Goal: Task Accomplishment & Management: Manage account settings

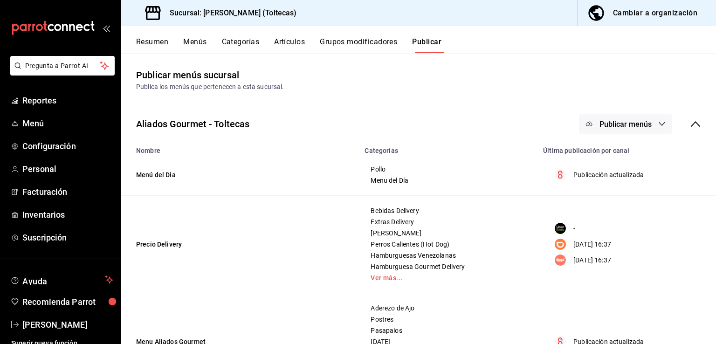
click at [338, 288] on td "Precio Delivery" at bounding box center [240, 244] width 238 height 97
click at [296, 39] on button "Artículos" at bounding box center [289, 45] width 31 height 16
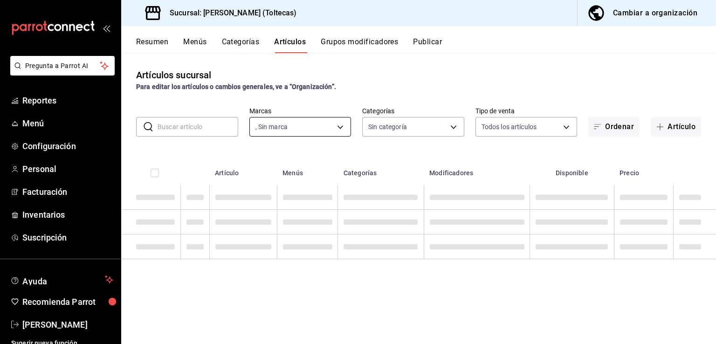
type input "0138ea5e-59c4-49f1-8472-1983a076d5a2"
click at [214, 128] on input "text" at bounding box center [197, 126] width 81 height 19
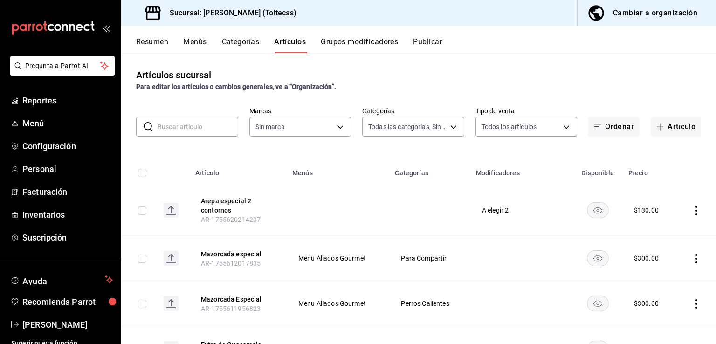
type input "b505b2ee-1845-40b3-bc67-7d0c06232f24,dffe96e5-9814-48d3-b550-517859938173,6918b…"
type input "0138ea5e-59c4-49f1-8472-1983a076d5a2"
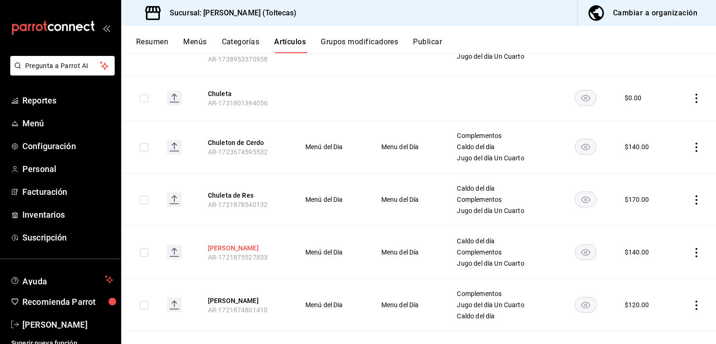
scroll to position [269, 0]
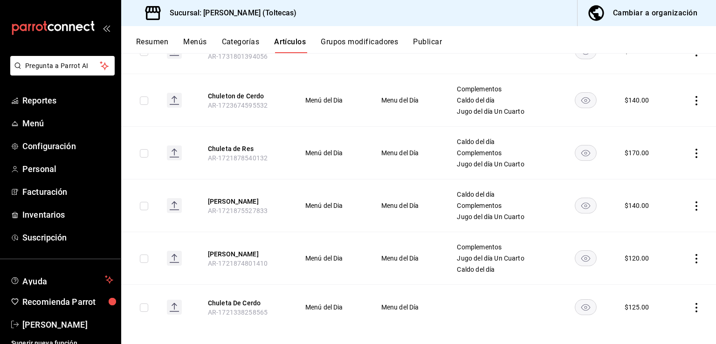
type input "chul"
click at [691, 303] on icon "actions" at bounding box center [695, 307] width 9 height 9
click at [649, 285] on span "Editar" at bounding box center [661, 281] width 24 height 10
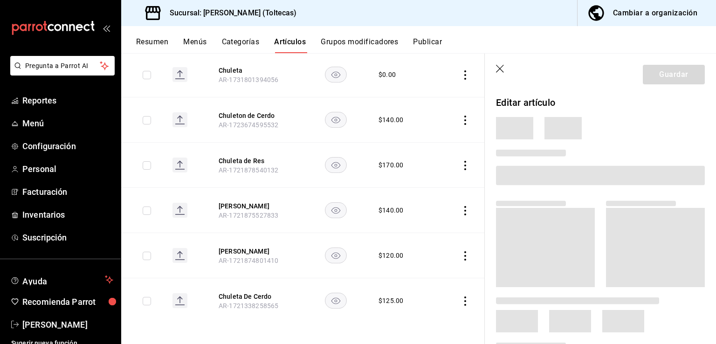
scroll to position [230, 0]
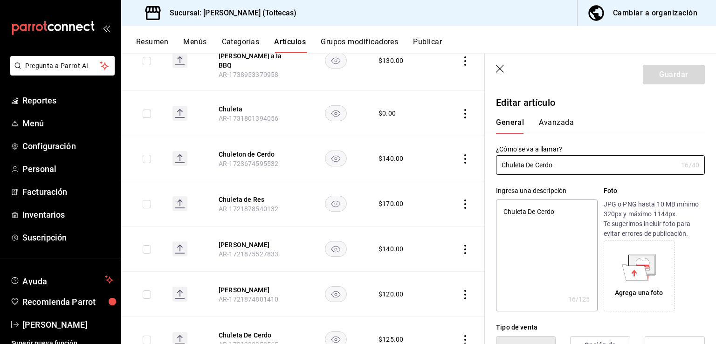
type textarea "x"
click at [684, 274] on div "Agrega una foto" at bounding box center [653, 275] width 101 height 71
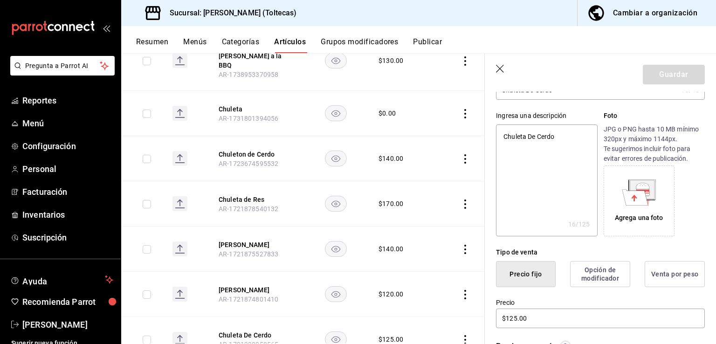
scroll to position [186, 0]
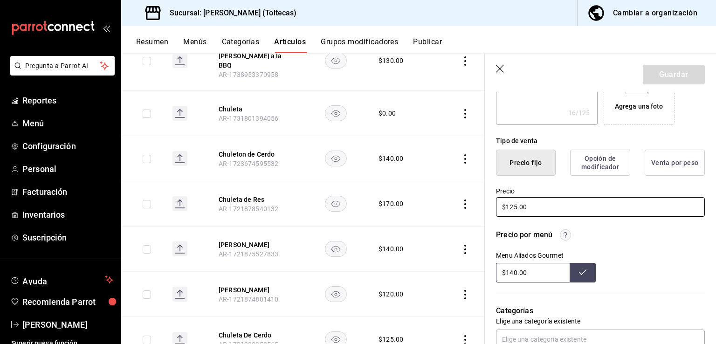
drag, startPoint x: 567, startPoint y: 205, endPoint x: 438, endPoint y: 205, distance: 128.1
click at [438, 205] on main "Artículos sucursal Para editar los artículos o cambios generales, ve a “Organiz…" at bounding box center [418, 198] width 594 height 291
type input "$1.00"
type textarea "x"
type input "$14.00"
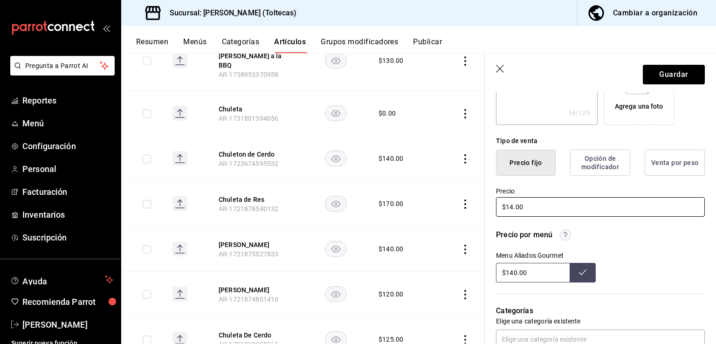
type textarea "x"
type input "$140.00"
click at [667, 69] on button "Guardar" at bounding box center [673, 75] width 62 height 20
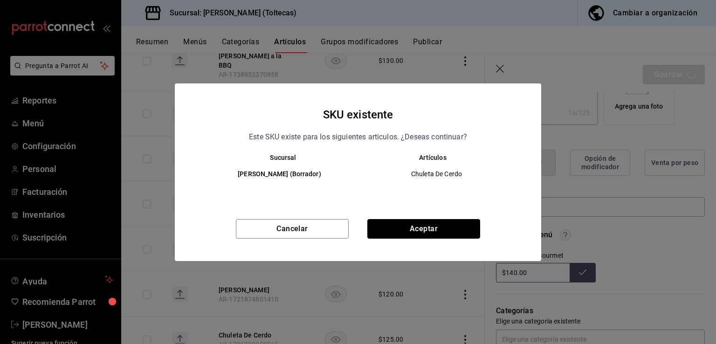
drag, startPoint x: 404, startPoint y: 227, endPoint x: 430, endPoint y: 223, distance: 26.4
click at [405, 226] on button "Aceptar" at bounding box center [423, 229] width 113 height 20
type textarea "x"
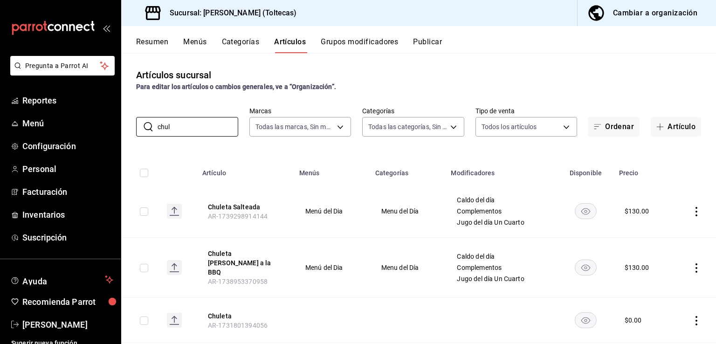
drag, startPoint x: 186, startPoint y: 129, endPoint x: 102, endPoint y: 111, distance: 86.2
click at [102, 111] on div "Pregunta a Parrot AI Reportes Menú Configuración Personal Facturación Inventari…" at bounding box center [358, 172] width 716 height 344
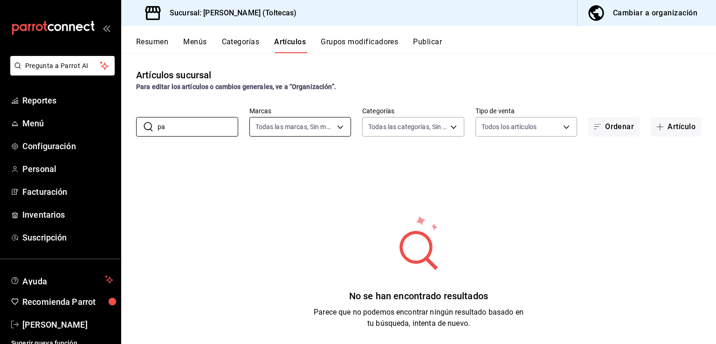
type input "p"
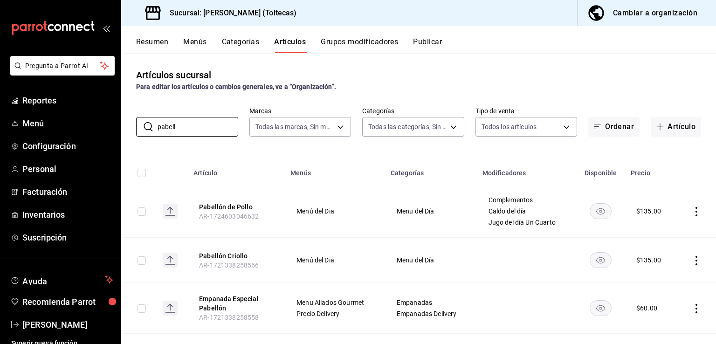
scroll to position [47, 0]
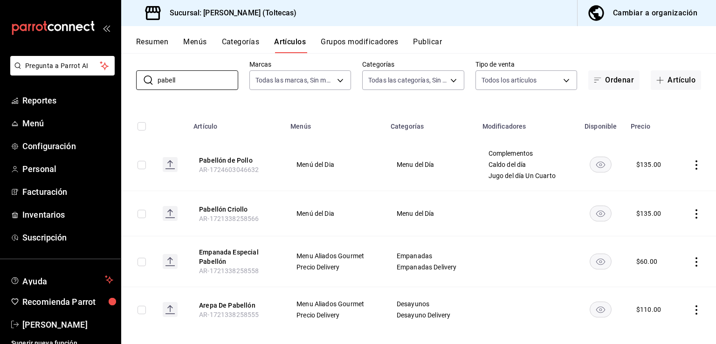
type input "pabell"
click at [691, 165] on icon "actions" at bounding box center [695, 164] width 9 height 9
click at [654, 186] on span "Editar" at bounding box center [661, 187] width 24 height 10
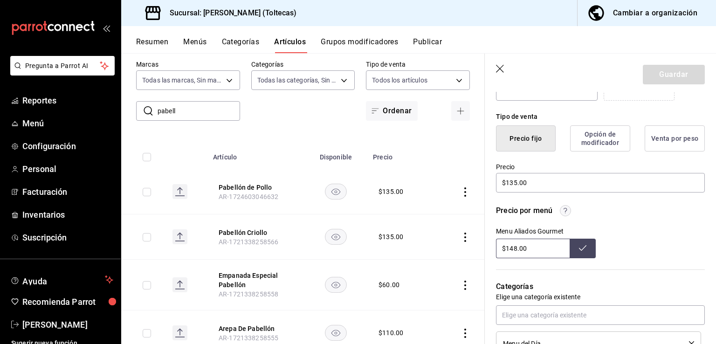
scroll to position [233, 0]
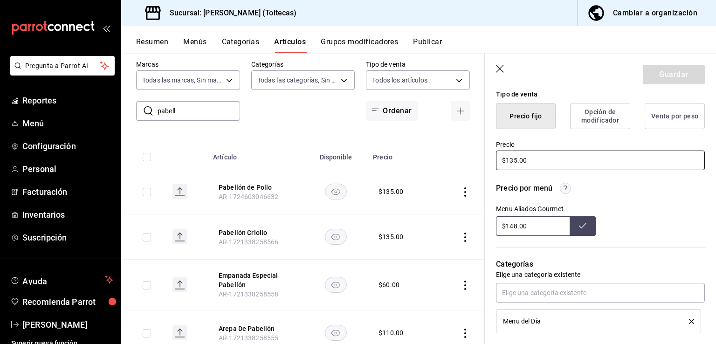
drag, startPoint x: 537, startPoint y: 162, endPoint x: 470, endPoint y: 156, distance: 67.8
click at [470, 156] on main "Artículos sucursal Para editar los artículos o cambios generales, ve a “Organiz…" at bounding box center [418, 198] width 594 height 291
type input "$160.00"
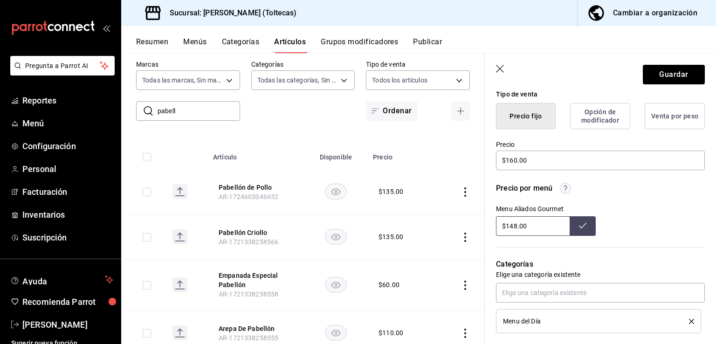
drag, startPoint x: 533, startPoint y: 229, endPoint x: 477, endPoint y: 233, distance: 56.5
click at [477, 233] on main "Artículos sucursal Para editar los artículos o cambios generales, ve a “Organiz…" at bounding box center [418, 198] width 594 height 291
click at [673, 69] on button "Guardar" at bounding box center [673, 75] width 62 height 20
type input "$148.00"
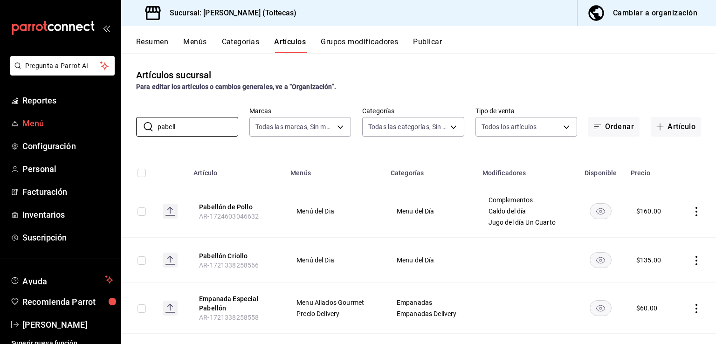
drag, startPoint x: 192, startPoint y: 130, endPoint x: 114, endPoint y: 126, distance: 77.9
click at [114, 126] on div "Pregunta a Parrot AI Reportes Menú Configuración Personal Facturación Inventari…" at bounding box center [358, 172] width 716 height 344
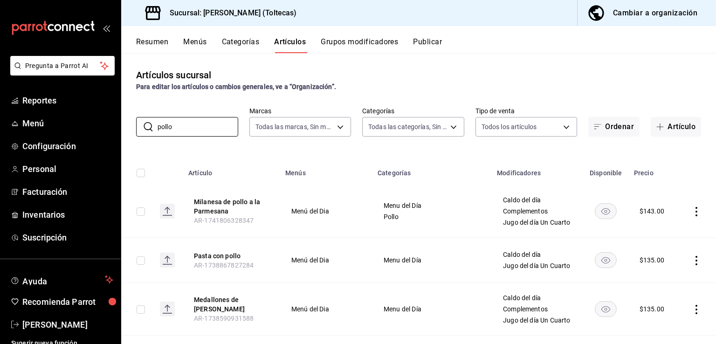
type input "pollo"
click at [691, 210] on icon "actions" at bounding box center [695, 211] width 9 height 9
click at [645, 230] on div at bounding box center [640, 233] width 17 height 11
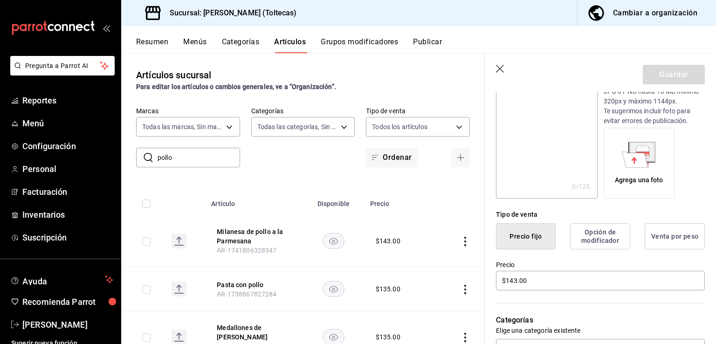
scroll to position [186, 0]
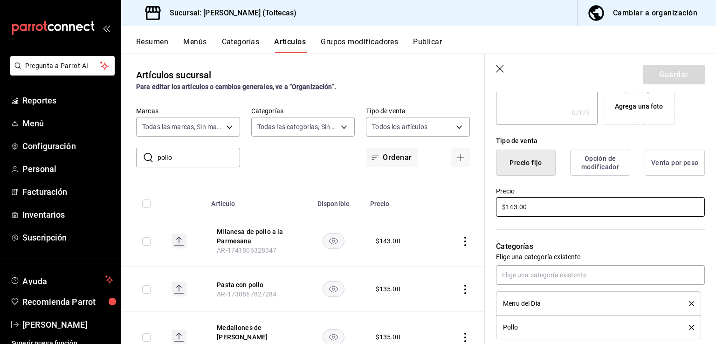
drag, startPoint x: 539, startPoint y: 211, endPoint x: 460, endPoint y: 205, distance: 78.5
click at [460, 205] on main "Artículos sucursal Para editar los artículos o cambios generales, ve a “Organiz…" at bounding box center [418, 198] width 594 height 291
type input "$145.00"
click at [667, 75] on button "Guardar" at bounding box center [673, 75] width 62 height 20
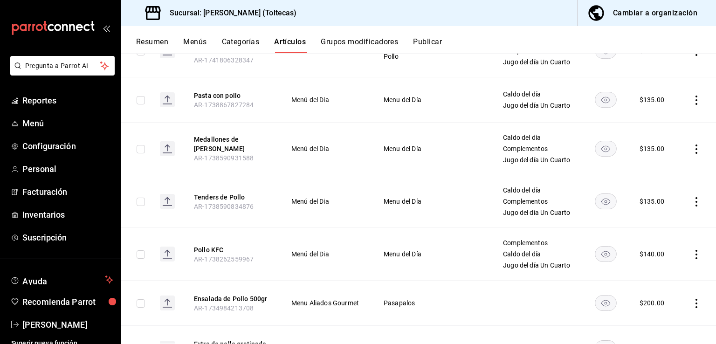
scroll to position [140, 0]
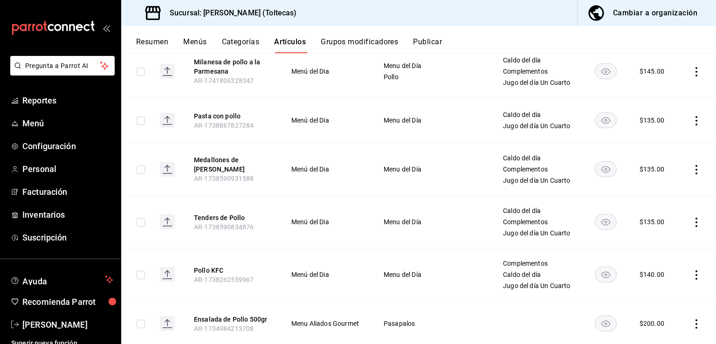
click at [691, 122] on icon "actions" at bounding box center [695, 120] width 9 height 9
click at [658, 137] on li "Editar" at bounding box center [653, 142] width 56 height 19
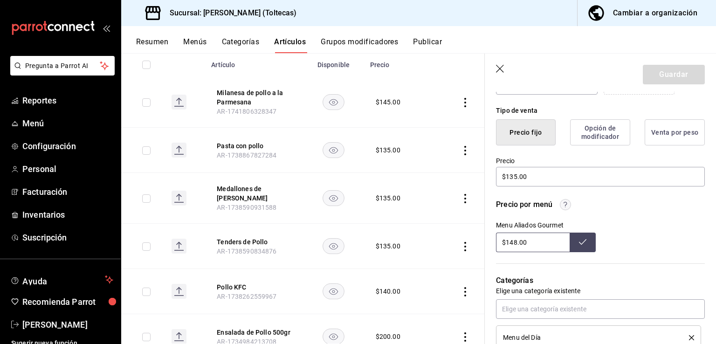
scroll to position [233, 0]
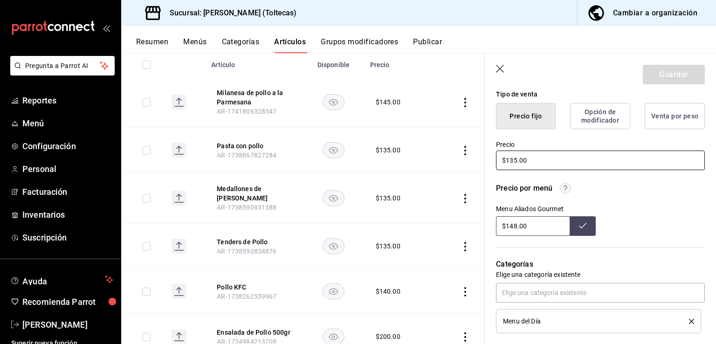
drag, startPoint x: 533, startPoint y: 159, endPoint x: 492, endPoint y: 155, distance: 41.2
click at [492, 155] on div "Precio $135.00" at bounding box center [595, 150] width 220 height 42
type input "$150.00"
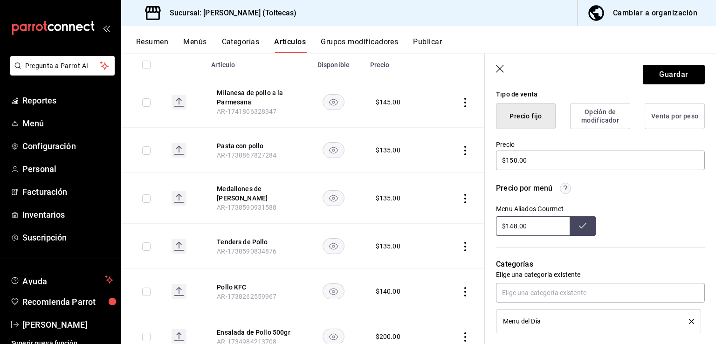
drag, startPoint x: 529, startPoint y: 228, endPoint x: 444, endPoint y: 234, distance: 85.9
click at [444, 234] on main "Artículos sucursal Para editar los artículos o cambios generales, ve a “Organiz…" at bounding box center [418, 198] width 594 height 291
click at [652, 67] on button "Guardar" at bounding box center [673, 75] width 62 height 20
type input "$148.00"
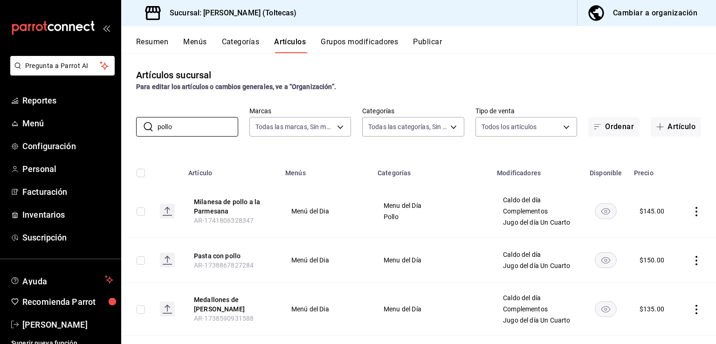
drag, startPoint x: 205, startPoint y: 129, endPoint x: 129, endPoint y: 117, distance: 76.8
click at [129, 117] on div "​ pollo ​ Marcas Todas las marcas, Sin marca 0138ea5e-59c4-49f1-8472-1983a076d5…" at bounding box center [418, 122] width 594 height 30
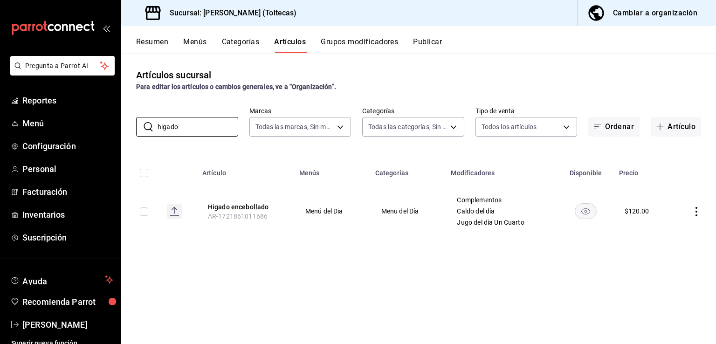
type input "higado"
click at [693, 213] on icon "actions" at bounding box center [695, 211] width 9 height 9
click at [661, 236] on span "Editar" at bounding box center [668, 233] width 24 height 10
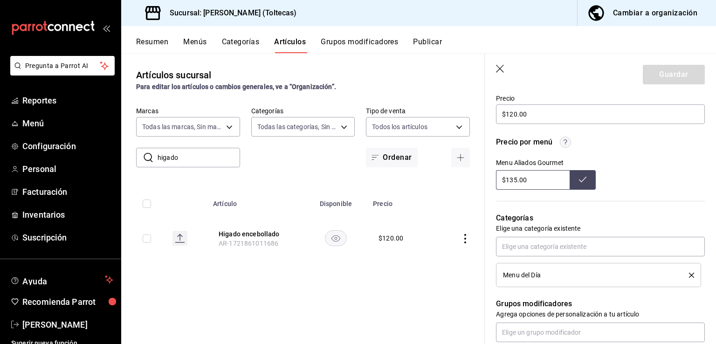
scroll to position [280, 0]
drag, startPoint x: 537, startPoint y: 109, endPoint x: 472, endPoint y: 110, distance: 64.3
click at [472, 110] on main "Artículos sucursal Para editar los artículos o cambios generales, ve a “Organiz…" at bounding box center [418, 198] width 594 height 291
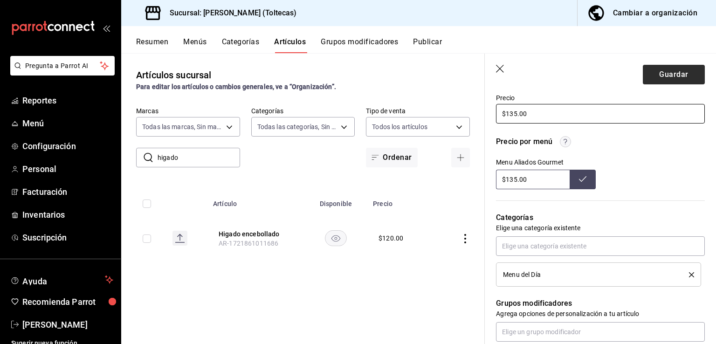
type input "$135.00"
click at [676, 70] on button "Guardar" at bounding box center [673, 75] width 62 height 20
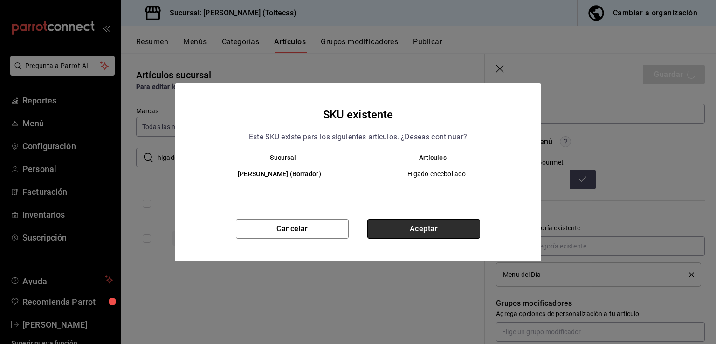
click at [393, 219] on button "Aceptar" at bounding box center [423, 229] width 113 height 20
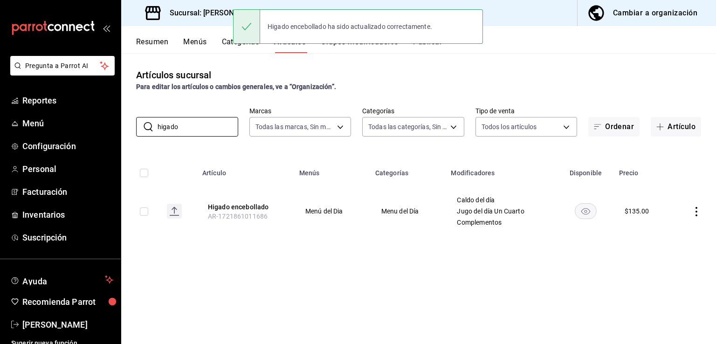
drag, startPoint x: 182, startPoint y: 125, endPoint x: 127, endPoint y: 121, distance: 55.1
click at [127, 121] on div "​ higado ​ Marcas Todas las marcas, Sin marca 0138ea5e-59c4-49f1-8472-1983a076d…" at bounding box center [418, 122] width 594 height 30
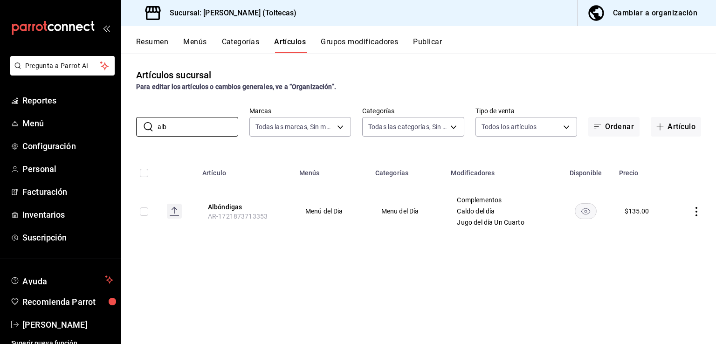
type input "alb"
click at [693, 208] on icon "actions" at bounding box center [695, 211] width 9 height 9
click at [671, 235] on span "Editar" at bounding box center [668, 233] width 24 height 10
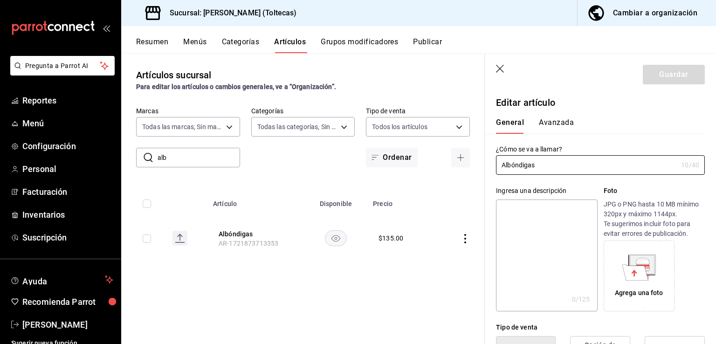
type input "$135.00"
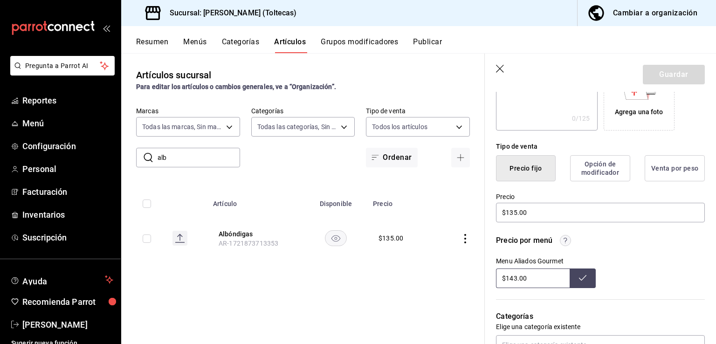
scroll to position [186, 0]
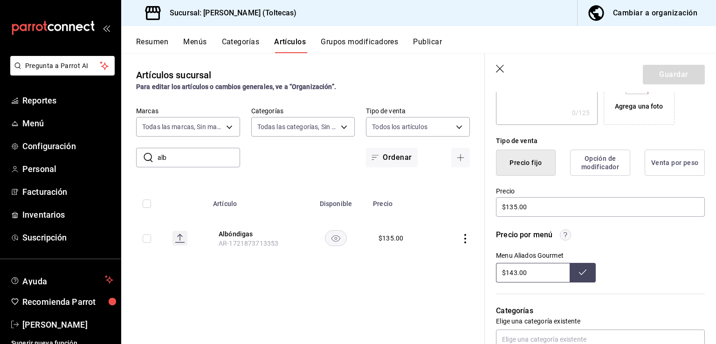
drag, startPoint x: 535, startPoint y: 274, endPoint x: 499, endPoint y: 275, distance: 35.4
click at [497, 272] on input "$143.00" at bounding box center [533, 273] width 74 height 20
click at [535, 201] on input "$135.00" at bounding box center [600, 207] width 209 height 20
type input "$143.00"
drag, startPoint x: 531, startPoint y: 203, endPoint x: 422, endPoint y: 203, distance: 109.0
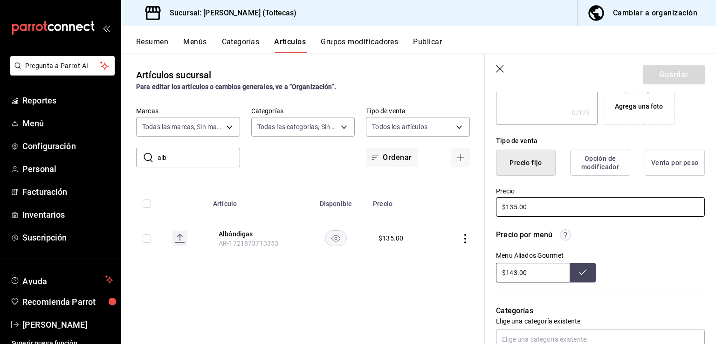
click at [422, 203] on main "Artículos sucursal Para editar los artículos o cambios generales, ve a “Organiz…" at bounding box center [418, 198] width 594 height 291
type input "$145.00"
click at [661, 73] on button "Guardar" at bounding box center [673, 75] width 62 height 20
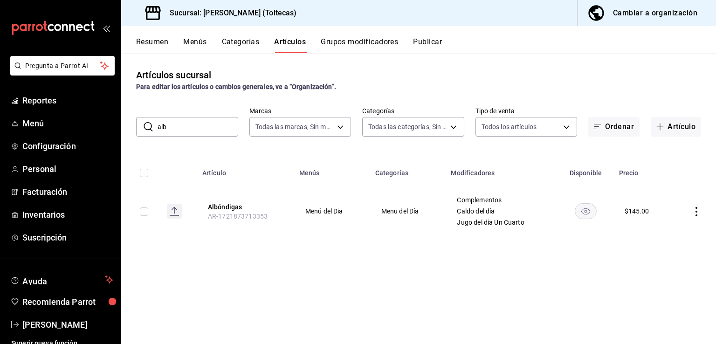
click at [182, 122] on input "alb" at bounding box center [197, 126] width 81 height 19
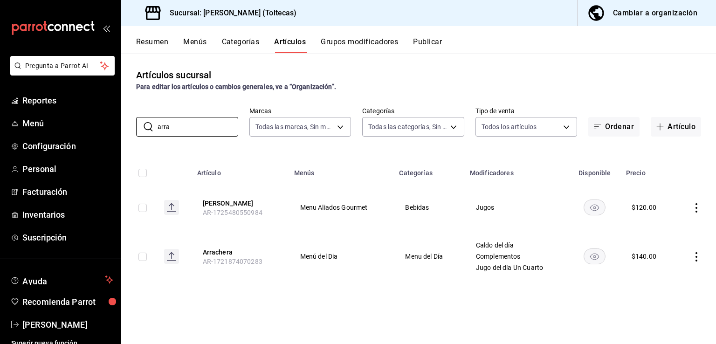
type input "arra"
click at [697, 253] on icon "actions" at bounding box center [695, 256] width 9 height 9
click at [659, 276] on span "Editar" at bounding box center [668, 278] width 24 height 10
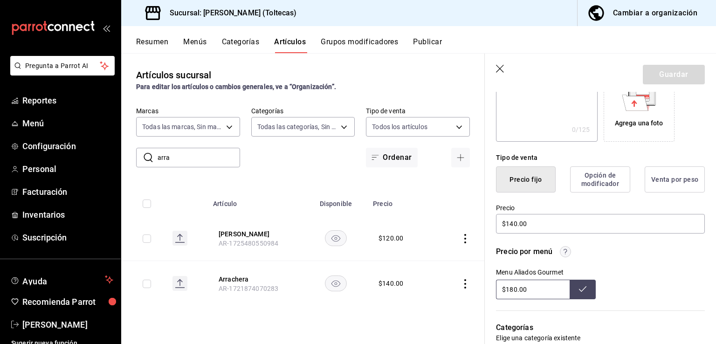
scroll to position [186, 0]
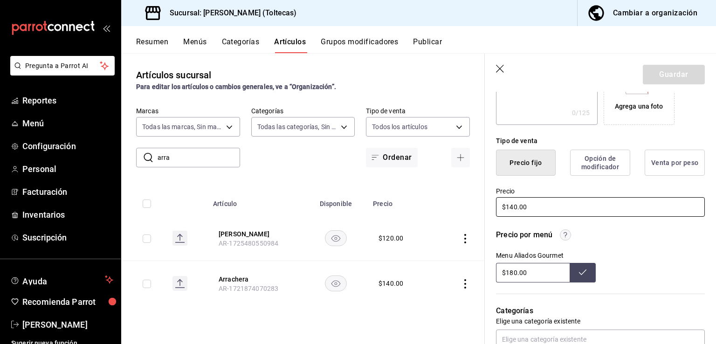
drag, startPoint x: 537, startPoint y: 205, endPoint x: 464, endPoint y: 204, distance: 72.7
click at [464, 204] on main "Artículos sucursal Para editar los artículos o cambios generales, ve a “Organiz…" at bounding box center [418, 198] width 594 height 291
type input "$180.00"
click at [671, 69] on button "Guardar" at bounding box center [673, 75] width 62 height 20
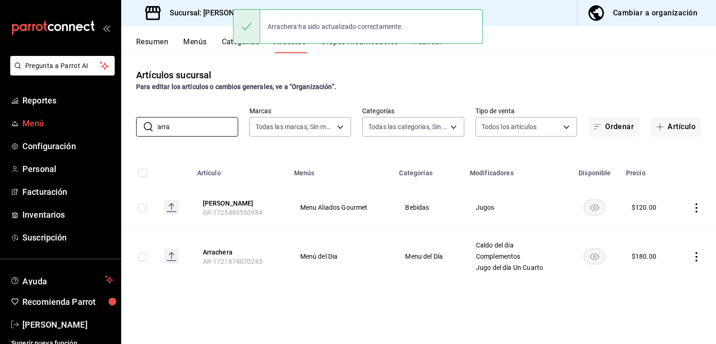
drag, startPoint x: 188, startPoint y: 132, endPoint x: 57, endPoint y: 120, distance: 131.1
click at [57, 120] on div "Pregunta a Parrot AI Reportes Menú Configuración Personal Facturación Inventari…" at bounding box center [358, 172] width 716 height 344
type input "z"
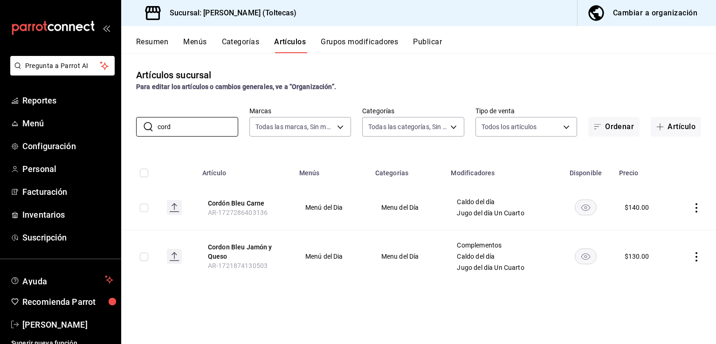
type input "cord"
click at [694, 211] on icon "actions" at bounding box center [695, 207] width 9 height 9
click at [660, 230] on span "Editar" at bounding box center [668, 230] width 24 height 10
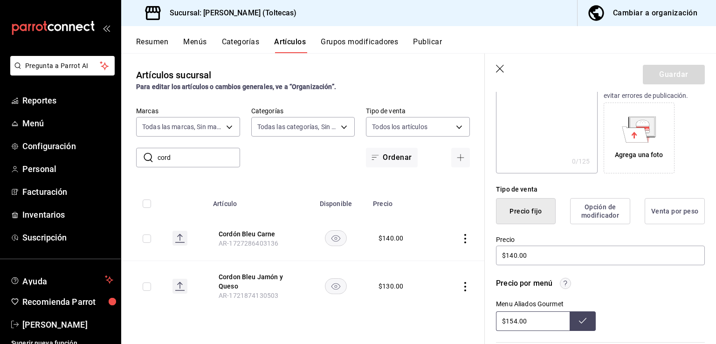
scroll to position [186, 0]
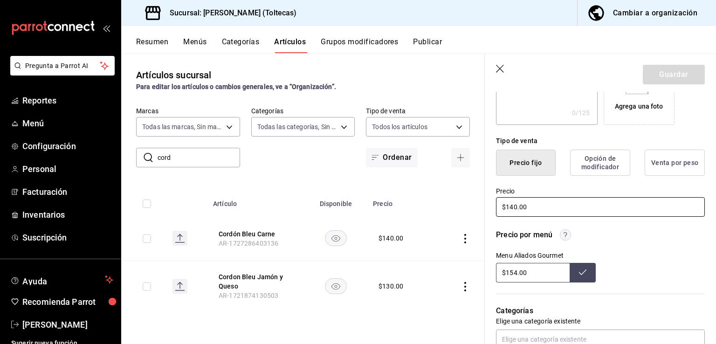
drag, startPoint x: 543, startPoint y: 208, endPoint x: 493, endPoint y: 209, distance: 49.4
click at [493, 209] on div "Precio $140.00" at bounding box center [595, 197] width 220 height 42
type input "$154.00"
click at [653, 77] on button "Guardar" at bounding box center [673, 75] width 62 height 20
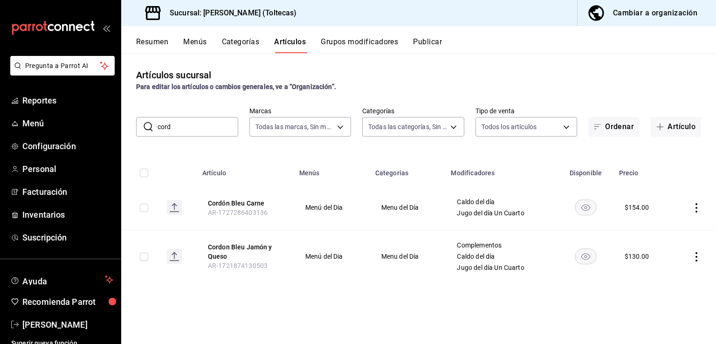
click at [695, 256] on icon "actions" at bounding box center [696, 256] width 2 height 9
click at [663, 279] on span "Editar" at bounding box center [668, 278] width 24 height 10
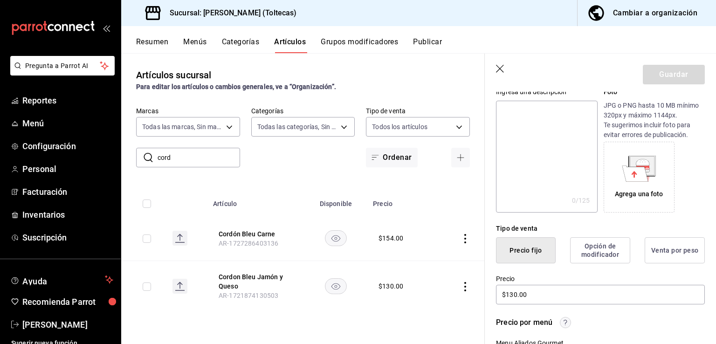
scroll to position [233, 0]
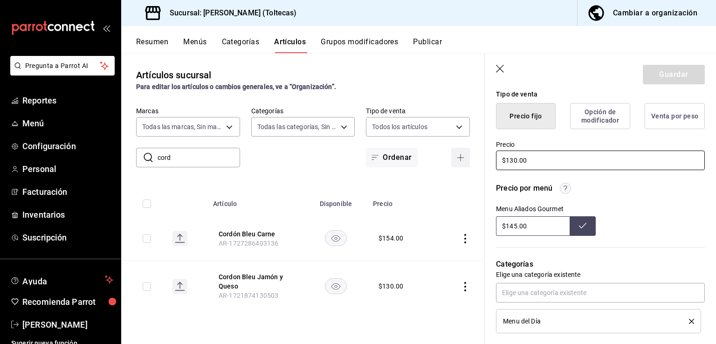
drag, startPoint x: 529, startPoint y: 164, endPoint x: 462, endPoint y: 164, distance: 67.1
click at [462, 164] on main "Artículos sucursal Para editar los artículos o cambios generales, ve a “Organiz…" at bounding box center [418, 198] width 594 height 291
type input "$145.00"
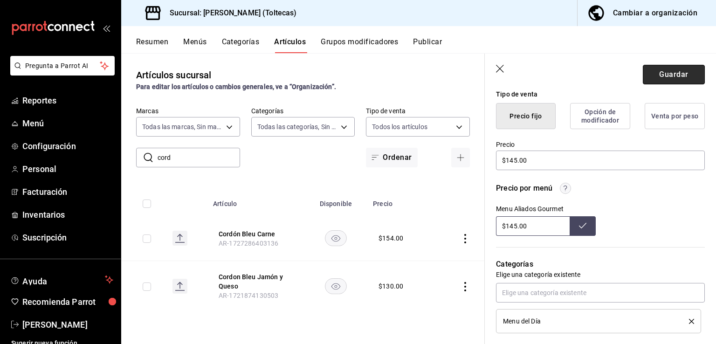
click at [664, 70] on button "Guardar" at bounding box center [673, 75] width 62 height 20
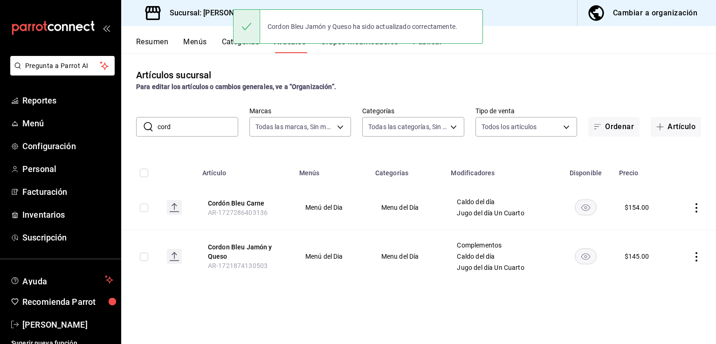
click at [694, 209] on icon "actions" at bounding box center [695, 207] width 9 height 9
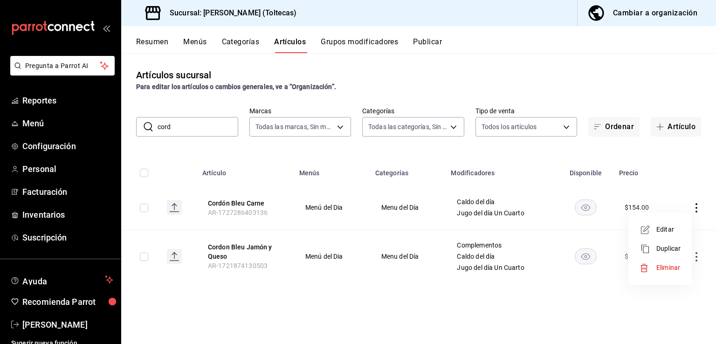
click at [668, 230] on span "Editar" at bounding box center [668, 230] width 24 height 10
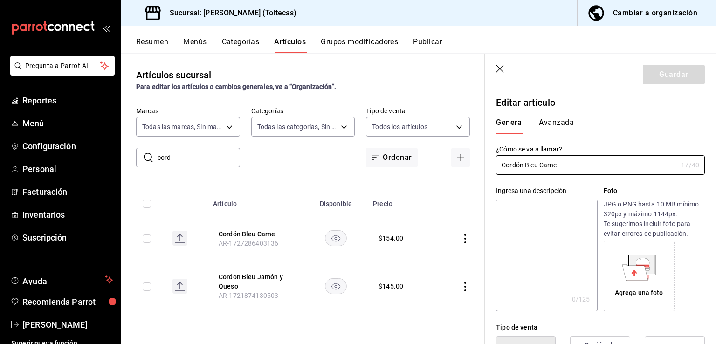
scroll to position [233, 0]
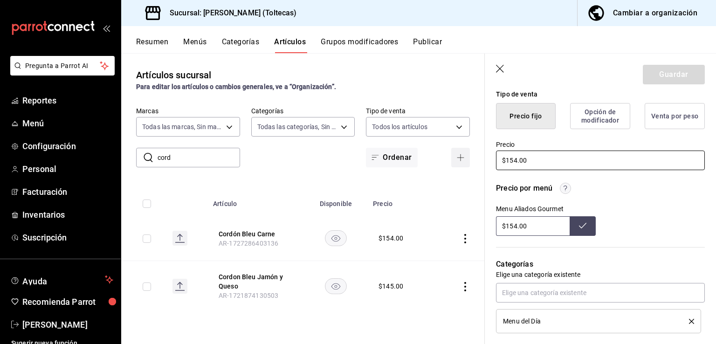
drag, startPoint x: 532, startPoint y: 162, endPoint x: 454, endPoint y: 162, distance: 77.3
click at [454, 162] on main "Artículos sucursal Para editar los artículos o cambios generales, ve a “Organiz…" at bounding box center [418, 198] width 594 height 291
type input "$155.00"
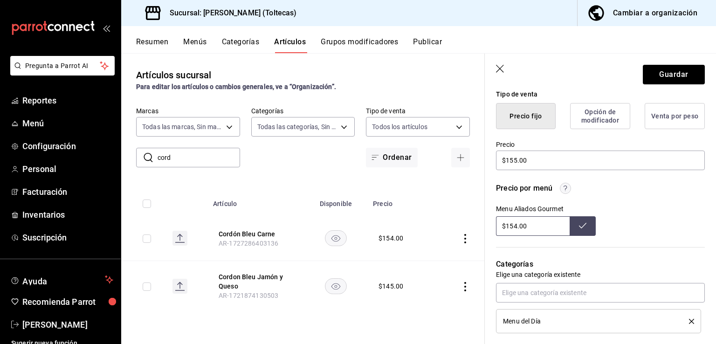
drag, startPoint x: 524, startPoint y: 227, endPoint x: 487, endPoint y: 227, distance: 36.8
click at [487, 227] on div "Precio por menú Menu Aliados Gourmet $154.00" at bounding box center [595, 203] width 220 height 64
click at [684, 69] on button "Guardar" at bounding box center [673, 75] width 62 height 20
type input "$154.00"
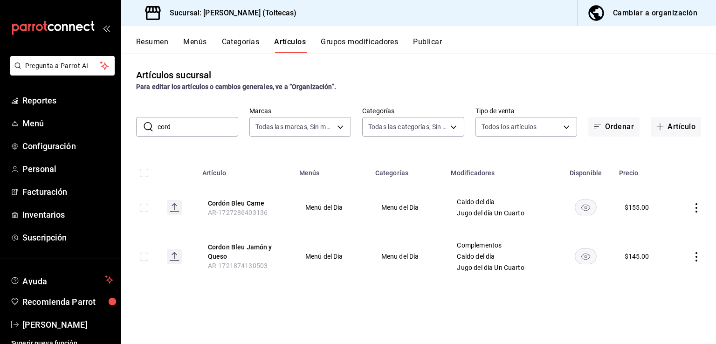
drag, startPoint x: 179, startPoint y: 133, endPoint x: 139, endPoint y: 124, distance: 40.6
click at [139, 124] on div "​ cord ​" at bounding box center [187, 127] width 102 height 20
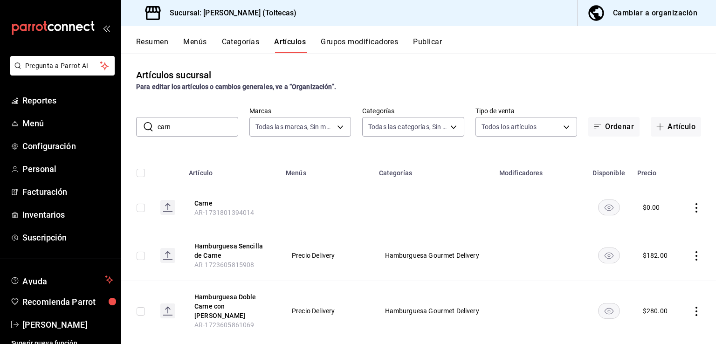
click at [207, 135] on input "carn" at bounding box center [197, 126] width 81 height 19
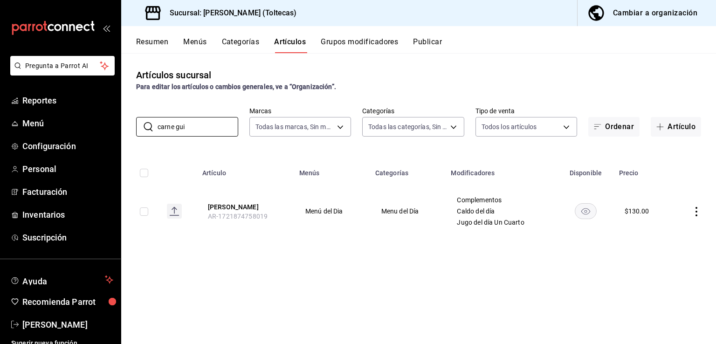
type input "carne gui"
click at [697, 208] on icon "actions" at bounding box center [695, 211] width 9 height 9
click at [661, 233] on span "Editar" at bounding box center [668, 233] width 24 height 10
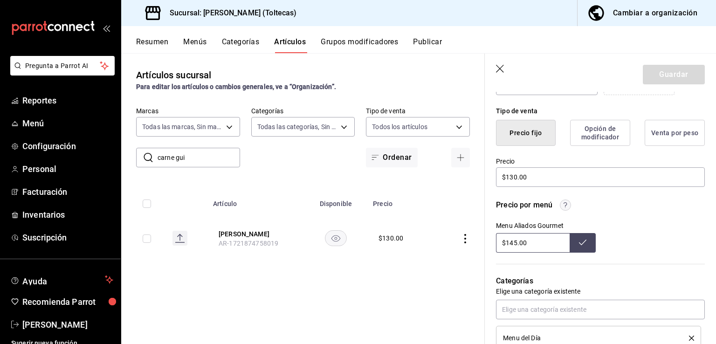
scroll to position [233, 0]
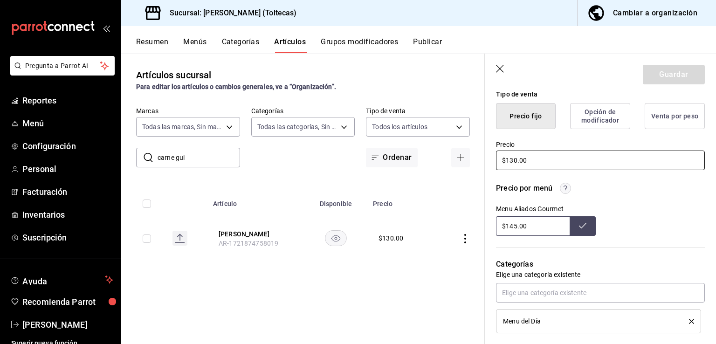
drag, startPoint x: 532, startPoint y: 161, endPoint x: 489, endPoint y: 154, distance: 43.9
click at [489, 154] on div "Precio $130.00" at bounding box center [595, 150] width 220 height 42
type input "$145.00"
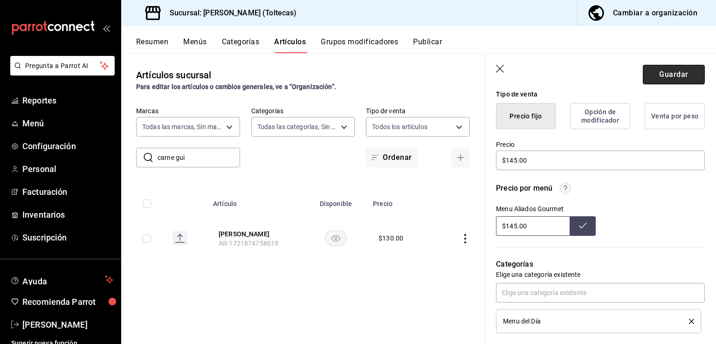
click at [652, 75] on button "Guardar" at bounding box center [673, 75] width 62 height 20
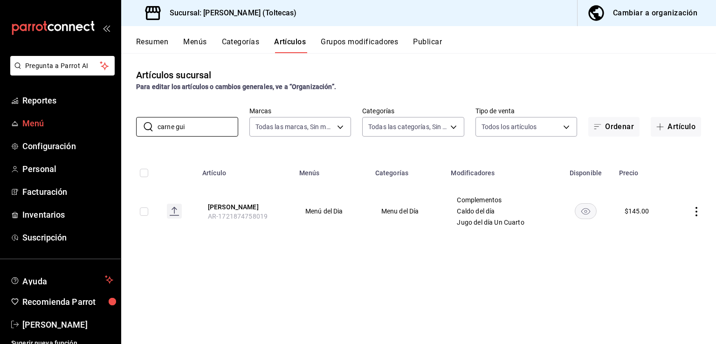
drag, startPoint x: 190, startPoint y: 131, endPoint x: 106, endPoint y: 123, distance: 84.2
click at [106, 123] on div "Pregunta a Parrot AI Reportes Menú Configuración Personal Facturación Inventari…" at bounding box center [358, 172] width 716 height 344
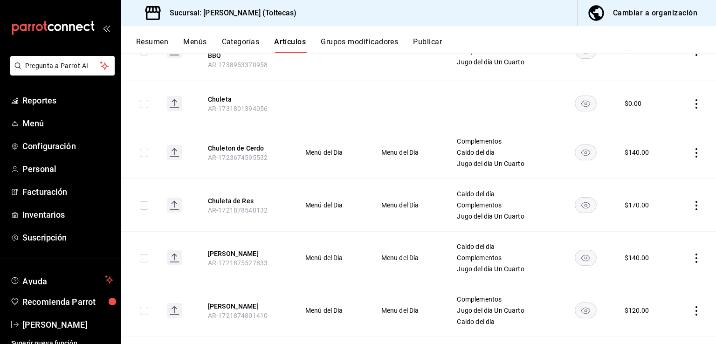
scroll to position [233, 0]
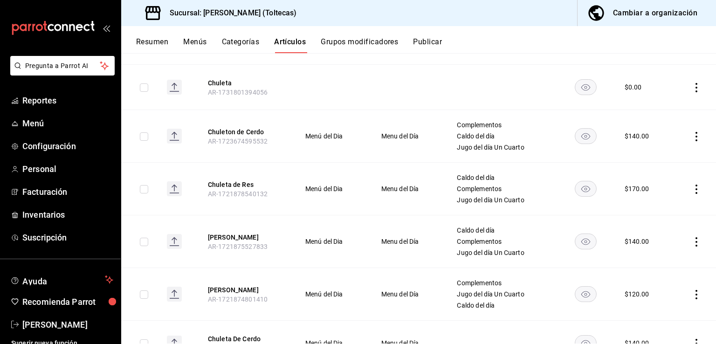
type input "chule"
click at [691, 237] on icon "actions" at bounding box center [695, 241] width 9 height 9
click at [652, 256] on span "Editar" at bounding box center [661, 256] width 24 height 10
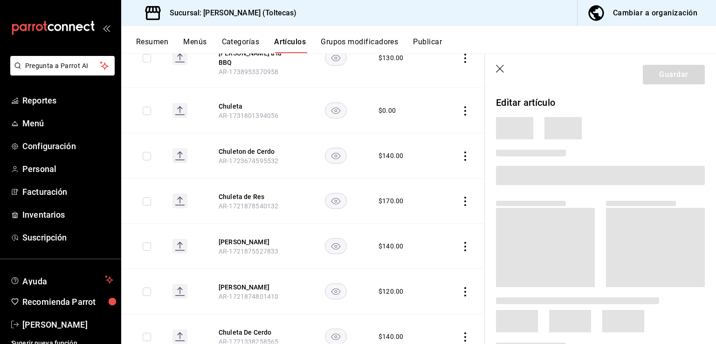
scroll to position [225, 0]
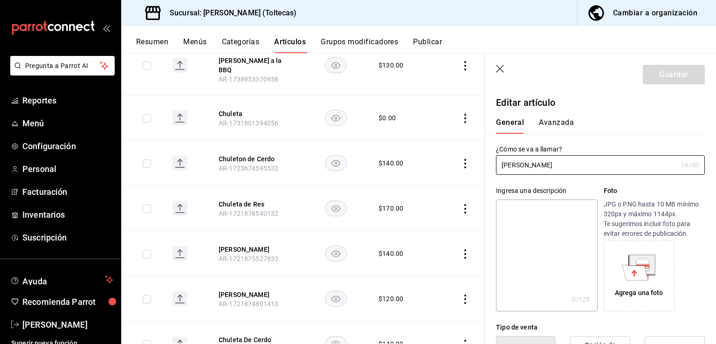
type input "$140.00"
click at [501, 68] on icon "button" at bounding box center [500, 69] width 9 height 9
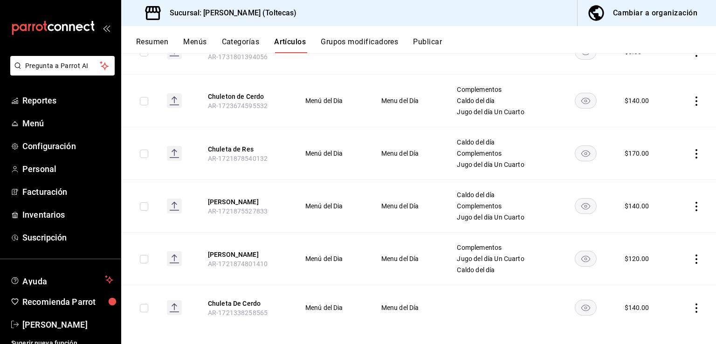
scroll to position [269, 0]
click at [691, 254] on icon "actions" at bounding box center [695, 258] width 9 height 9
click at [658, 273] on span "Editar" at bounding box center [661, 272] width 24 height 10
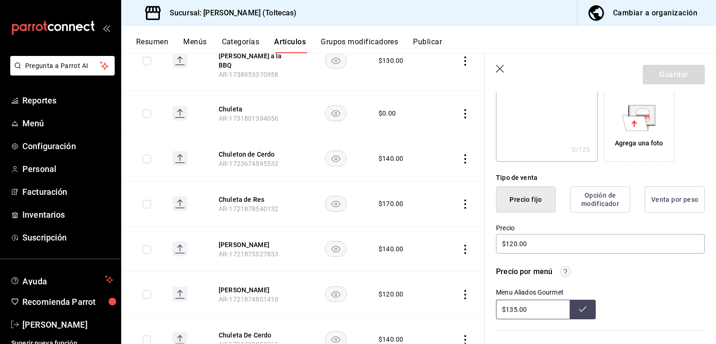
scroll to position [233, 0]
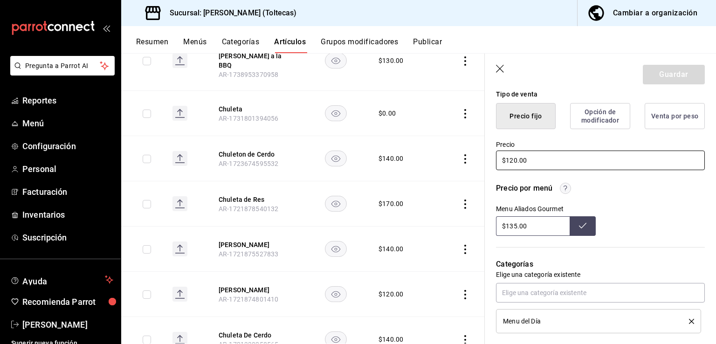
drag, startPoint x: 532, startPoint y: 160, endPoint x: 457, endPoint y: 160, distance: 75.0
click at [457, 160] on main "Artículos sucursal Para editar los artículos o cambios generales, ve a “Organiz…" at bounding box center [418, 198] width 594 height 291
type input "$135.00"
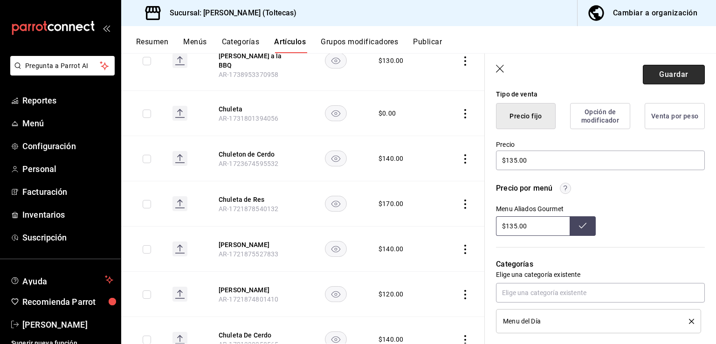
click at [670, 81] on button "Guardar" at bounding box center [673, 75] width 62 height 20
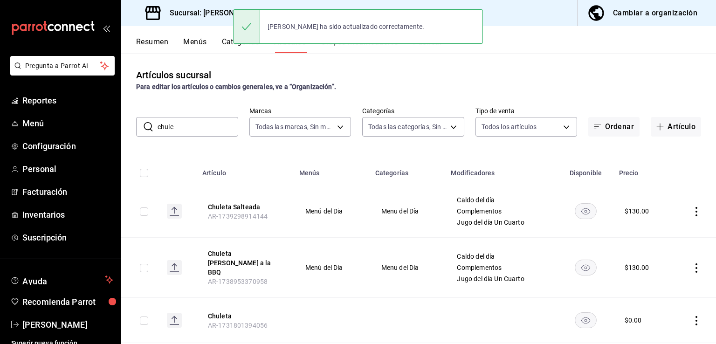
click at [519, 68] on div "Artículos sucursal Para editar los artículos o cambios generales, ve a “Organiz…" at bounding box center [418, 80] width 594 height 24
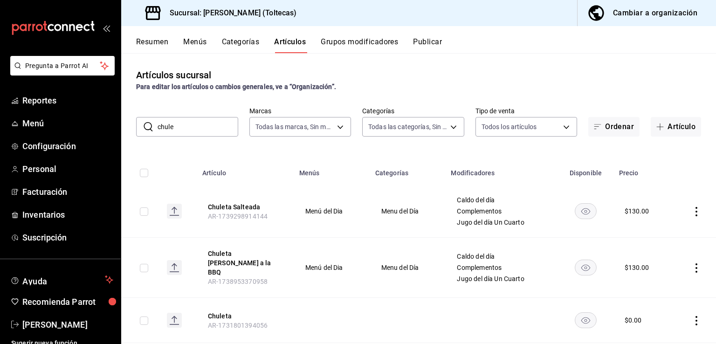
click at [427, 41] on button "Publicar" at bounding box center [427, 45] width 29 height 16
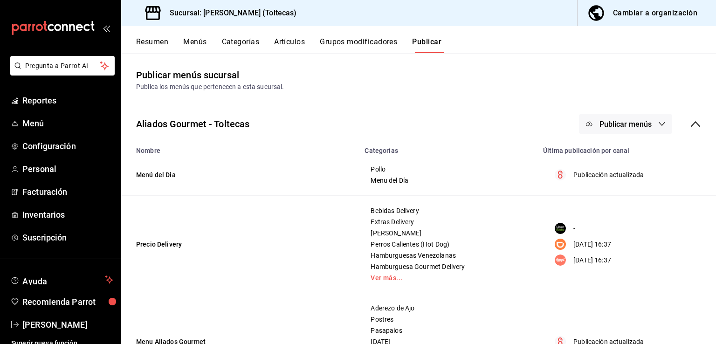
click at [618, 117] on button "Publicar menús" at bounding box center [625, 124] width 93 height 20
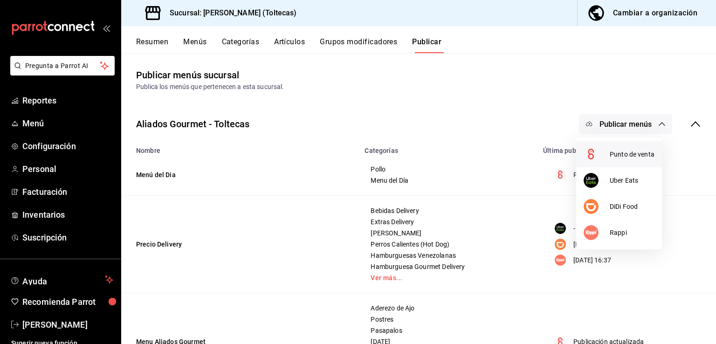
click at [612, 159] on li "Punto de venta" at bounding box center [619, 154] width 86 height 26
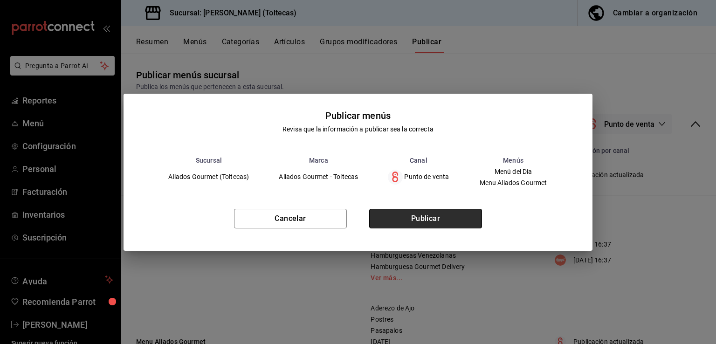
click at [407, 222] on button "Publicar" at bounding box center [425, 219] width 113 height 20
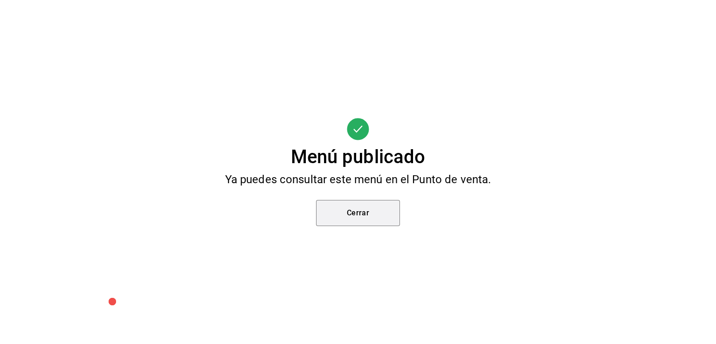
click at [373, 211] on button "Cerrar" at bounding box center [358, 213] width 84 height 26
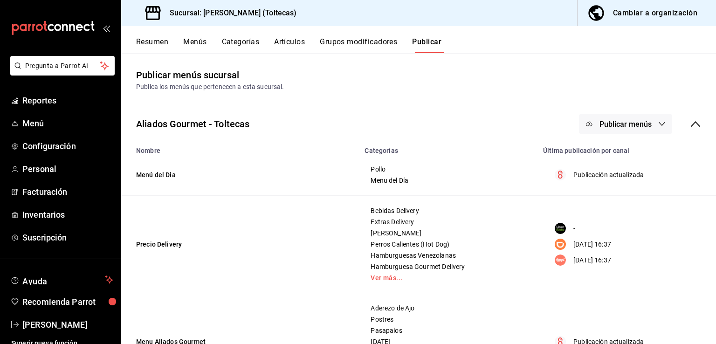
click at [284, 43] on button "Artículos" at bounding box center [289, 45] width 31 height 16
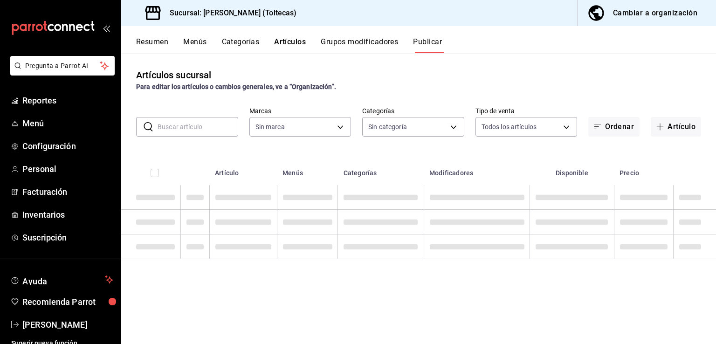
type input "0138ea5e-59c4-49f1-8472-1983a076d5a2"
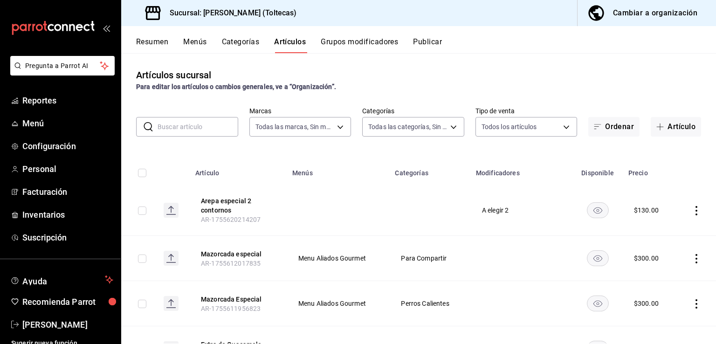
type input "0138ea5e-59c4-49f1-8472-1983a076d5a2"
type input "b505b2ee-1845-40b3-bc67-7d0c06232f24,dffe96e5-9814-48d3-b550-517859938173,6918b…"
click at [296, 34] on div "Resumen Menús Categorías Artículos Grupos modificadores Publicar" at bounding box center [418, 39] width 594 height 27
click at [294, 40] on button "Artículos" at bounding box center [290, 45] width 32 height 16
click at [162, 126] on input "text" at bounding box center [197, 126] width 81 height 19
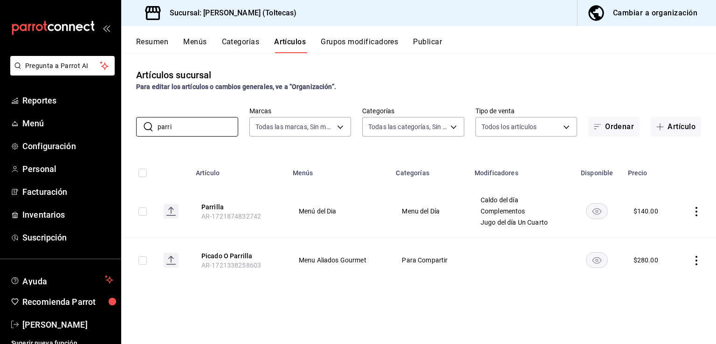
type input "parri"
click at [695, 210] on icon "actions" at bounding box center [695, 211] width 9 height 9
click at [647, 236] on icon at bounding box center [644, 233] width 11 height 11
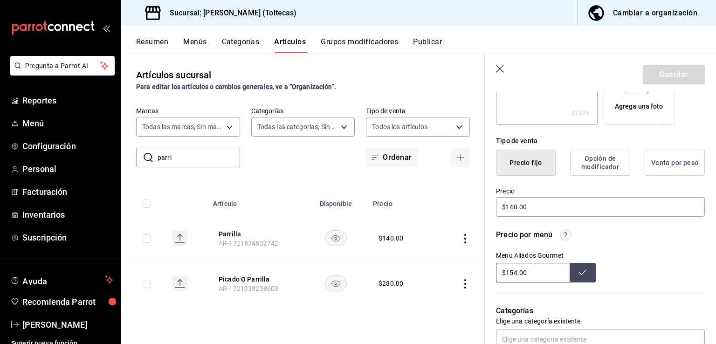
scroll to position [233, 0]
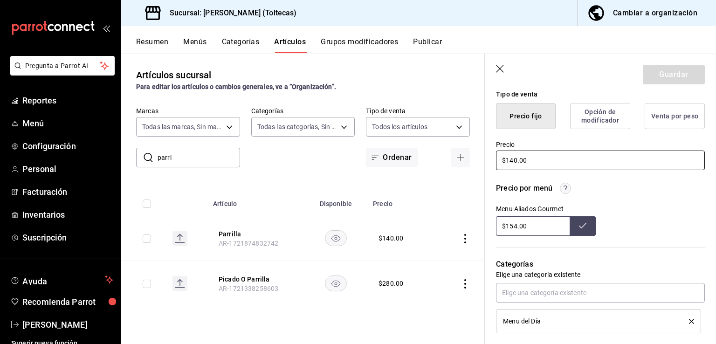
drag, startPoint x: 541, startPoint y: 158, endPoint x: 479, endPoint y: 158, distance: 62.0
click at [479, 158] on main "Artículos sucursal Para editar los artículos o cambios generales, ve a “Organiz…" at bounding box center [418, 198] width 594 height 291
type input "$154.00"
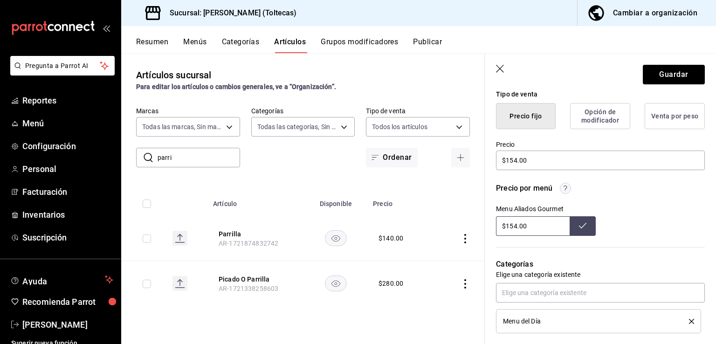
click at [669, 57] on header "Guardar" at bounding box center [600, 73] width 231 height 38
click at [663, 70] on button "Guardar" at bounding box center [673, 75] width 62 height 20
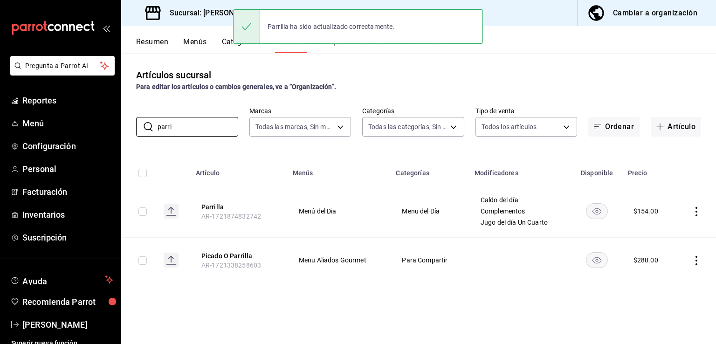
drag, startPoint x: 179, startPoint y: 126, endPoint x: 123, endPoint y: 121, distance: 56.1
click at [123, 121] on div "​ parri ​ Marcas Todas las marcas, Sin marca 0138ea5e-59c4-49f1-8472-1983a076d5…" at bounding box center [418, 122] width 594 height 30
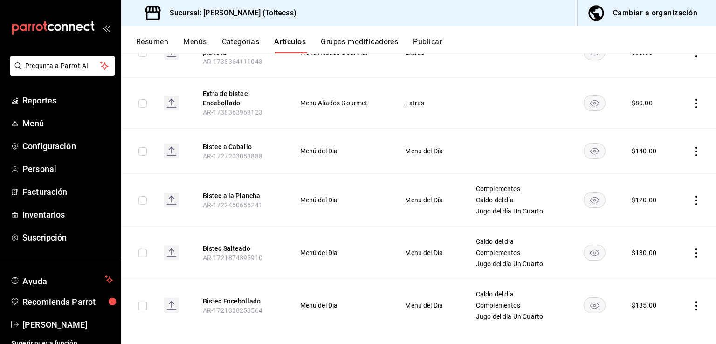
scroll to position [168, 0]
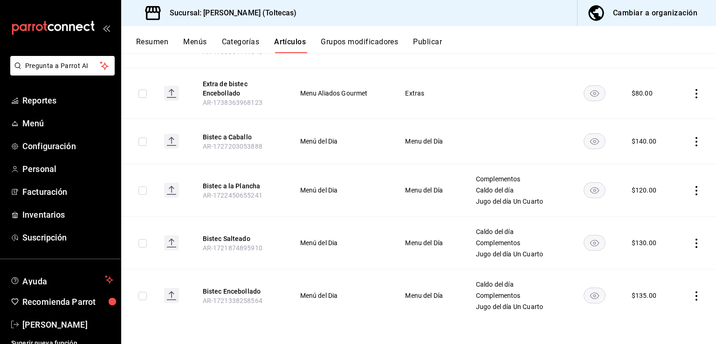
type input "biste"
click at [691, 245] on icon "actions" at bounding box center [695, 243] width 9 height 9
click at [688, 191] on div at bounding box center [358, 172] width 716 height 344
click at [691, 191] on icon "actions" at bounding box center [695, 190] width 9 height 9
click at [657, 212] on span "Editar" at bounding box center [661, 212] width 24 height 10
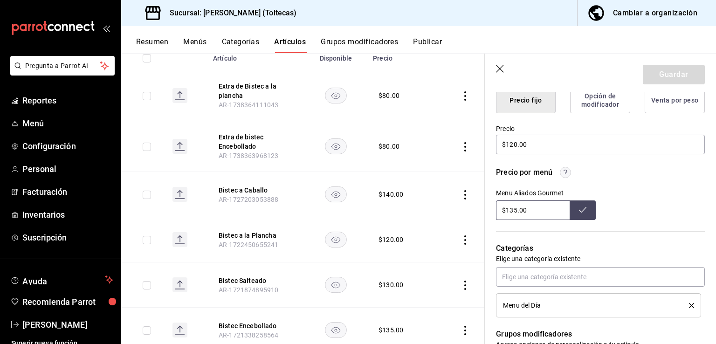
scroll to position [233, 0]
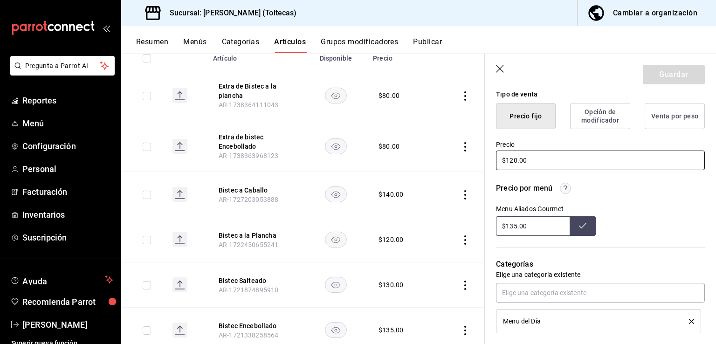
drag, startPoint x: 531, startPoint y: 164, endPoint x: 481, endPoint y: 156, distance: 50.4
click at [481, 156] on main "Artículos sucursal Para editar los artículos o cambios generales, ve a “Organiz…" at bounding box center [418, 198] width 594 height 291
type input "$135.00"
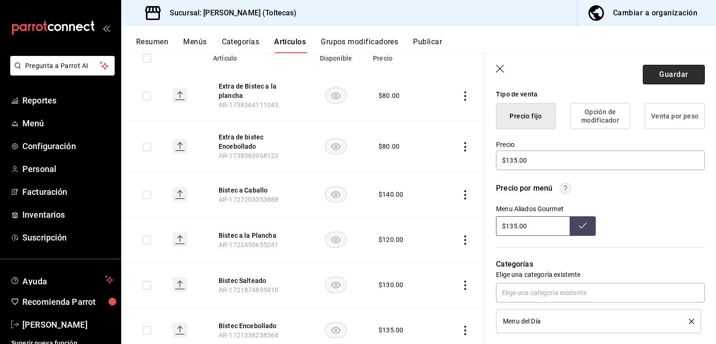
click at [662, 75] on button "Guardar" at bounding box center [673, 75] width 62 height 20
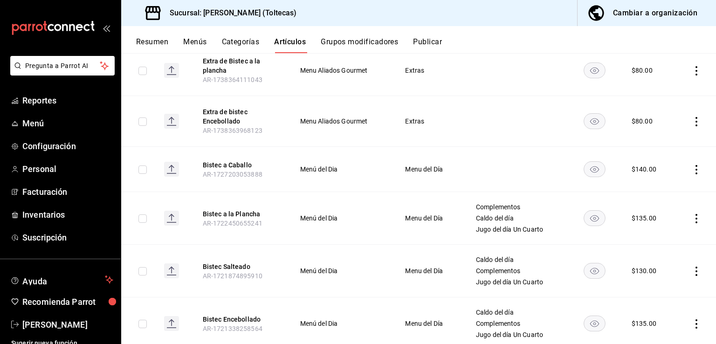
scroll to position [168, 0]
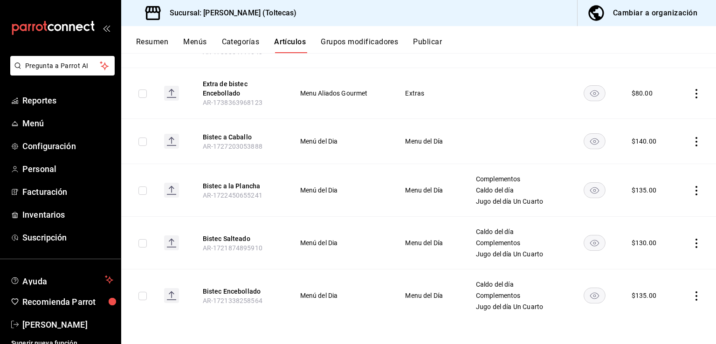
click at [695, 246] on icon "actions" at bounding box center [696, 243] width 2 height 9
click at [660, 260] on span "Editar" at bounding box center [661, 265] width 24 height 10
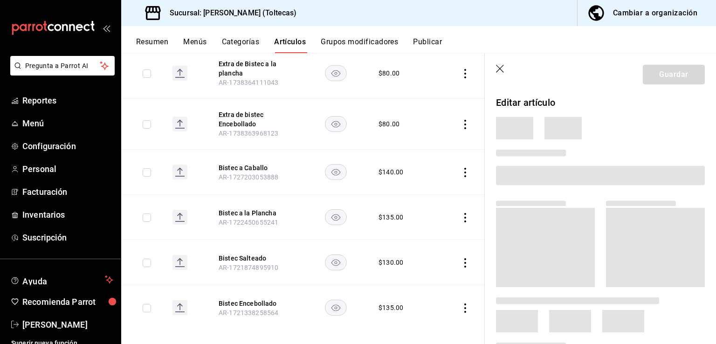
scroll to position [145, 0]
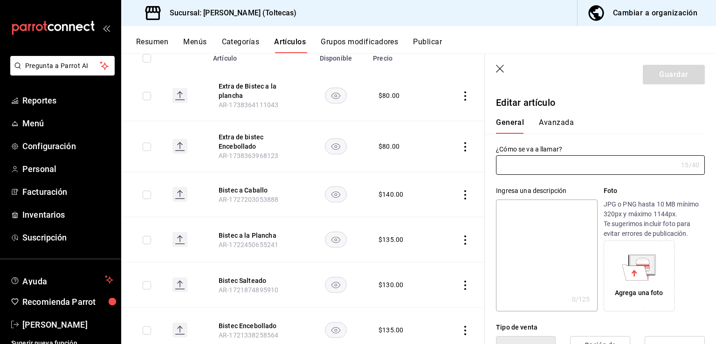
type input "Bistec Salteado"
type input "AR-1721874895910"
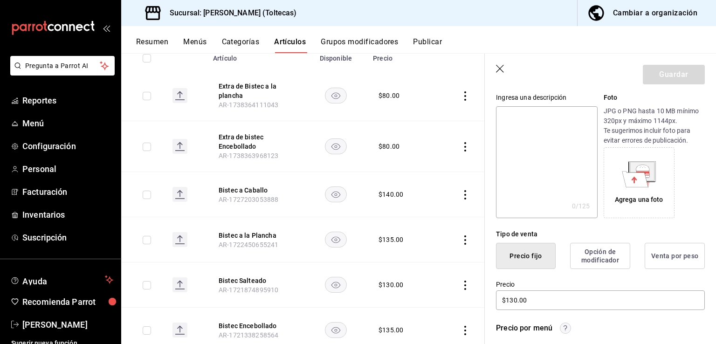
scroll to position [233, 0]
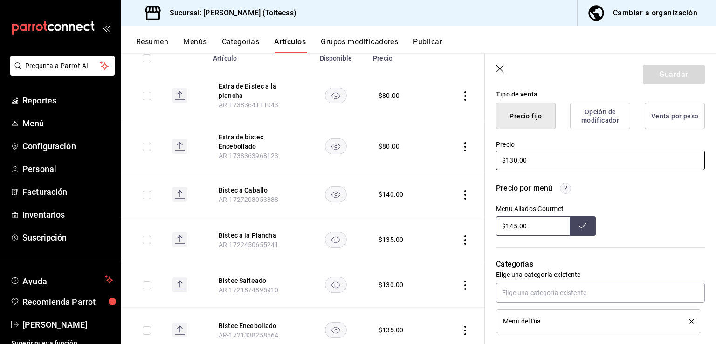
drag, startPoint x: 544, startPoint y: 164, endPoint x: 452, endPoint y: 159, distance: 92.4
click at [452, 159] on main "Artículos sucursal Para editar los artículos o cambios generales, ve a “Organiz…" at bounding box center [418, 198] width 594 height 291
type input "$145.00"
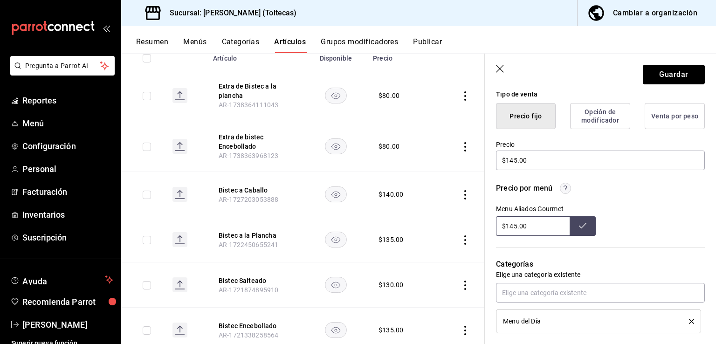
click at [649, 76] on button "Guardar" at bounding box center [673, 75] width 62 height 20
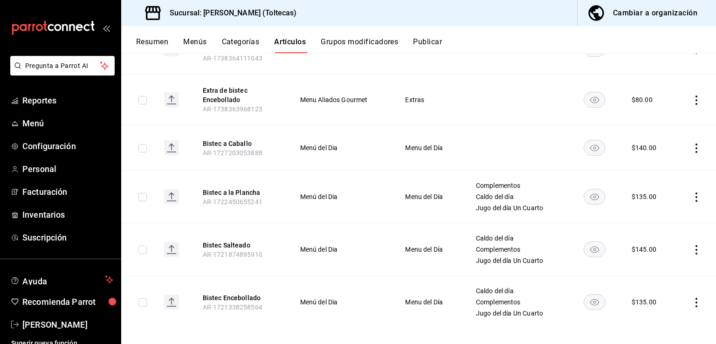
scroll to position [168, 0]
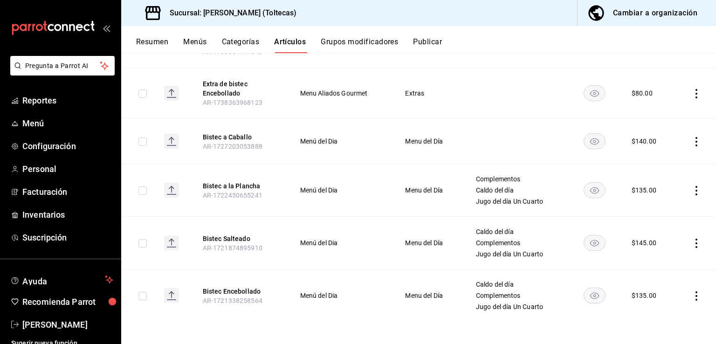
click at [691, 143] on icon "actions" at bounding box center [695, 141] width 9 height 9
click at [656, 159] on span "Editar" at bounding box center [661, 163] width 24 height 10
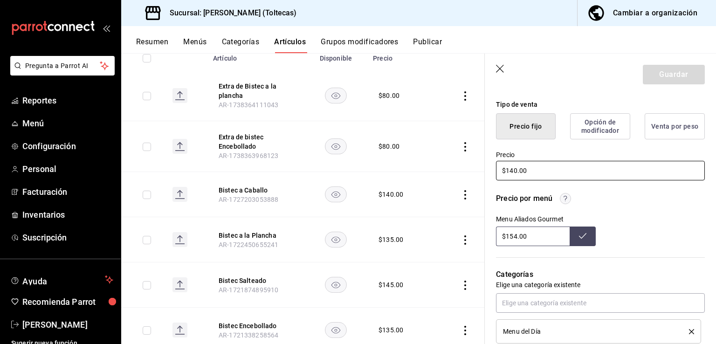
scroll to position [233, 0]
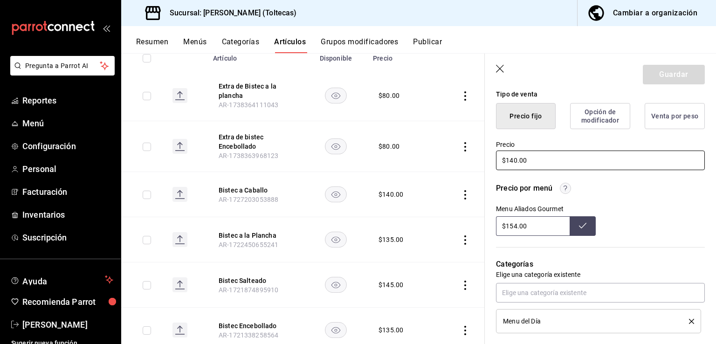
drag, startPoint x: 559, startPoint y: 157, endPoint x: 430, endPoint y: 152, distance: 129.6
click at [430, 152] on main "Artículos sucursal Para editar los artículos o cambios generales, ve a “Organiz…" at bounding box center [418, 198] width 594 height 291
type input "$155.00"
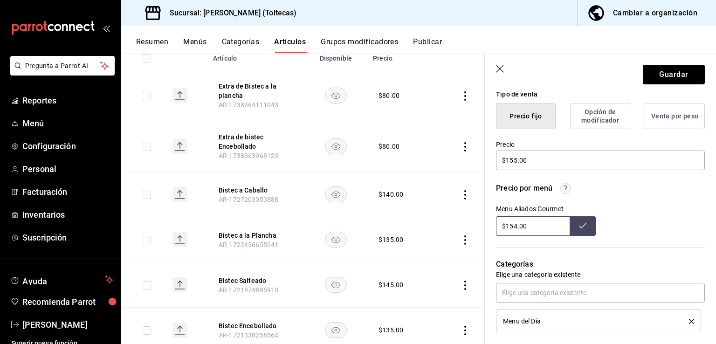
drag, startPoint x: 527, startPoint y: 228, endPoint x: 485, endPoint y: 229, distance: 41.5
click at [485, 229] on div "Precio por menú Menu Aliados Gourmet $154.00" at bounding box center [595, 203] width 220 height 64
click at [645, 71] on button "Guardar" at bounding box center [673, 75] width 62 height 20
type input "$154.00"
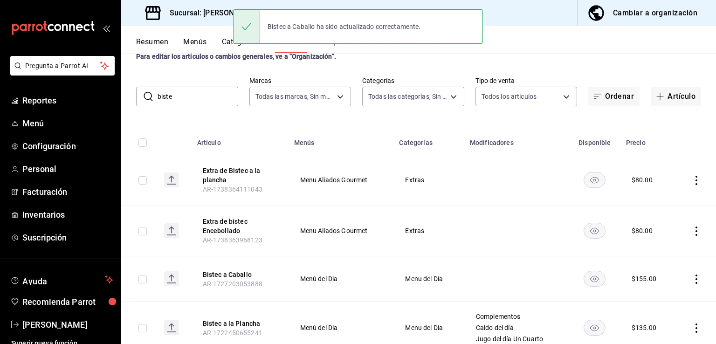
scroll to position [47, 0]
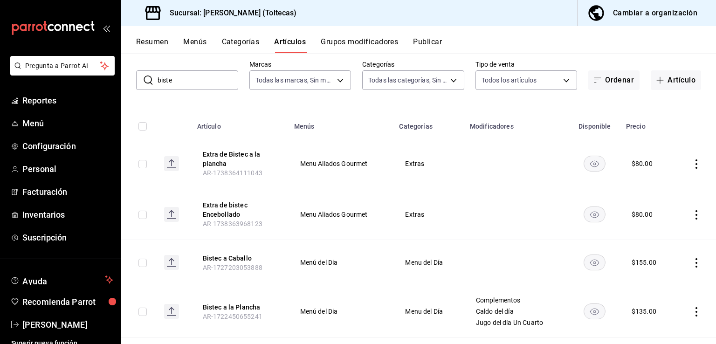
click at [691, 164] on icon "actions" at bounding box center [695, 163] width 9 height 9
click at [658, 183] on span "Editar" at bounding box center [661, 186] width 24 height 10
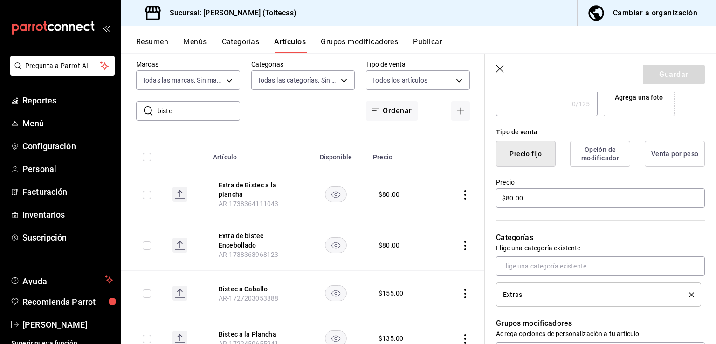
scroll to position [326, 0]
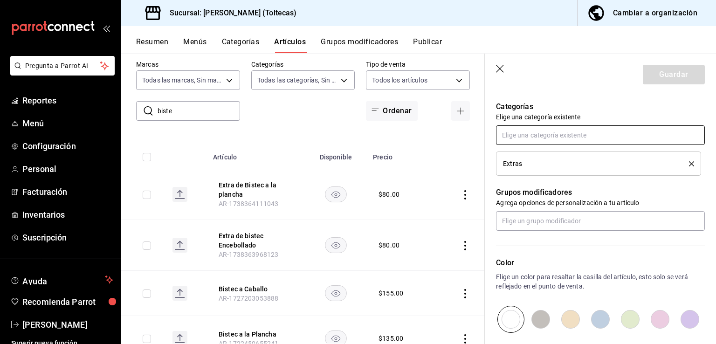
click at [526, 139] on input "text" at bounding box center [600, 135] width 209 height 20
click at [527, 132] on input "text" at bounding box center [600, 135] width 209 height 20
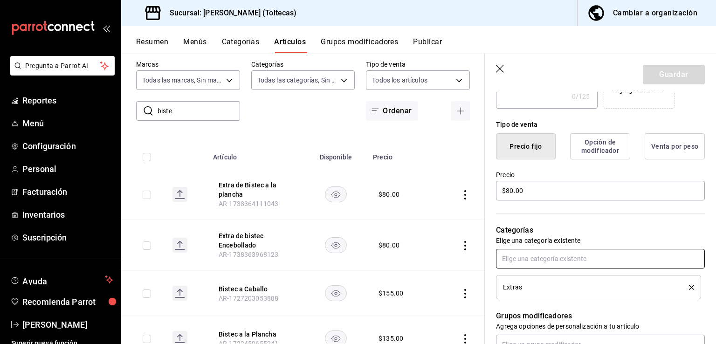
scroll to position [198, 0]
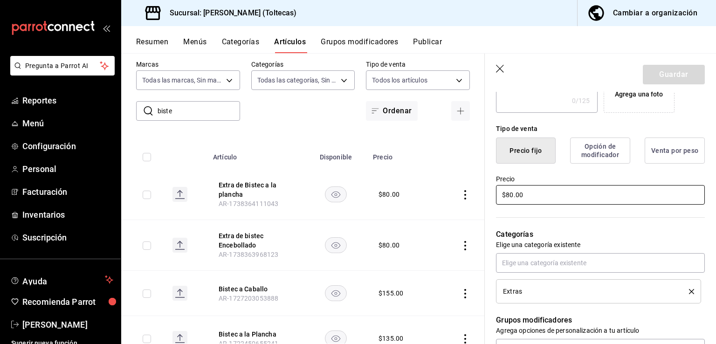
drag, startPoint x: 551, startPoint y: 198, endPoint x: 475, endPoint y: 187, distance: 76.6
click at [475, 187] on main "Artículos sucursal Para editar los artículos o cambios generales, ve a “Organiz…" at bounding box center [418, 198] width 594 height 291
type input "$90.00"
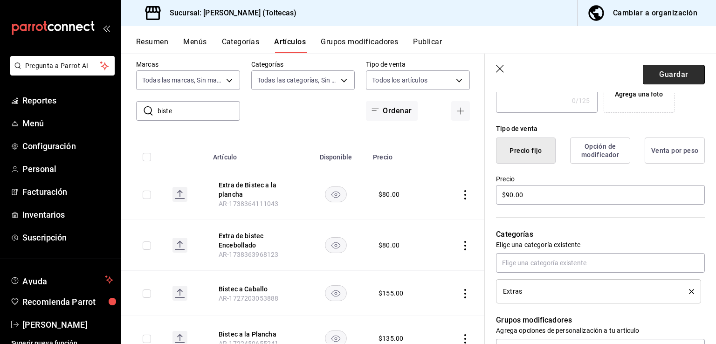
click at [653, 75] on button "Guardar" at bounding box center [673, 75] width 62 height 20
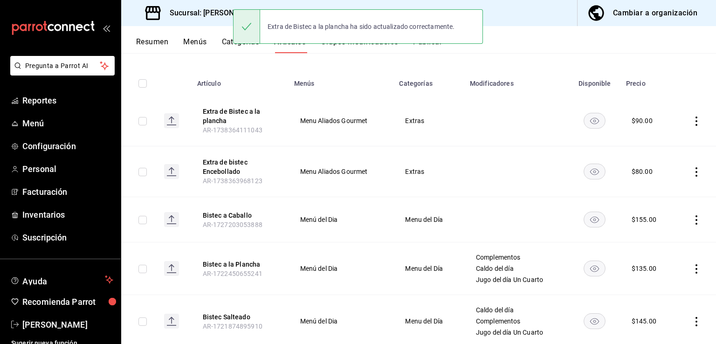
scroll to position [93, 0]
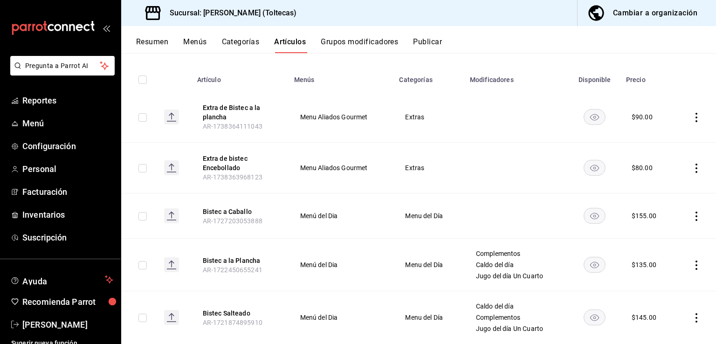
click at [691, 169] on icon "actions" at bounding box center [695, 168] width 9 height 9
click at [646, 192] on div at bounding box center [640, 189] width 17 height 11
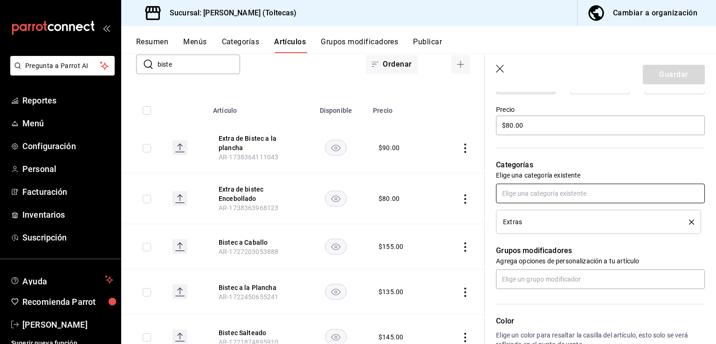
scroll to position [280, 0]
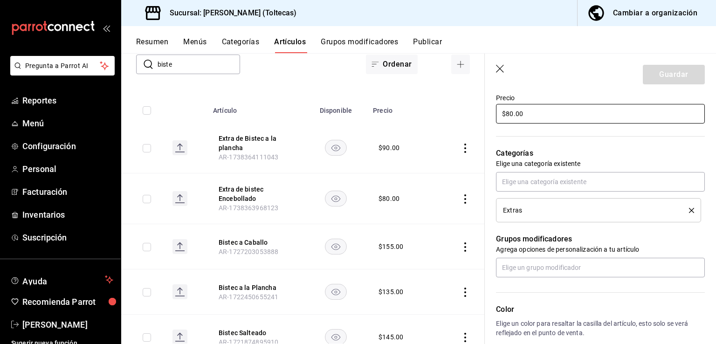
drag, startPoint x: 526, startPoint y: 113, endPoint x: 471, endPoint y: 113, distance: 54.5
click at [471, 113] on main "Artículos sucursal Para editar los artículos o cambios generales, ve a “Organiz…" at bounding box center [418, 198] width 594 height 291
type input "$90.00"
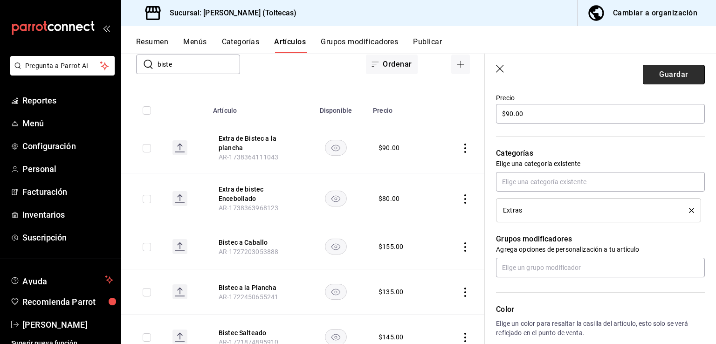
click at [659, 74] on button "Guardar" at bounding box center [673, 75] width 62 height 20
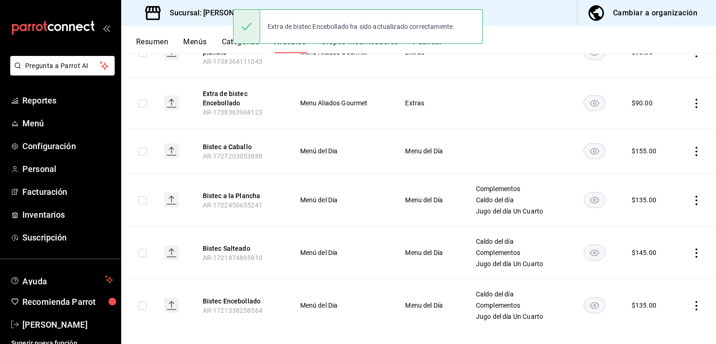
scroll to position [168, 0]
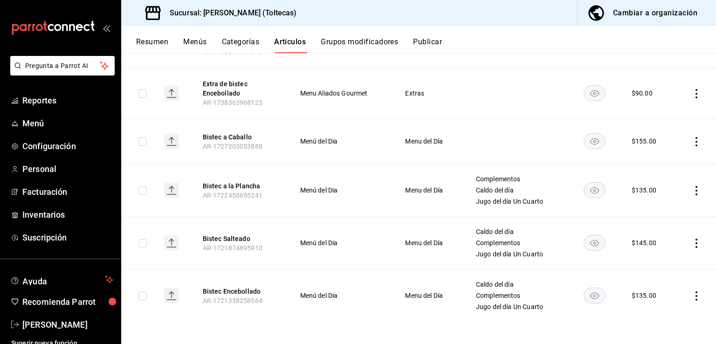
click at [423, 43] on button "Publicar" at bounding box center [427, 45] width 29 height 16
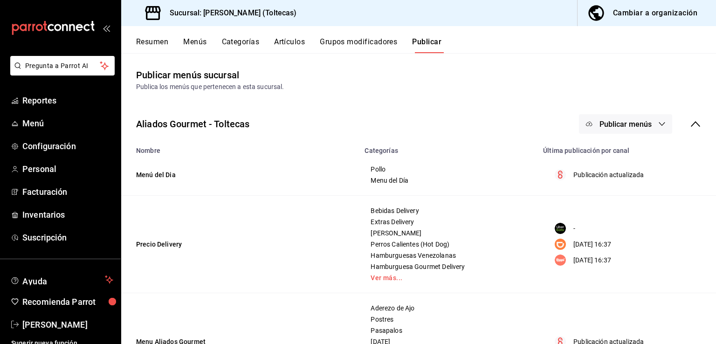
click at [625, 125] on span "Publicar menús" at bounding box center [625, 124] width 52 height 9
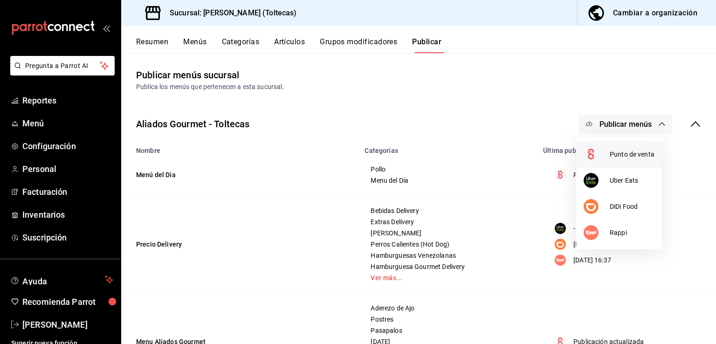
click at [599, 153] on div at bounding box center [596, 154] width 26 height 15
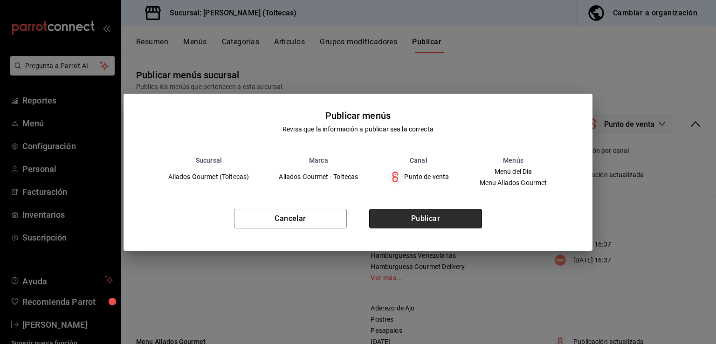
click at [437, 219] on button "Publicar" at bounding box center [425, 219] width 113 height 20
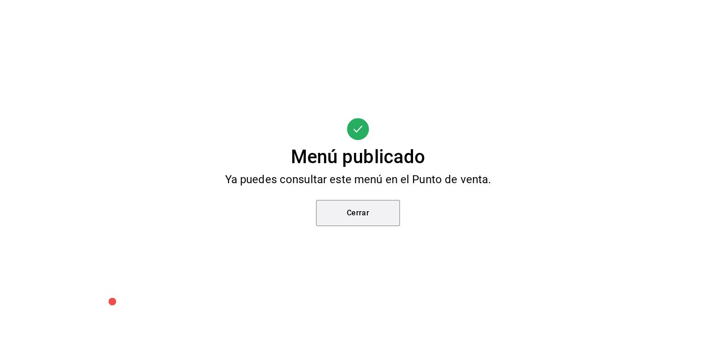
click at [361, 201] on button "Cerrar" at bounding box center [358, 213] width 84 height 26
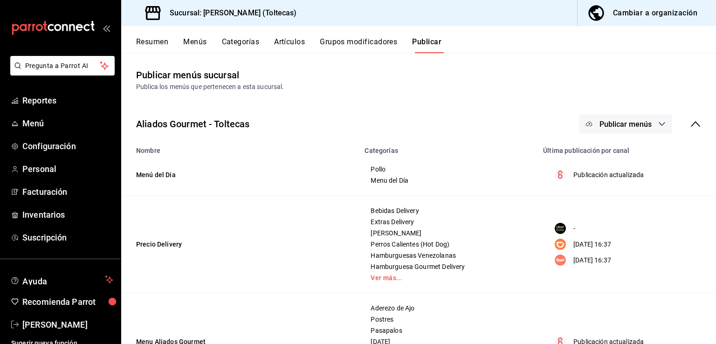
click at [294, 37] on button "Artículos" at bounding box center [289, 45] width 31 height 16
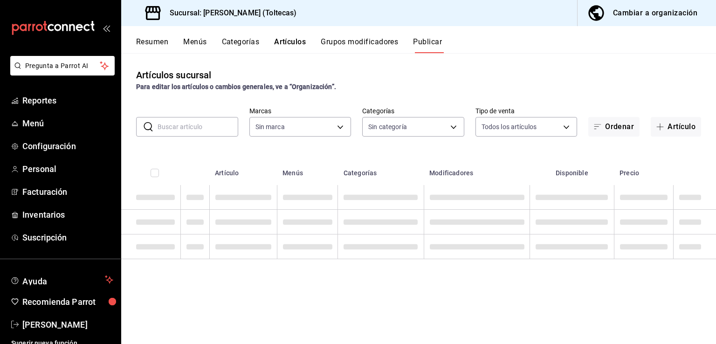
type input "0138ea5e-59c4-49f1-8472-1983a076d5a2"
click at [168, 126] on input "text" at bounding box center [197, 126] width 81 height 19
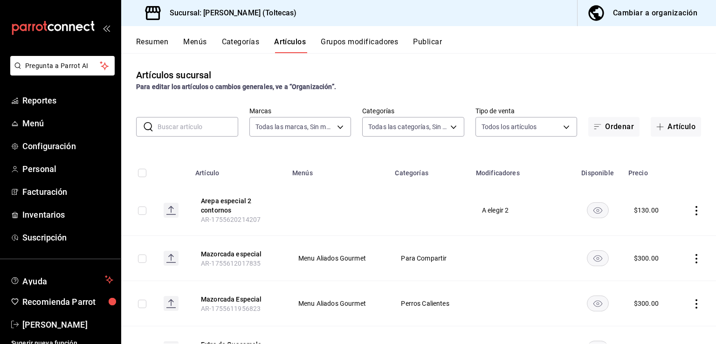
type input "b505b2ee-1845-40b3-bc67-7d0c06232f24,dffe96e5-9814-48d3-b550-517859938173,6918b…"
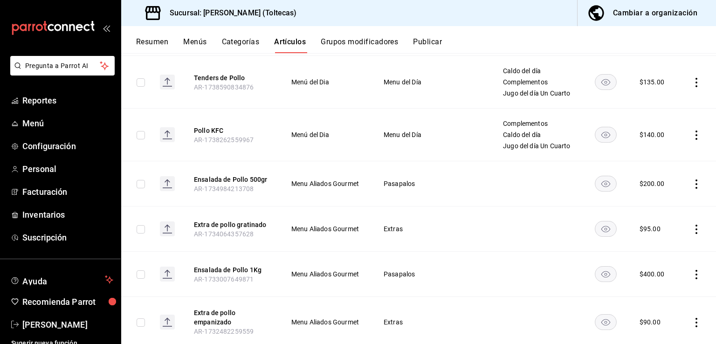
scroll to position [233, 0]
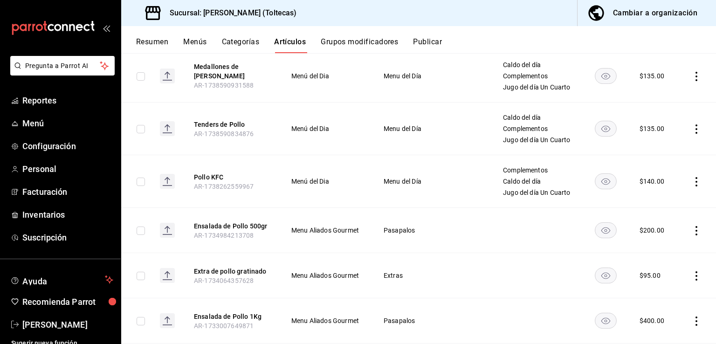
type input "pollo"
click at [691, 131] on icon "actions" at bounding box center [695, 128] width 9 height 9
click at [641, 149] on icon at bounding box center [637, 150] width 11 height 11
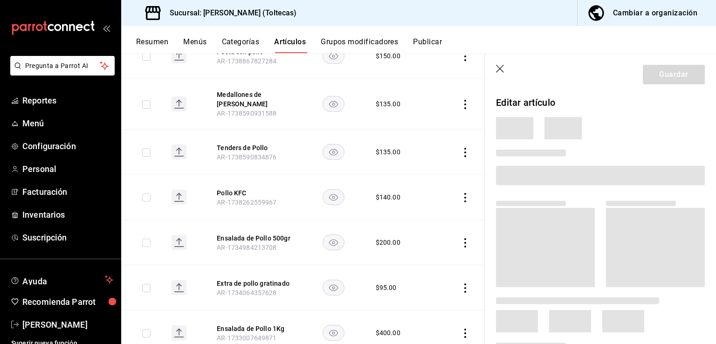
scroll to position [230, 0]
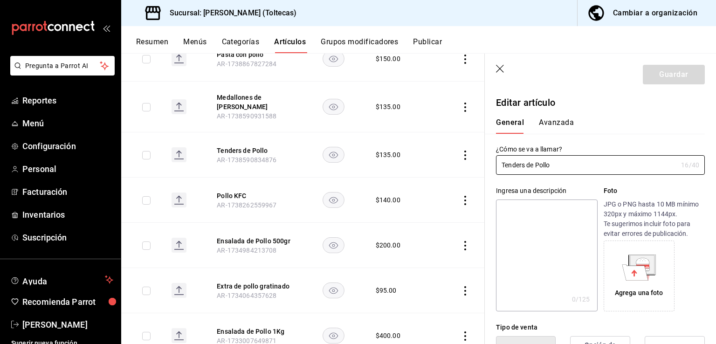
type input "$135.00"
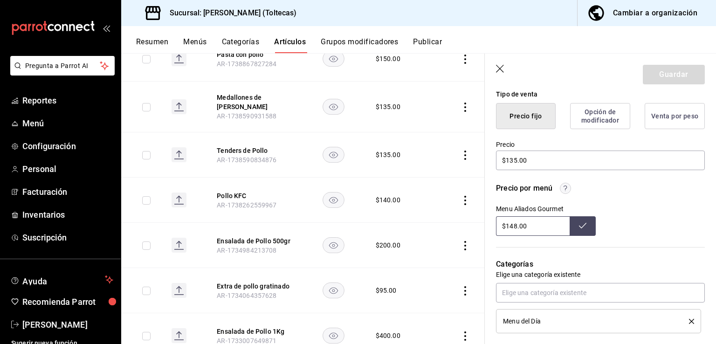
drag, startPoint x: 515, startPoint y: 225, endPoint x: 422, endPoint y: 217, distance: 93.6
click at [422, 217] on main "Artículos sucursal Para editar los artículos o cambios generales, ve a “Organiz…" at bounding box center [418, 198] width 594 height 291
type input "$148.00"
drag, startPoint x: 549, startPoint y: 163, endPoint x: 492, endPoint y: 163, distance: 57.3
click at [492, 163] on div "Precio $135.00" at bounding box center [595, 150] width 220 height 42
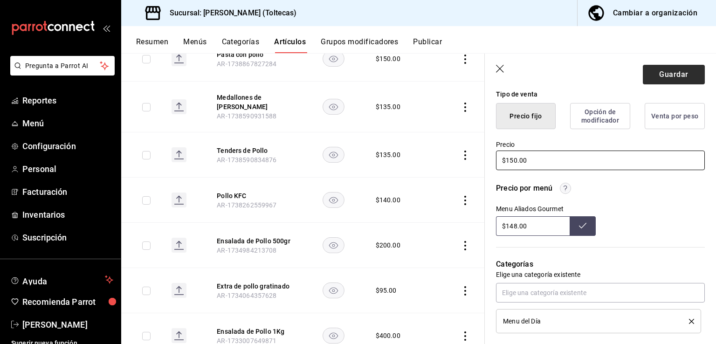
type input "$150.00"
click at [661, 76] on button "Guardar" at bounding box center [673, 75] width 62 height 20
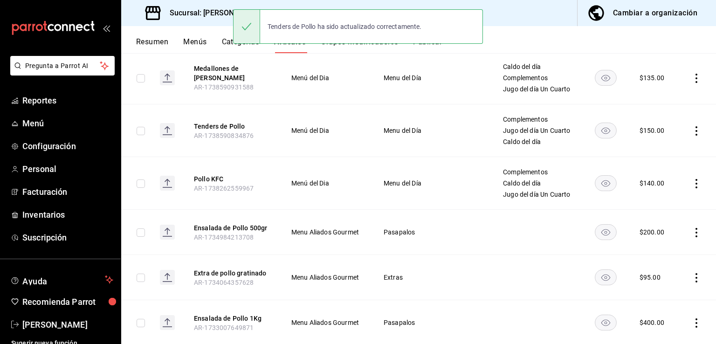
scroll to position [280, 0]
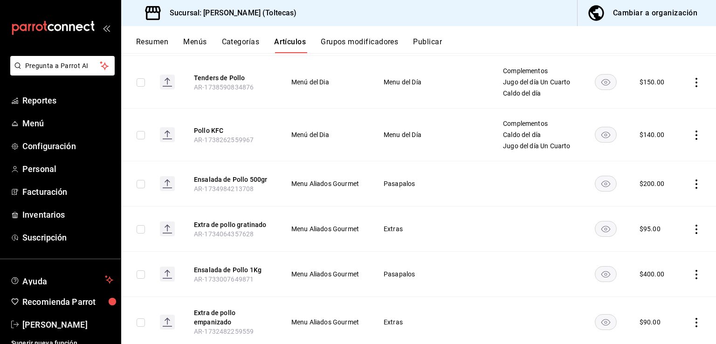
click at [683, 136] on td at bounding box center [698, 135] width 36 height 53
click at [691, 133] on icon "actions" at bounding box center [695, 134] width 9 height 9
click at [652, 155] on span "Editar" at bounding box center [661, 156] width 24 height 10
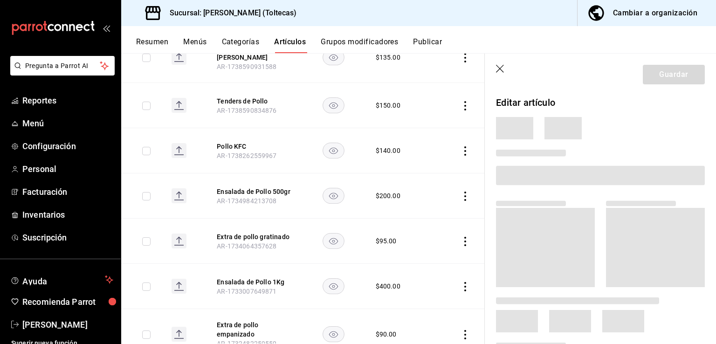
scroll to position [278, 0]
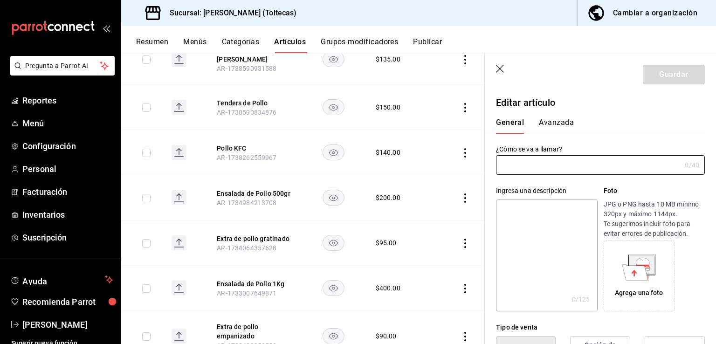
type input "Pollo KFC"
type input "AR-1738262559967"
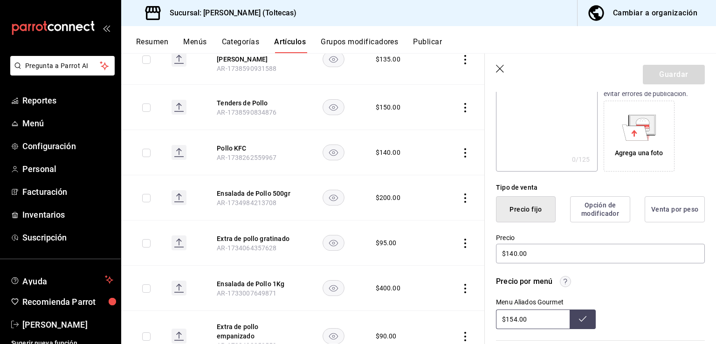
scroll to position [233, 0]
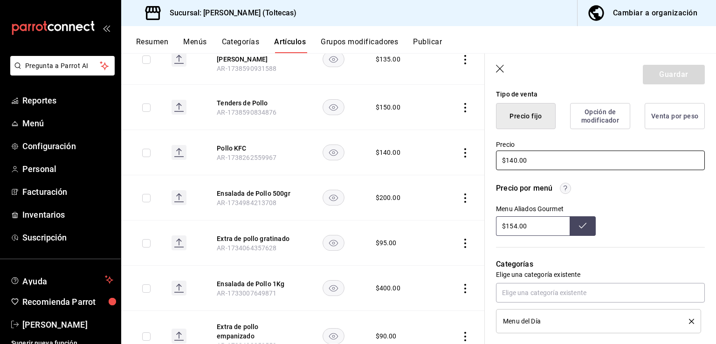
drag, startPoint x: 542, startPoint y: 159, endPoint x: 480, endPoint y: 159, distance: 62.4
click at [480, 159] on main "Artículos sucursal Para editar los artículos o cambios generales, ve a “Organiz…" at bounding box center [418, 198] width 594 height 291
type input "$155.00"
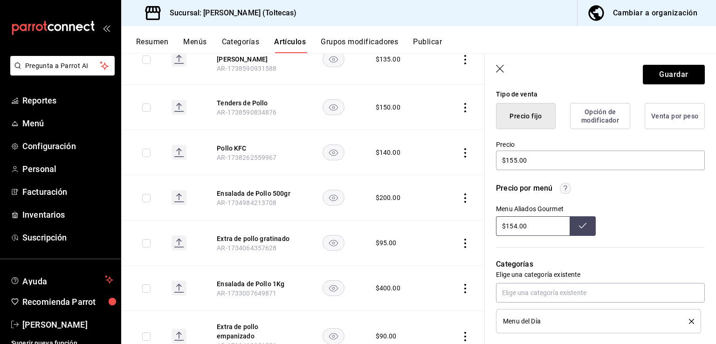
drag, startPoint x: 541, startPoint y: 226, endPoint x: 458, endPoint y: 226, distance: 82.9
click at [458, 226] on main "Artículos sucursal Para editar los artículos o cambios generales, ve a “Organiz…" at bounding box center [418, 198] width 594 height 291
click at [672, 73] on button "Guardar" at bounding box center [673, 75] width 62 height 20
type input "$154.00"
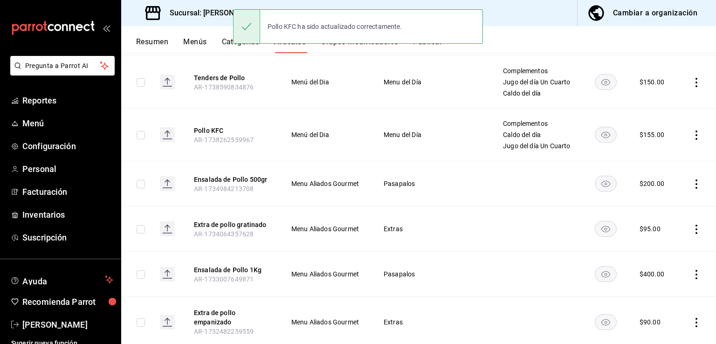
scroll to position [326, 0]
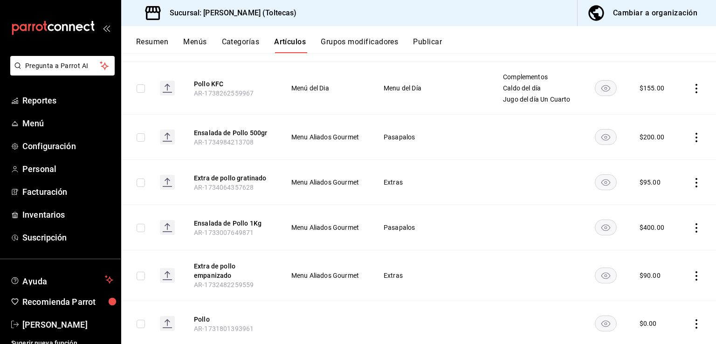
click at [695, 182] on icon "actions" at bounding box center [696, 182] width 2 height 9
click at [647, 202] on div at bounding box center [640, 203] width 17 height 11
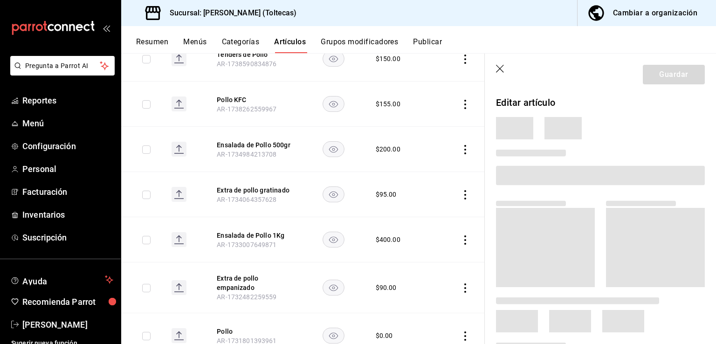
scroll to position [322, 0]
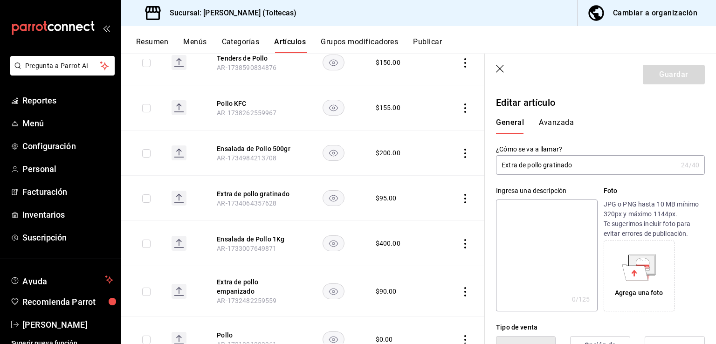
click at [525, 166] on input "Extra de pollo gratinado" at bounding box center [586, 165] width 181 height 19
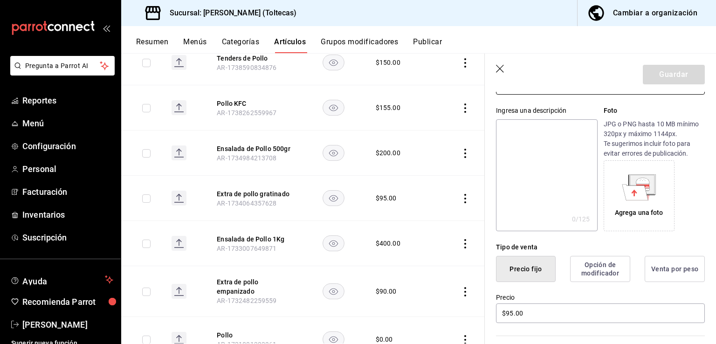
scroll to position [186, 0]
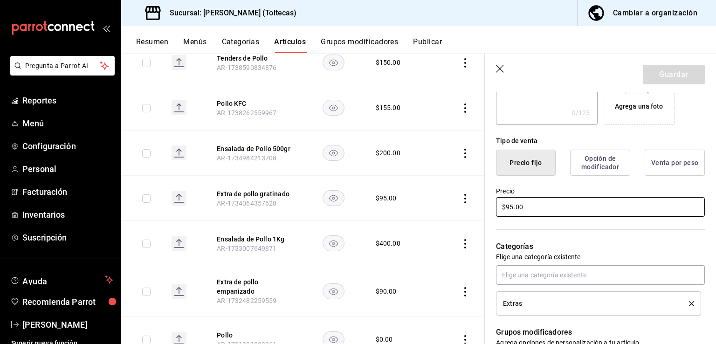
click at [534, 206] on input "$95.00" at bounding box center [600, 207] width 209 height 20
drag, startPoint x: 533, startPoint y: 205, endPoint x: 496, endPoint y: 202, distance: 37.4
click at [496, 202] on input "$95.00" at bounding box center [600, 207] width 209 height 20
type input "$100.00"
click at [673, 78] on button "Guardar" at bounding box center [673, 75] width 62 height 20
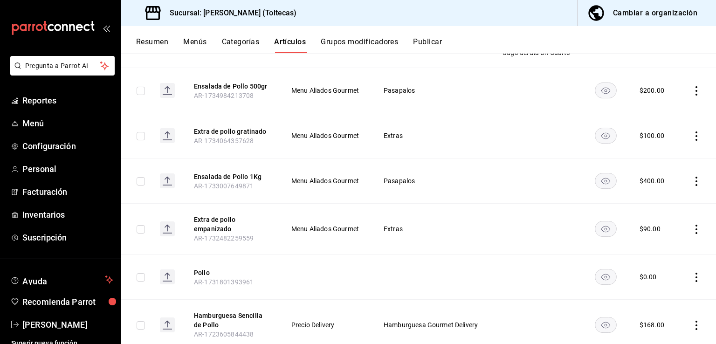
scroll to position [419, 0]
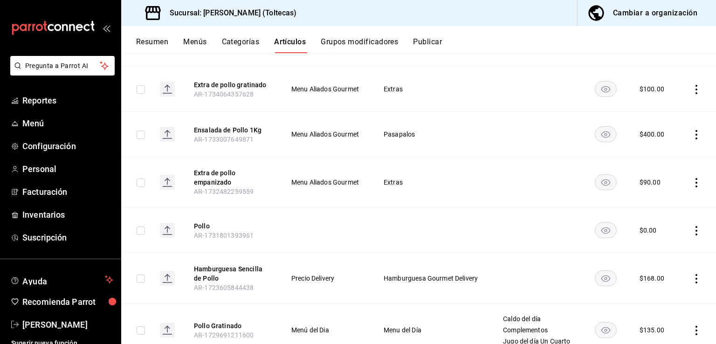
click at [691, 184] on icon "actions" at bounding box center [695, 182] width 9 height 9
click at [642, 203] on icon at bounding box center [637, 203] width 11 height 11
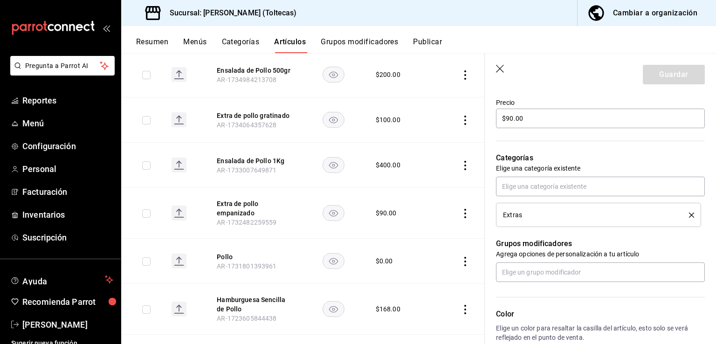
scroll to position [280, 0]
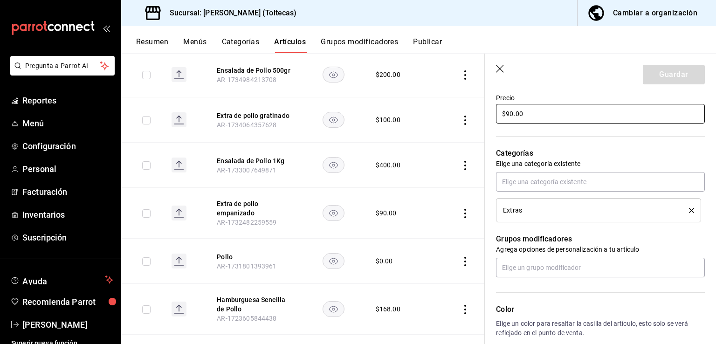
drag, startPoint x: 515, startPoint y: 118, endPoint x: 435, endPoint y: 114, distance: 80.7
click at [435, 114] on main "Artículos sucursal Para editar los artículos o cambios generales, ve a “Organiz…" at bounding box center [418, 198] width 594 height 291
type input "$100.00"
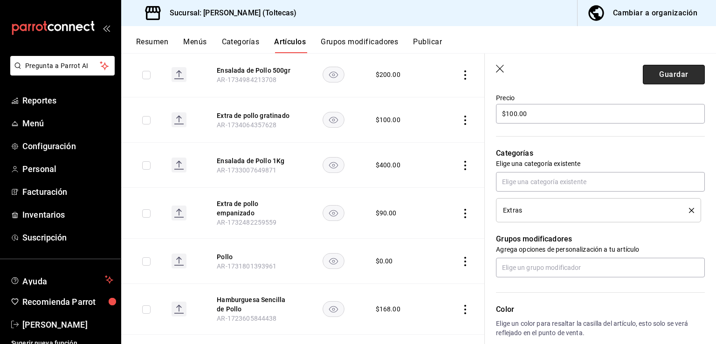
click at [659, 71] on button "Guardar" at bounding box center [673, 75] width 62 height 20
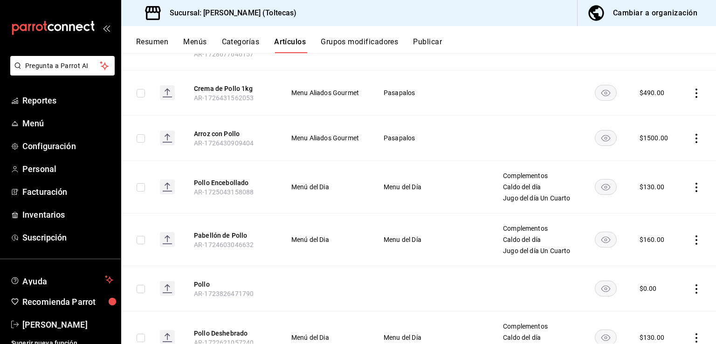
scroll to position [839, 0]
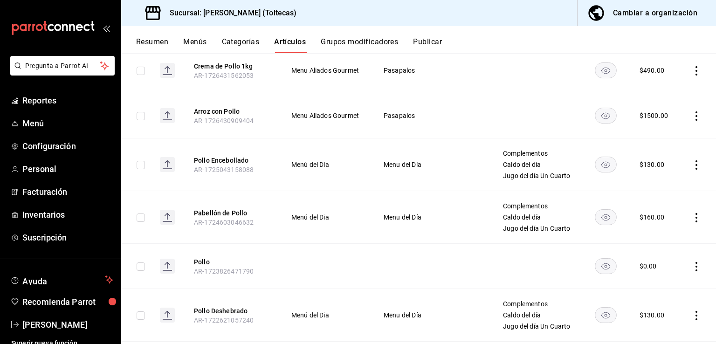
click at [691, 160] on icon "actions" at bounding box center [695, 164] width 9 height 9
click at [647, 173] on div at bounding box center [640, 176] width 17 height 11
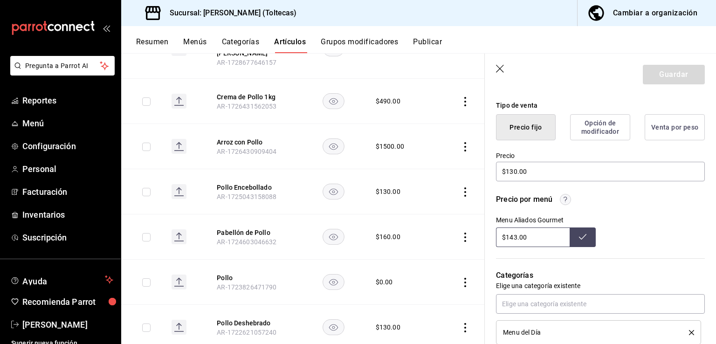
scroll to position [233, 0]
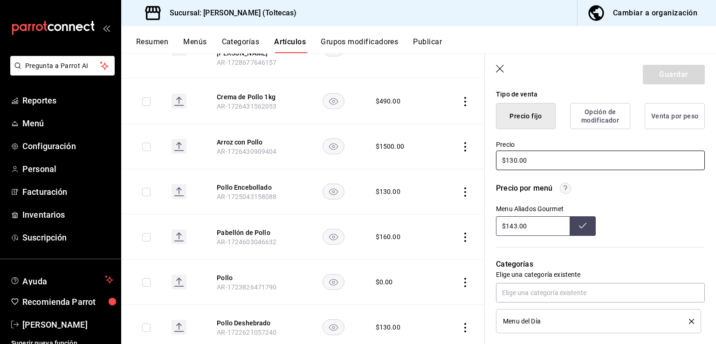
drag, startPoint x: 538, startPoint y: 159, endPoint x: 412, endPoint y: 161, distance: 125.8
click at [412, 161] on main "Artículos sucursal Para editar los artículos o cambios generales, ve a “Organiz…" at bounding box center [418, 198] width 594 height 291
type input "$145.00"
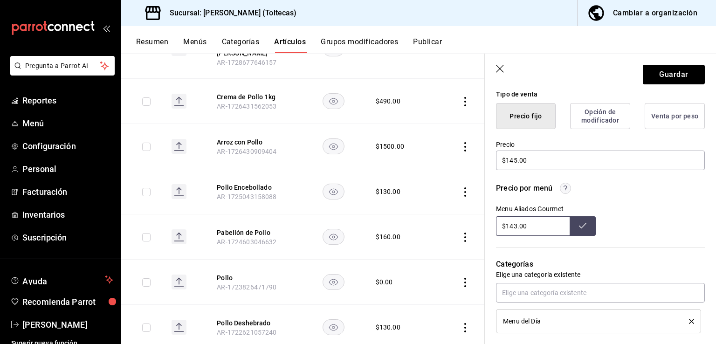
drag, startPoint x: 535, startPoint y: 225, endPoint x: 459, endPoint y: 227, distance: 75.5
click at [459, 227] on main "Artículos sucursal Para editar los artículos o cambios generales, ve a “Organiz…" at bounding box center [418, 198] width 594 height 291
click at [663, 68] on button "Guardar" at bounding box center [673, 75] width 62 height 20
type input "$143.00"
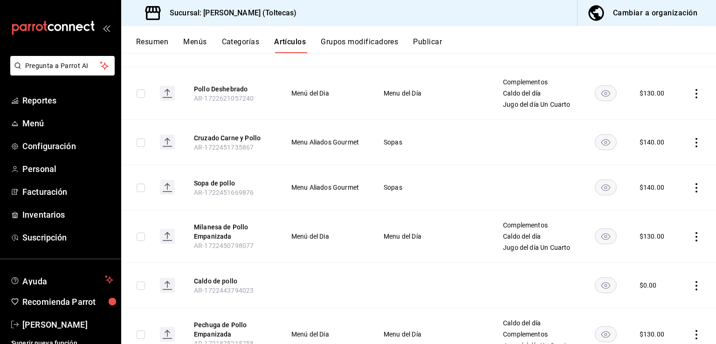
scroll to position [1061, 0]
click at [691, 137] on icon "actions" at bounding box center [695, 141] width 9 height 9
click at [661, 153] on span "Editar" at bounding box center [661, 152] width 24 height 10
click at [658, 150] on li "Duplicar" at bounding box center [661, 155] width 42 height 11
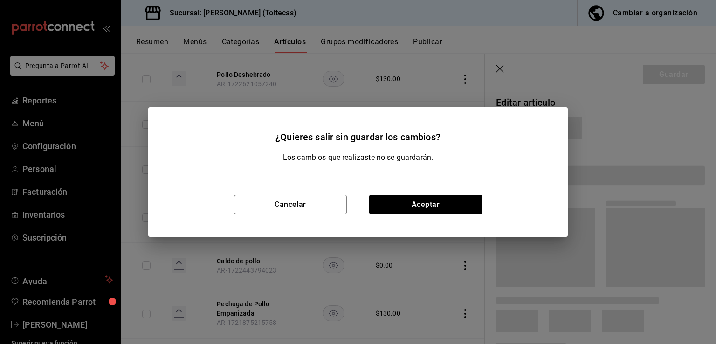
scroll to position [1020, 0]
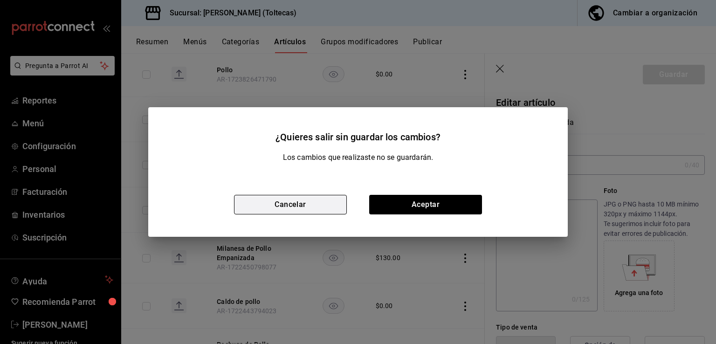
type input "Cruzado Carne y Pollo"
type input "$140.00"
type input "AR-1722451735867"
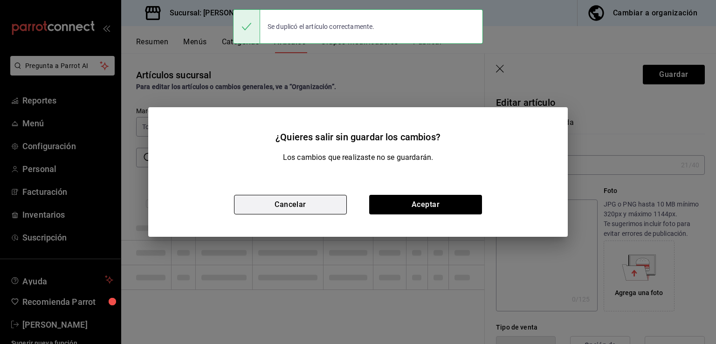
scroll to position [0, 0]
drag, startPoint x: 283, startPoint y: 204, endPoint x: 559, endPoint y: 193, distance: 276.5
click at [283, 204] on button "Cancelar" at bounding box center [290, 205] width 113 height 20
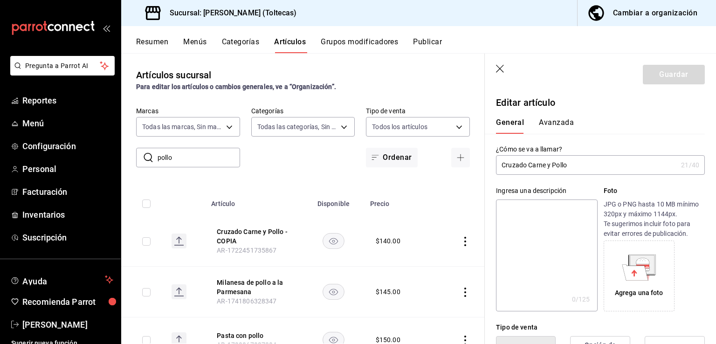
click at [501, 69] on icon "button" at bounding box center [500, 69] width 8 height 8
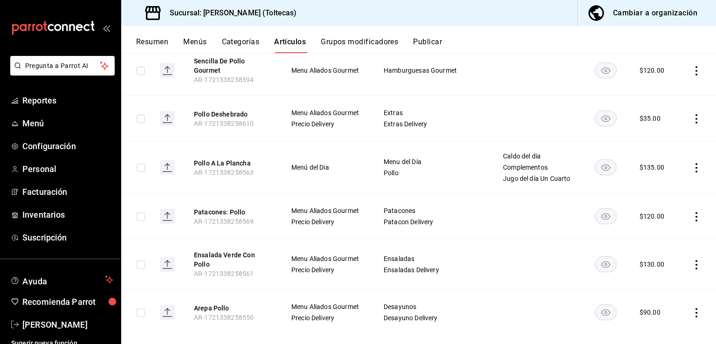
scroll to position [1766, 0]
click at [691, 211] on icon "actions" at bounding box center [695, 215] width 9 height 9
click at [446, 178] on div at bounding box center [358, 172] width 716 height 344
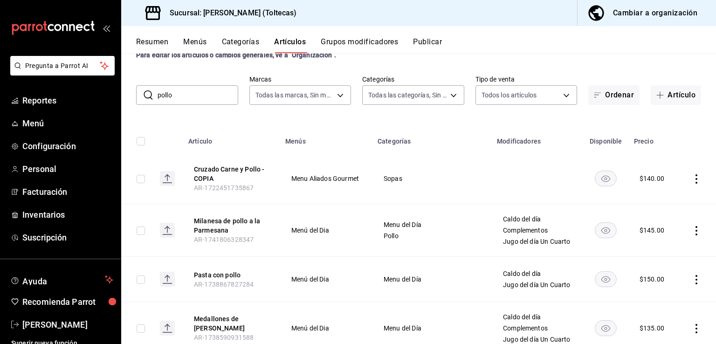
scroll to position [0, 0]
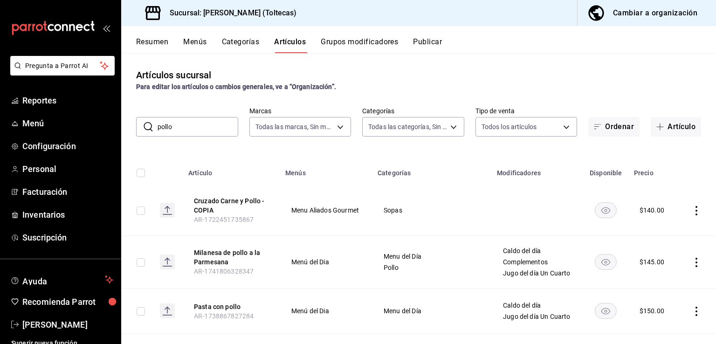
click at [201, 128] on input "pollo" at bounding box center [197, 126] width 81 height 19
drag, startPoint x: 198, startPoint y: 128, endPoint x: 112, endPoint y: 125, distance: 85.8
click at [112, 125] on div "Pregunta a Parrot AI Reportes Menú Configuración Personal Facturación Inventari…" at bounding box center [358, 172] width 716 height 344
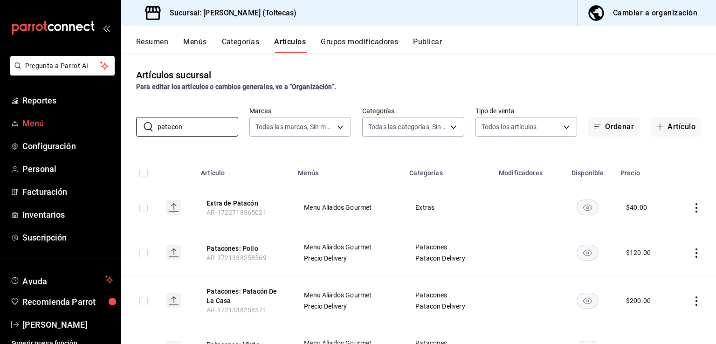
type input "patacon"
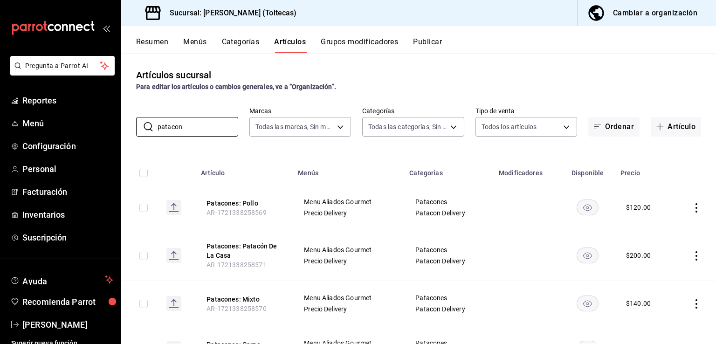
scroll to position [47, 0]
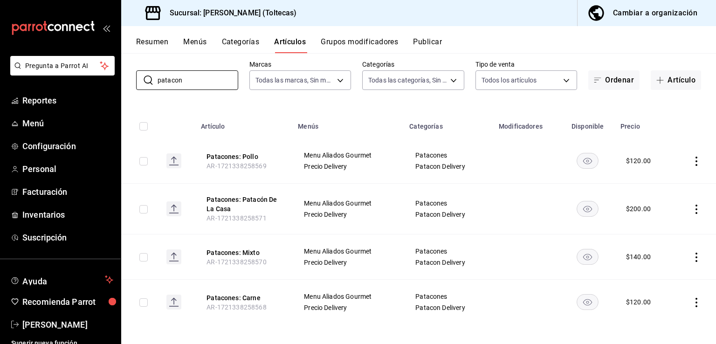
click at [691, 160] on icon "actions" at bounding box center [695, 161] width 9 height 9
click at [661, 183] on span "Editar" at bounding box center [661, 183] width 24 height 10
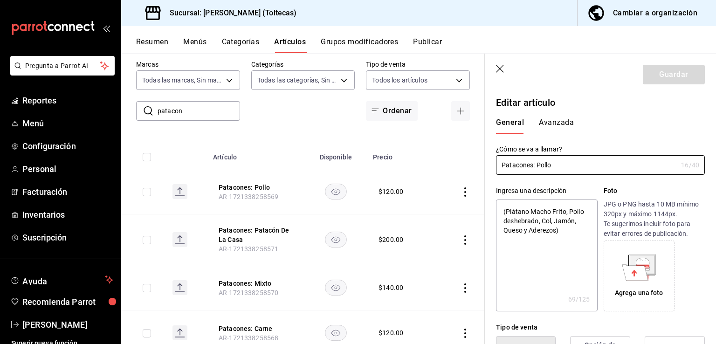
type textarea "x"
type input "$120.00"
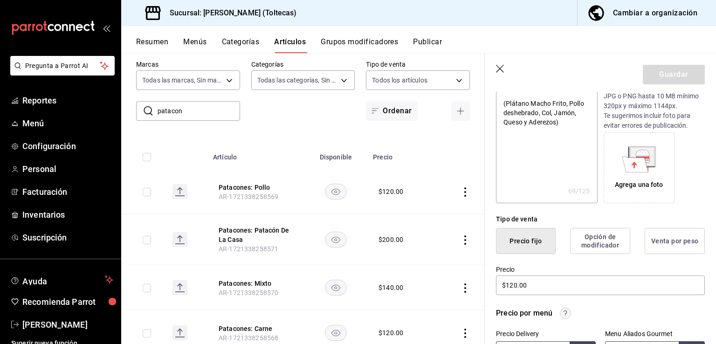
scroll to position [233, 0]
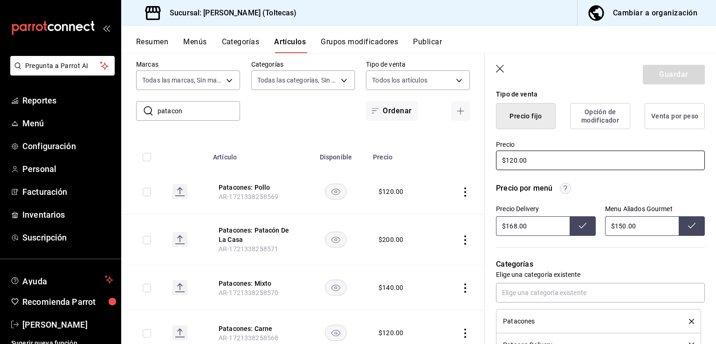
drag, startPoint x: 540, startPoint y: 158, endPoint x: 451, endPoint y: 157, distance: 89.0
click at [451, 157] on main "Artículos sucursal Para editar los artículos o cambios generales, ve a “Organiz…" at bounding box center [418, 198] width 594 height 291
type textarea "x"
type input "$1.00"
type textarea "x"
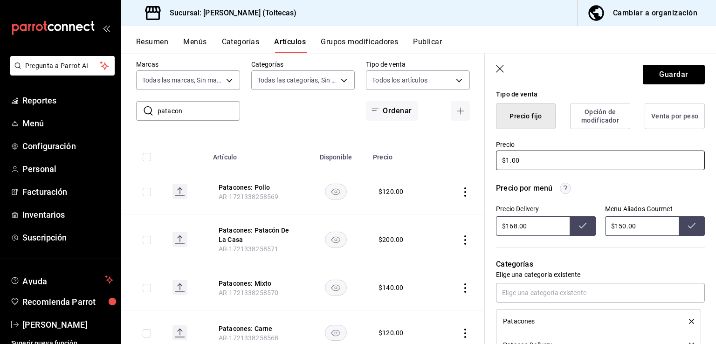
type input "$15.00"
type textarea "x"
type input "$150.00"
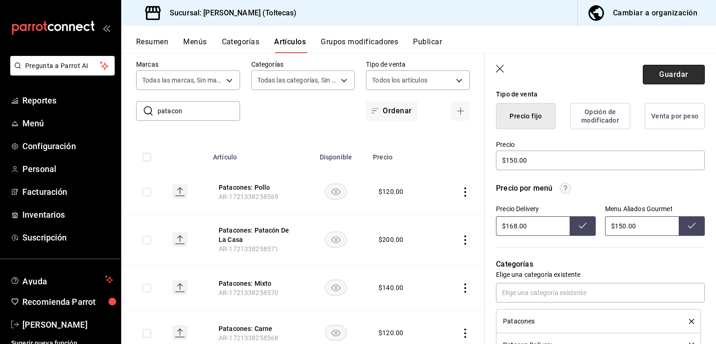
click at [671, 73] on button "Guardar" at bounding box center [673, 75] width 62 height 20
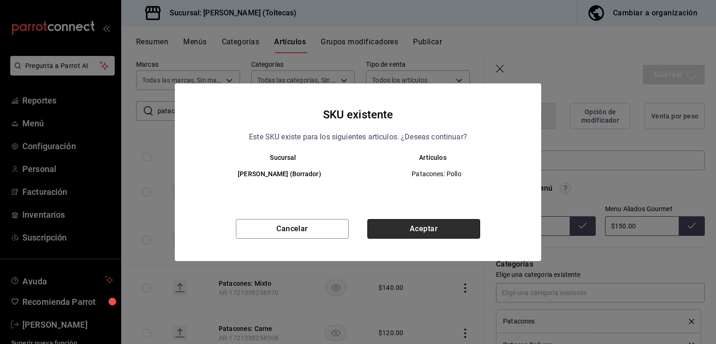
click at [389, 222] on button "Aceptar" at bounding box center [423, 229] width 113 height 20
type textarea "x"
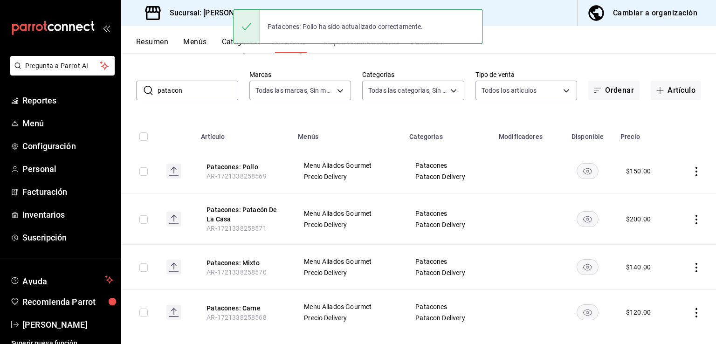
scroll to position [47, 0]
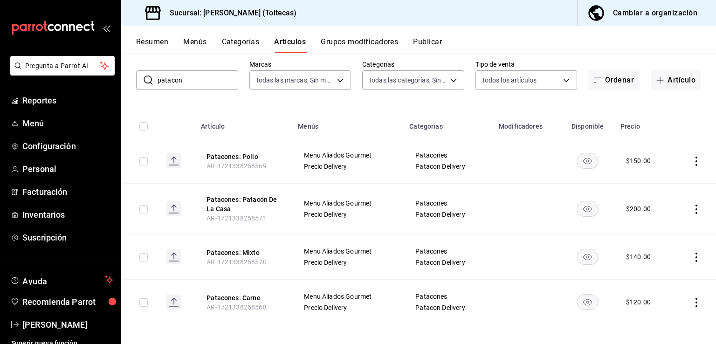
click at [691, 260] on icon "actions" at bounding box center [695, 257] width 9 height 9
click at [663, 278] on span "Editar" at bounding box center [661, 278] width 24 height 10
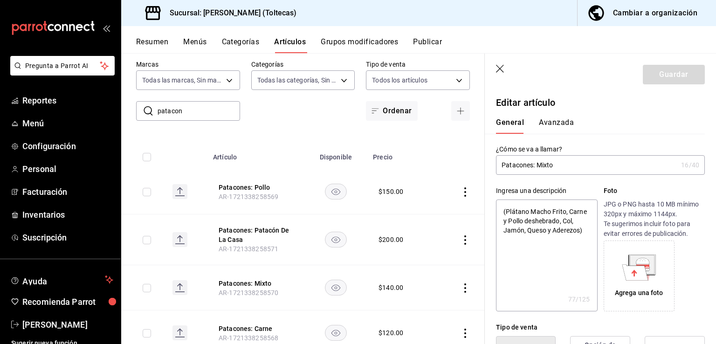
type textarea "x"
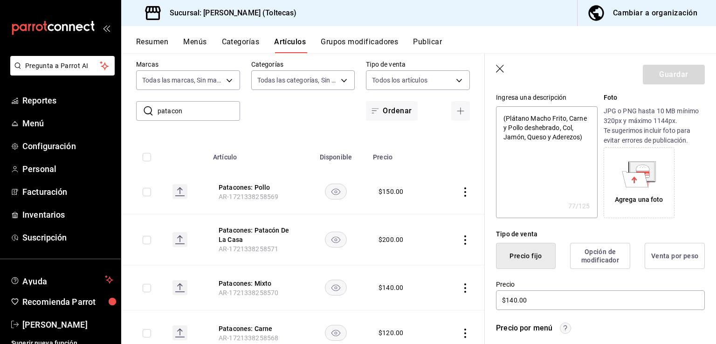
scroll to position [186, 0]
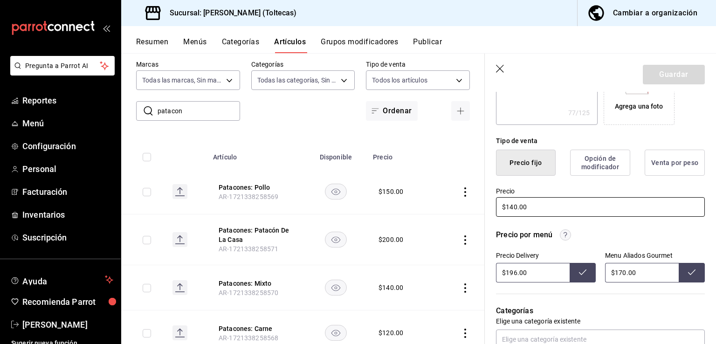
drag, startPoint x: 548, startPoint y: 207, endPoint x: 416, endPoint y: 197, distance: 132.7
click at [416, 197] on main "Artículos sucursal Para editar los artículos o cambios generales, ve a “Organiz…" at bounding box center [418, 198] width 594 height 291
type input "$1.00"
type textarea "x"
type input "$17.00"
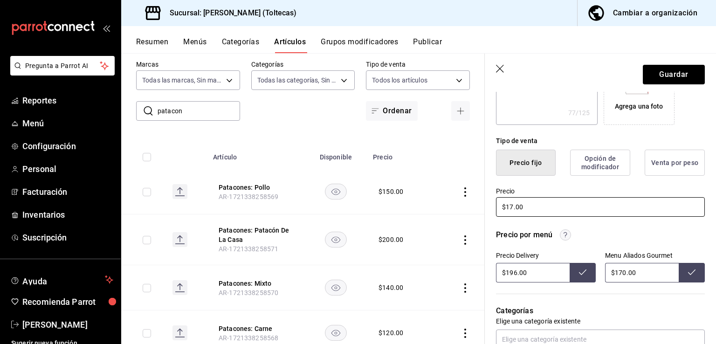
type textarea "x"
type input "$170.00"
click at [664, 75] on button "Guardar" at bounding box center [673, 75] width 62 height 20
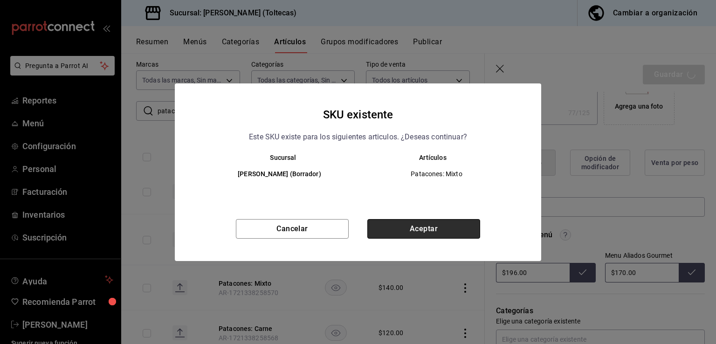
click at [441, 228] on button "Aceptar" at bounding box center [423, 229] width 113 height 20
type textarea "x"
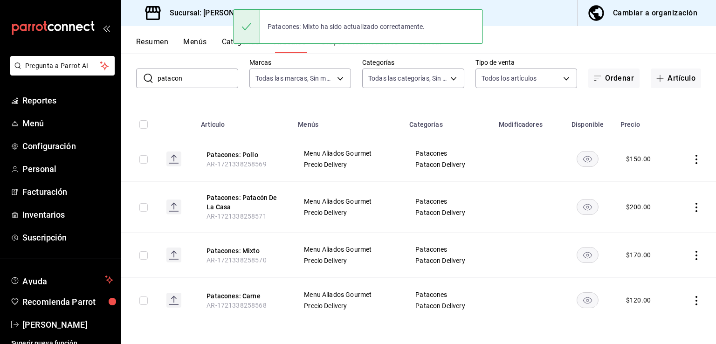
scroll to position [49, 0]
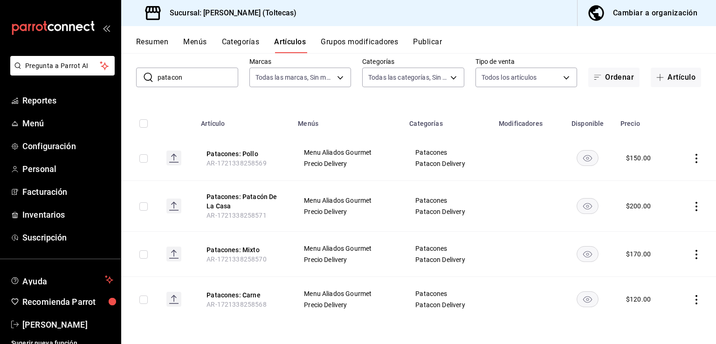
click at [678, 293] on td at bounding box center [693, 299] width 43 height 45
click at [695, 300] on icon "actions" at bounding box center [696, 299] width 2 height 9
click at [651, 278] on span "Editar" at bounding box center [661, 281] width 24 height 10
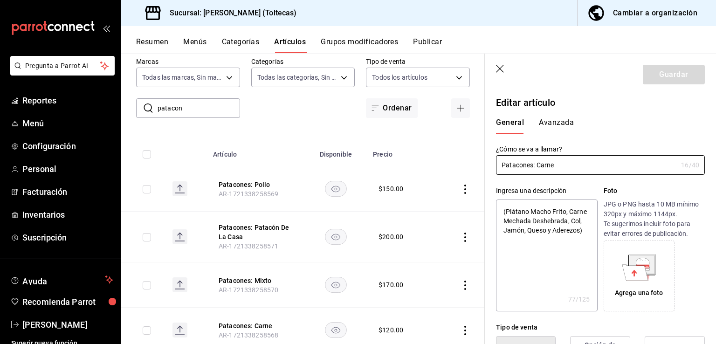
type textarea "x"
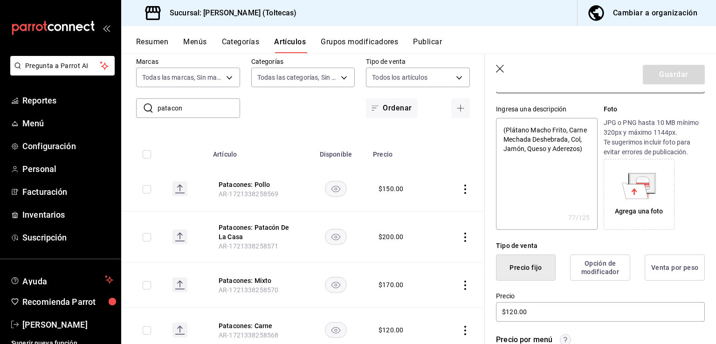
scroll to position [233, 0]
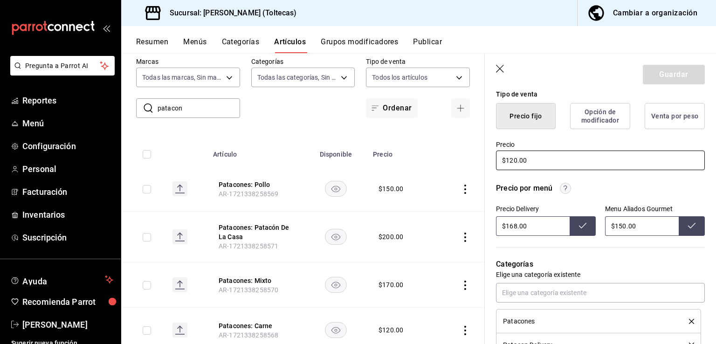
drag, startPoint x: 540, startPoint y: 162, endPoint x: 455, endPoint y: 157, distance: 85.4
click at [455, 157] on main "Artículos sucursal Para editar los artículos o cambios generales, ve a “Organiz…" at bounding box center [418, 198] width 594 height 291
type input "$1.00"
type textarea "x"
type input "$150.00"
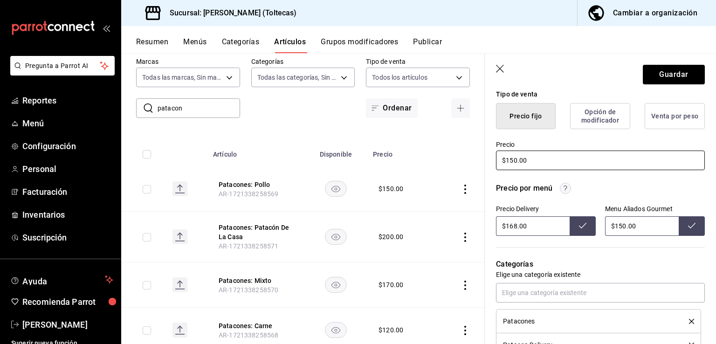
type textarea "x"
type input "$150.00"
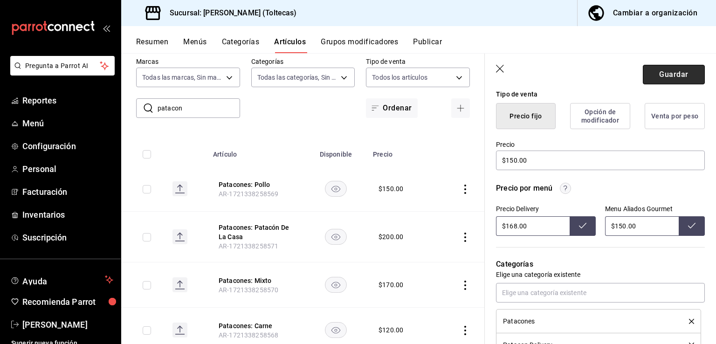
click at [683, 74] on button "Guardar" at bounding box center [673, 75] width 62 height 20
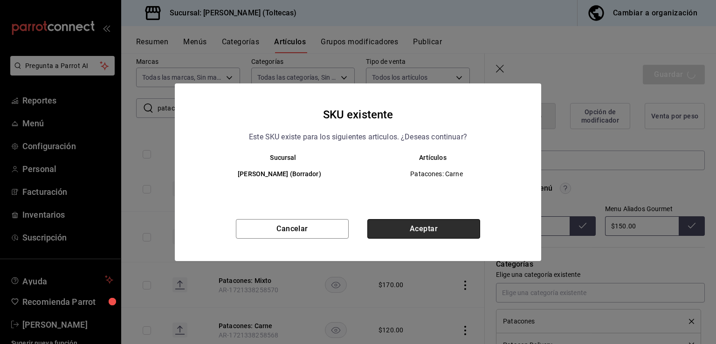
click at [452, 226] on button "Aceptar" at bounding box center [423, 229] width 113 height 20
type textarea "x"
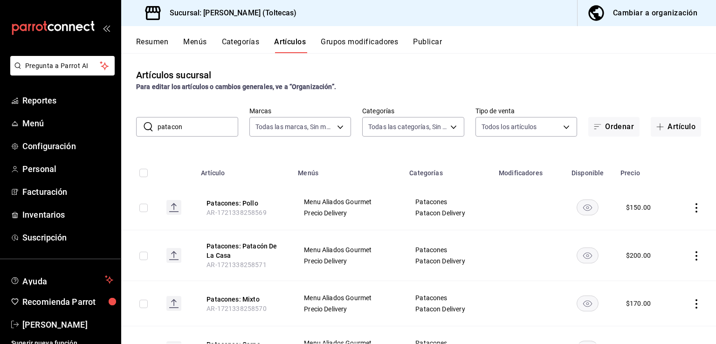
click at [436, 43] on button "Publicar" at bounding box center [427, 45] width 29 height 16
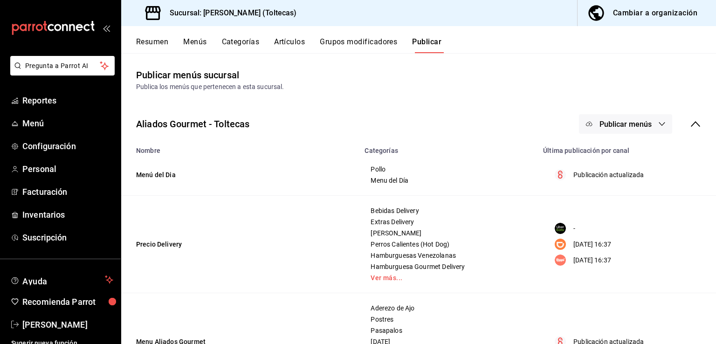
click at [602, 126] on span "Publicar menús" at bounding box center [625, 124] width 52 height 9
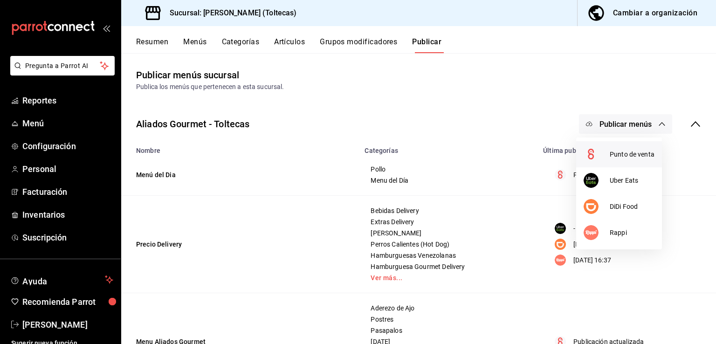
click at [611, 155] on span "Punto de venta" at bounding box center [631, 155] width 45 height 10
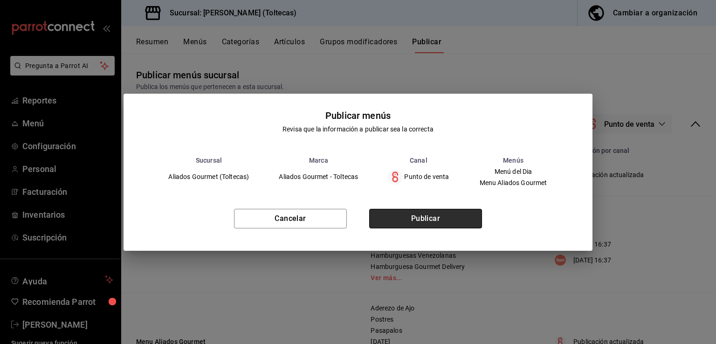
click at [460, 210] on button "Publicar" at bounding box center [425, 219] width 113 height 20
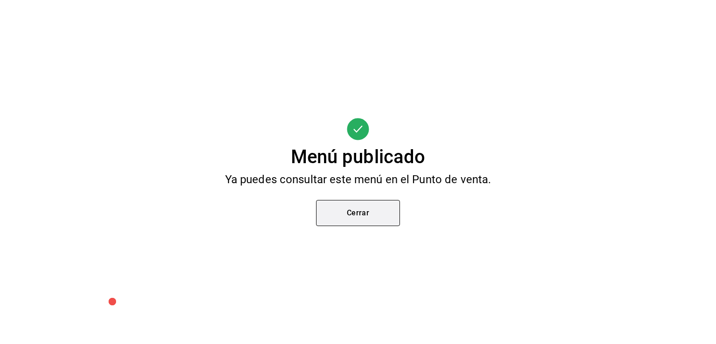
click at [369, 220] on button "Cerrar" at bounding box center [358, 213] width 84 height 26
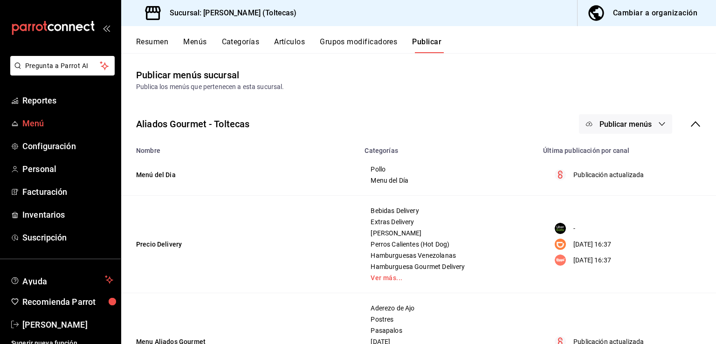
click at [29, 116] on link "Menú" at bounding box center [60, 123] width 121 height 20
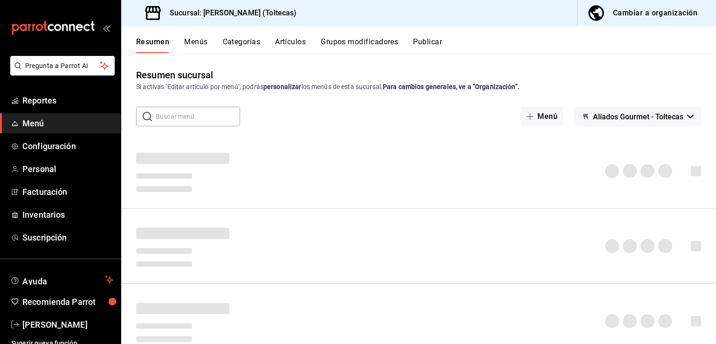
click at [291, 46] on button "Artículos" at bounding box center [290, 45] width 31 height 16
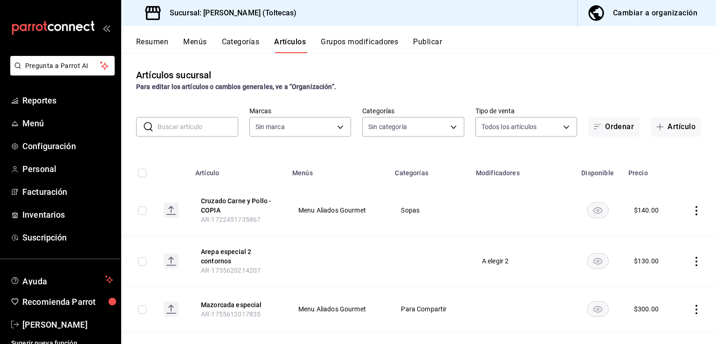
type input "0138ea5e-59c4-49f1-8472-1983a076d5a2"
type input "b505b2ee-1845-40b3-bc67-7d0c06232f24,dffe96e5-9814-48d3-b550-517859938173,6918b…"
click at [190, 129] on input "text" at bounding box center [197, 126] width 81 height 19
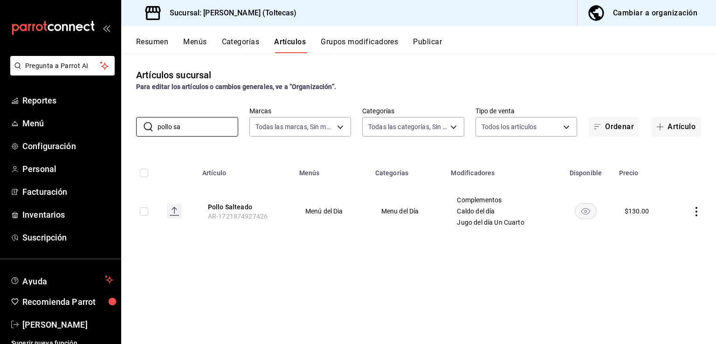
type input "pollo sa"
click at [696, 212] on icon "actions" at bounding box center [696, 211] width 2 height 9
click at [651, 233] on div at bounding box center [647, 233] width 17 height 11
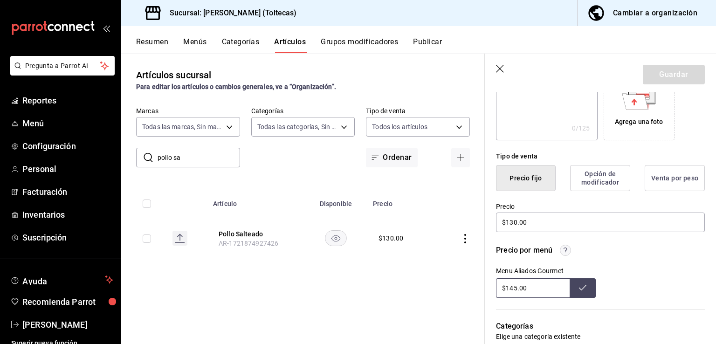
scroll to position [233, 0]
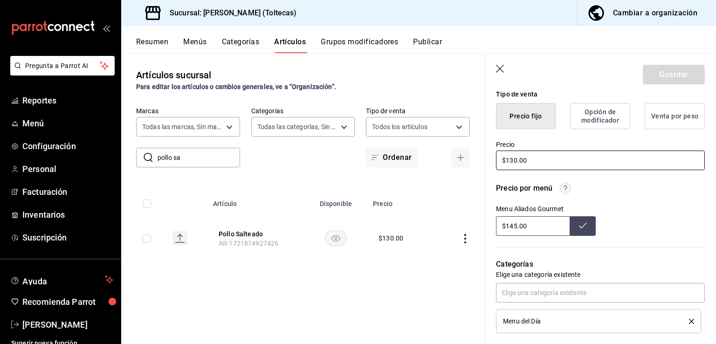
drag, startPoint x: 538, startPoint y: 159, endPoint x: 417, endPoint y: 165, distance: 121.3
click at [417, 165] on main "Artículos sucursal Para editar los artículos o cambios generales, ve a “Organiz…" at bounding box center [418, 198] width 594 height 291
type input "$145.00"
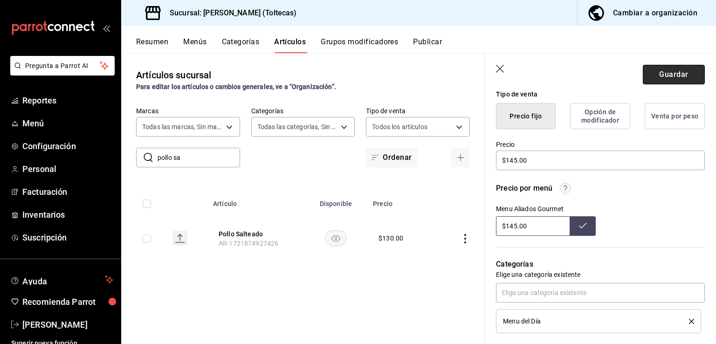
click at [684, 69] on button "Guardar" at bounding box center [673, 75] width 62 height 20
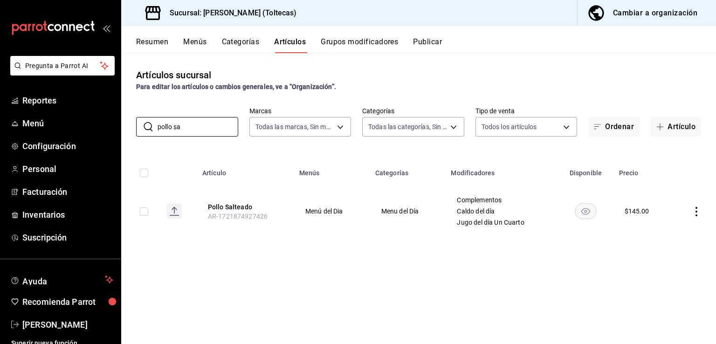
drag, startPoint x: 197, startPoint y: 133, endPoint x: 117, endPoint y: 124, distance: 80.1
click at [117, 124] on div "Pregunta a Parrot AI Reportes Menú Configuración Personal Facturación Inventari…" at bounding box center [358, 172] width 716 height 344
click at [198, 128] on input "pollo sa" at bounding box center [197, 126] width 81 height 19
type input "pollo fri"
click at [697, 211] on icon "actions" at bounding box center [695, 211] width 9 height 9
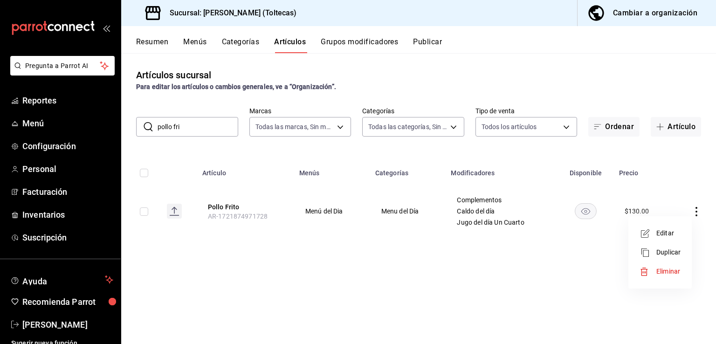
click at [673, 234] on span "Editar" at bounding box center [668, 233] width 24 height 10
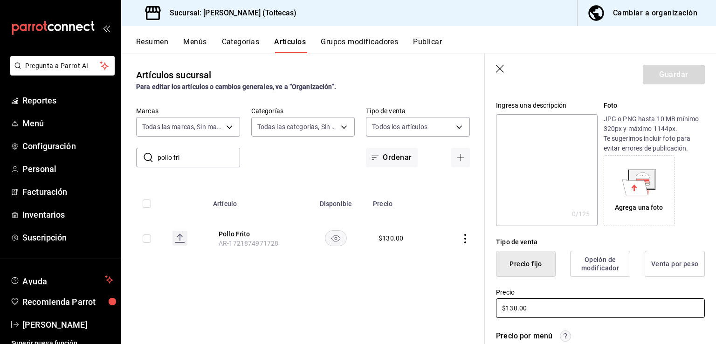
scroll to position [233, 0]
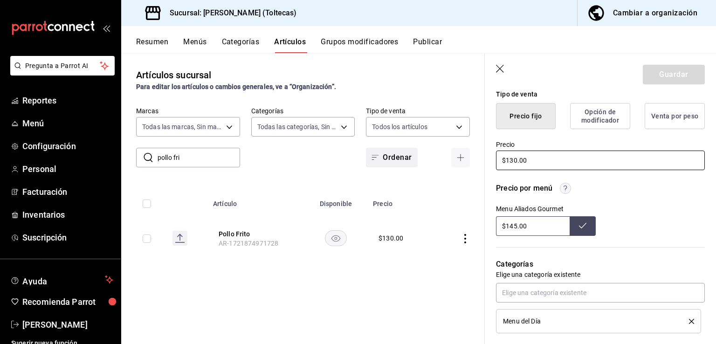
drag, startPoint x: 537, startPoint y: 162, endPoint x: 406, endPoint y: 150, distance: 131.5
click at [406, 150] on main "Artículos sucursal Para editar los artículos o cambios generales, ve a “Organiz…" at bounding box center [418, 198] width 594 height 291
type input "$145.00"
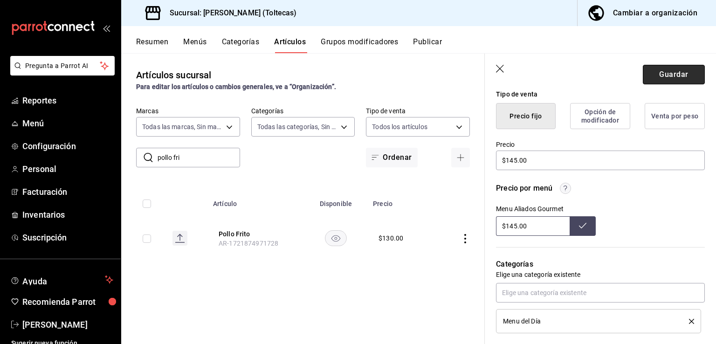
click at [669, 79] on button "Guardar" at bounding box center [673, 75] width 62 height 20
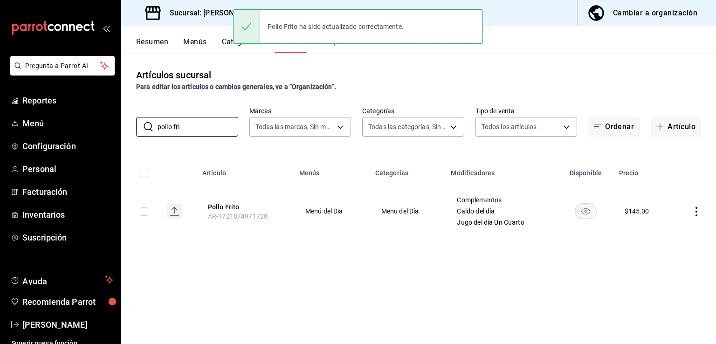
drag, startPoint x: 192, startPoint y: 128, endPoint x: 80, endPoint y: 110, distance: 113.7
click at [78, 110] on div "Pregunta a Parrot AI Reportes Menú Configuración Personal Facturación Inventari…" at bounding box center [358, 172] width 716 height 344
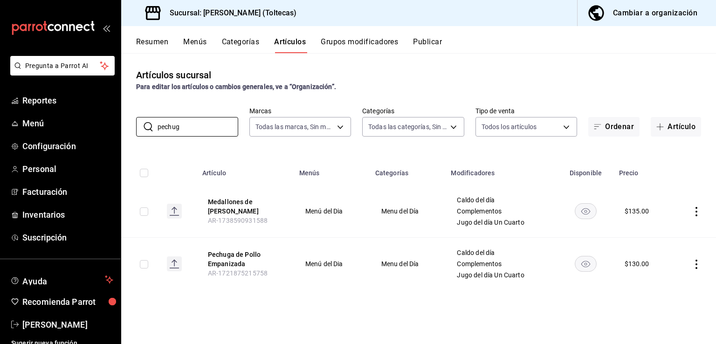
type input "pechug"
click at [696, 263] on icon "actions" at bounding box center [696, 264] width 2 height 9
click at [668, 281] on span "Editar" at bounding box center [668, 281] width 24 height 10
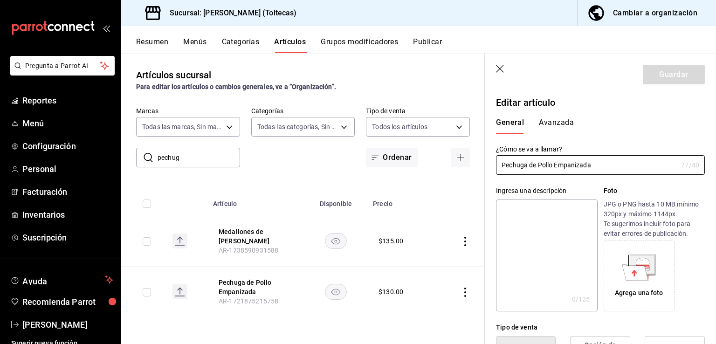
type input "$130.00"
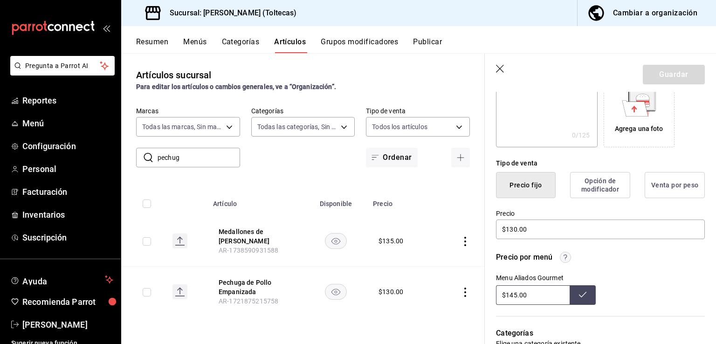
scroll to position [186, 0]
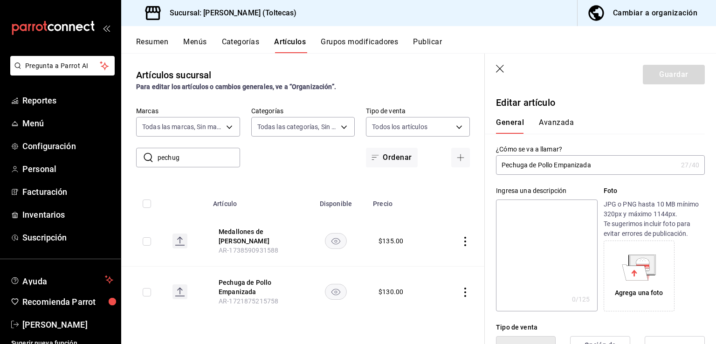
click at [410, 192] on main "Artículos sucursal Para editar los artículos o cambios generales, ve a “Organiz…" at bounding box center [418, 198] width 594 height 291
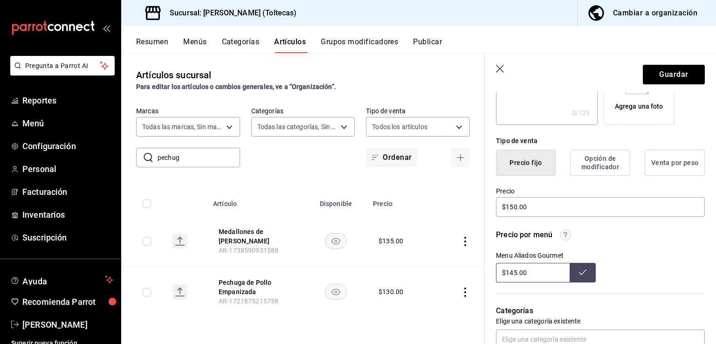
type input "$150.00"
drag, startPoint x: 547, startPoint y: 279, endPoint x: 464, endPoint y: 268, distance: 84.1
click at [464, 268] on main "Artículos sucursal Para editar los artículos o cambios generales, ve a “Organiz…" at bounding box center [418, 198] width 594 height 291
click at [669, 72] on button "Guardar" at bounding box center [673, 75] width 62 height 20
type input "$145.00"
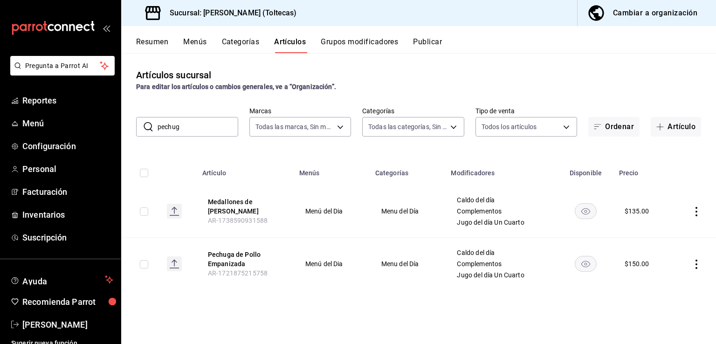
click at [696, 209] on icon "actions" at bounding box center [695, 211] width 9 height 9
click at [676, 234] on span "Editar" at bounding box center [668, 233] width 24 height 10
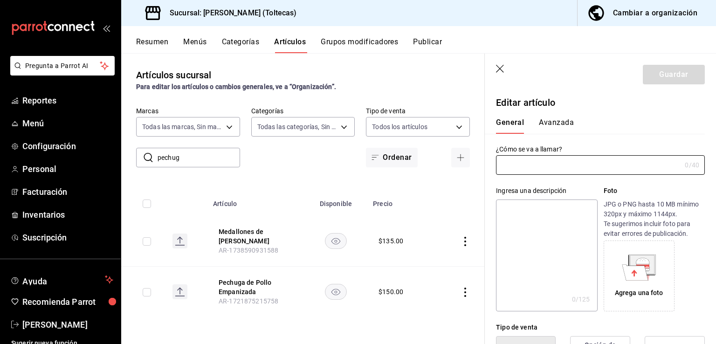
type input "Medallones de [PERSON_NAME]"
type input "AR-1738590931588"
type input "$135.00"
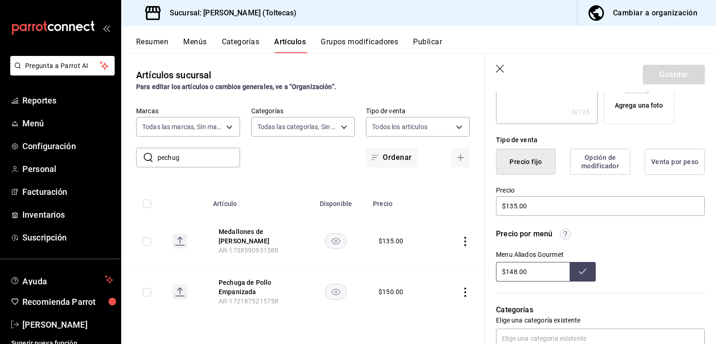
scroll to position [186, 0]
click at [536, 273] on input "$148.00" at bounding box center [533, 273] width 74 height 20
drag, startPoint x: 536, startPoint y: 273, endPoint x: 488, endPoint y: 273, distance: 47.5
click at [488, 273] on div "Precio por menú Menu Aliados Gourmet $148.00" at bounding box center [595, 250] width 220 height 64
type input "$148.00"
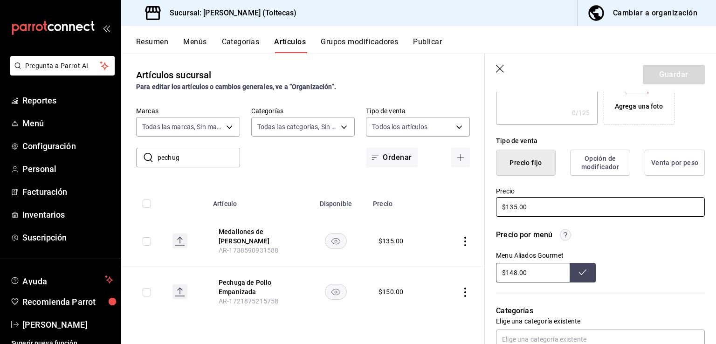
drag, startPoint x: 568, startPoint y: 202, endPoint x: 429, endPoint y: 205, distance: 139.8
click at [429, 205] on main "Artículos sucursal Para editar los artículos o cambios generales, ve a “Organiz…" at bounding box center [418, 198] width 594 height 291
type input "$150.00"
click at [671, 73] on button "Guardar" at bounding box center [673, 75] width 62 height 20
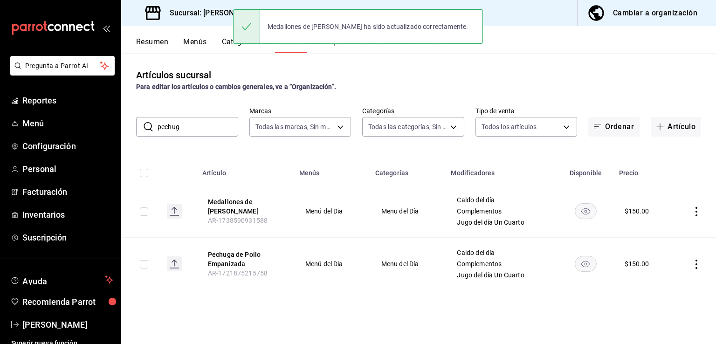
click at [202, 133] on input "pechug" at bounding box center [197, 126] width 81 height 19
drag, startPoint x: 203, startPoint y: 128, endPoint x: 14, endPoint y: 133, distance: 189.2
click at [14, 133] on div "Pregunta a Parrot AI Reportes Menú Configuración Personal Facturación Inventari…" at bounding box center [358, 172] width 716 height 344
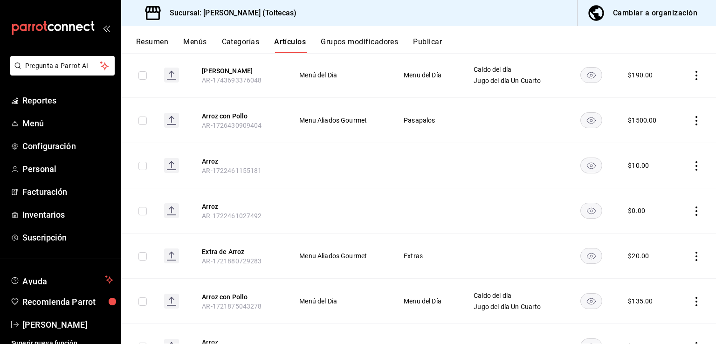
scroll to position [179, 0]
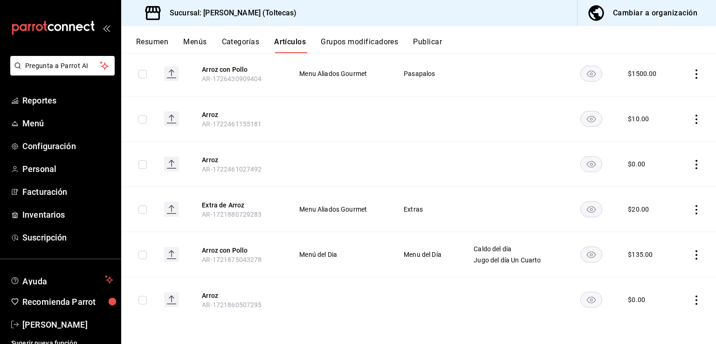
type input "arroz"
click at [687, 260] on td at bounding box center [695, 254] width 41 height 45
click at [691, 252] on icon "actions" at bounding box center [695, 254] width 9 height 9
click at [652, 276] on span "Editar" at bounding box center [661, 276] width 24 height 10
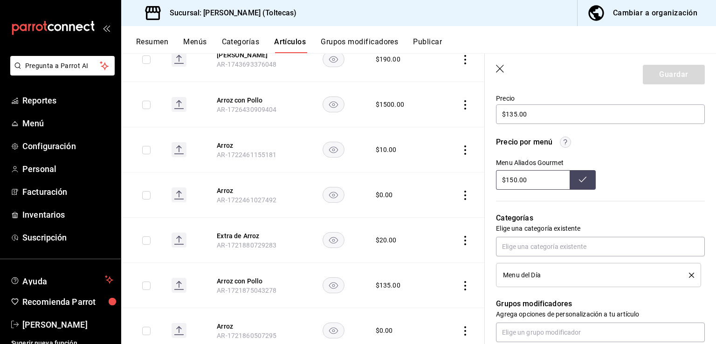
scroll to position [280, 0]
drag, startPoint x: 546, startPoint y: 116, endPoint x: 385, endPoint y: 101, distance: 161.9
click at [385, 101] on main "Artículos sucursal Para editar los artículos o cambios generales, ve a “Organiz…" at bounding box center [418, 198] width 594 height 291
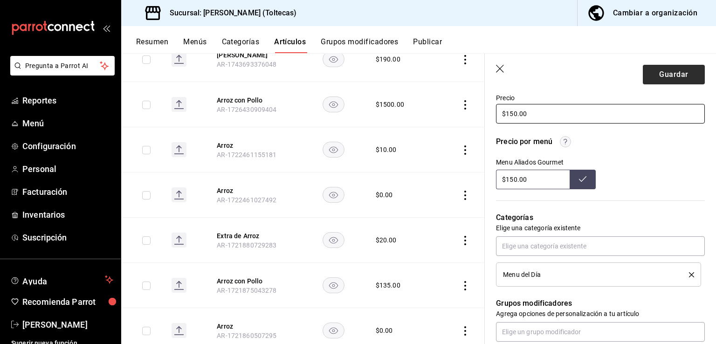
type input "$150.00"
click at [675, 75] on button "Guardar" at bounding box center [673, 75] width 62 height 20
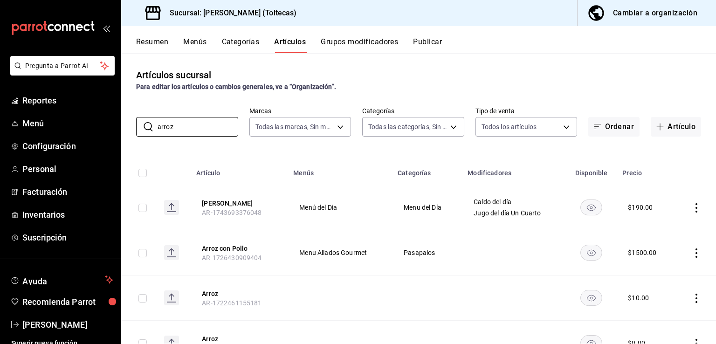
drag, startPoint x: 188, startPoint y: 130, endPoint x: 119, endPoint y: 130, distance: 69.0
click at [119, 130] on div "Pregunta a Parrot AI Reportes Menú Configuración Personal Facturación Inventari…" at bounding box center [358, 172] width 716 height 344
click at [425, 41] on button "Publicar" at bounding box center [427, 45] width 29 height 16
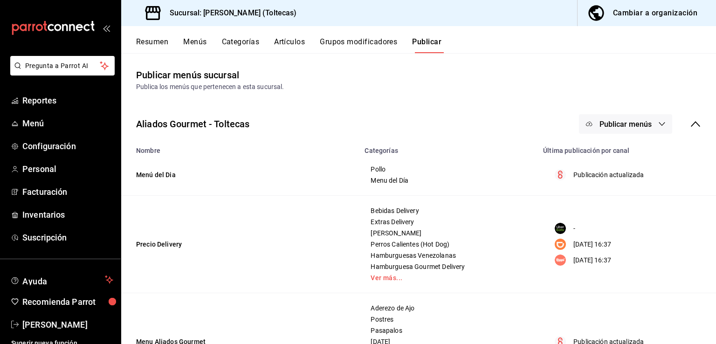
click at [603, 122] on span "Publicar menús" at bounding box center [625, 124] width 52 height 9
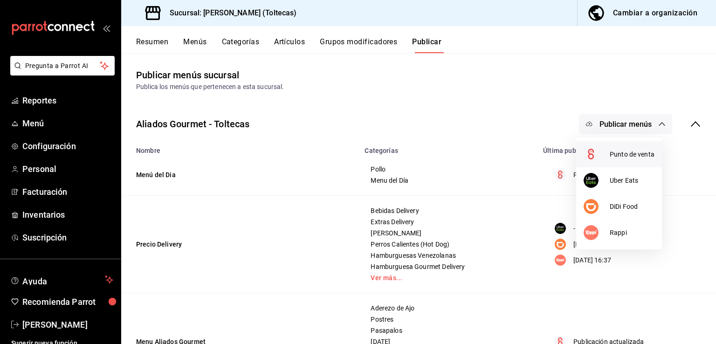
click at [616, 151] on span "Punto de venta" at bounding box center [631, 155] width 45 height 10
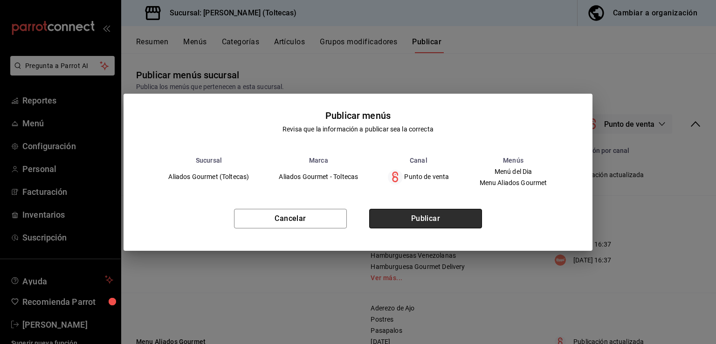
click at [417, 220] on button "Publicar" at bounding box center [425, 219] width 113 height 20
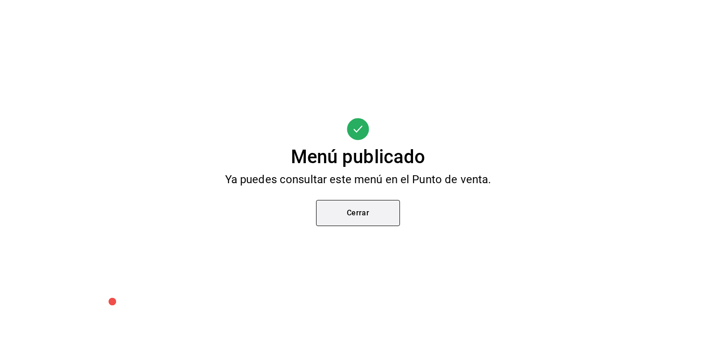
click at [363, 220] on button "Cerrar" at bounding box center [358, 213] width 84 height 26
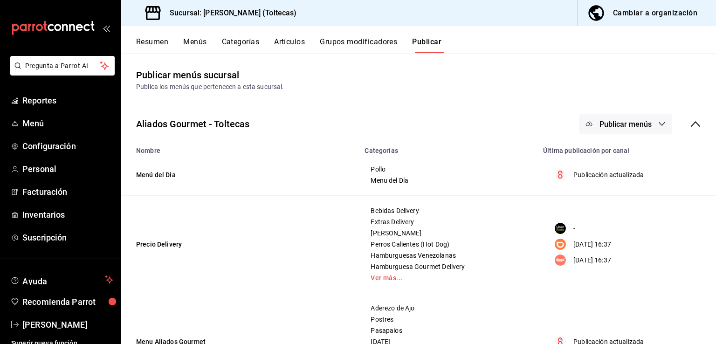
click at [289, 41] on button "Artículos" at bounding box center [289, 45] width 31 height 16
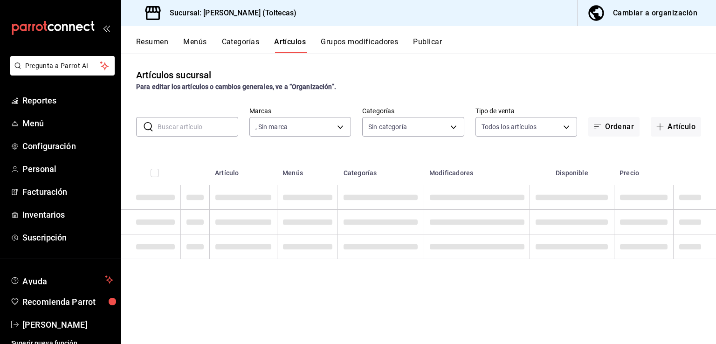
type input "0138ea5e-59c4-49f1-8472-1983a076d5a2"
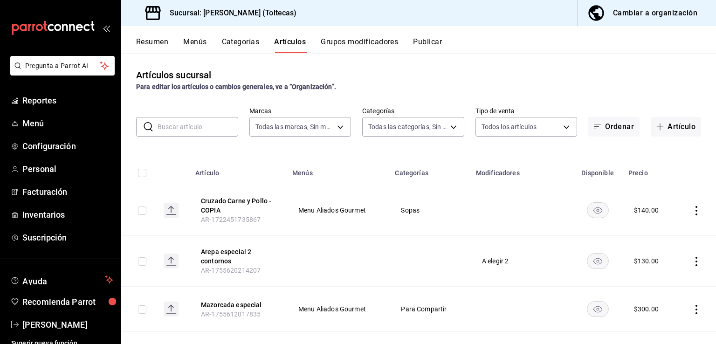
type input "0138ea5e-59c4-49f1-8472-1983a076d5a2"
type input "b505b2ee-1845-40b3-bc67-7d0c06232f24,dffe96e5-9814-48d3-b550-517859938173,6918b…"
click at [185, 123] on input "text" at bounding box center [197, 126] width 81 height 19
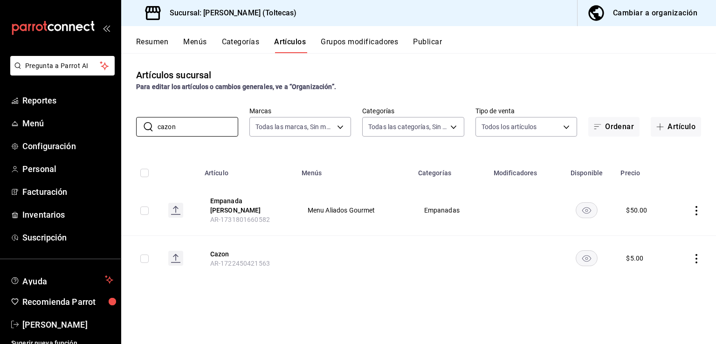
type input "cazon"
click at [695, 211] on icon "actions" at bounding box center [695, 210] width 9 height 9
click at [656, 225] on span "Editar" at bounding box center [668, 230] width 24 height 10
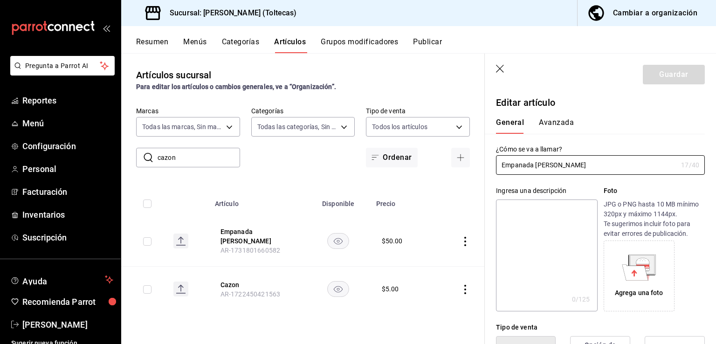
scroll to position [140, 0]
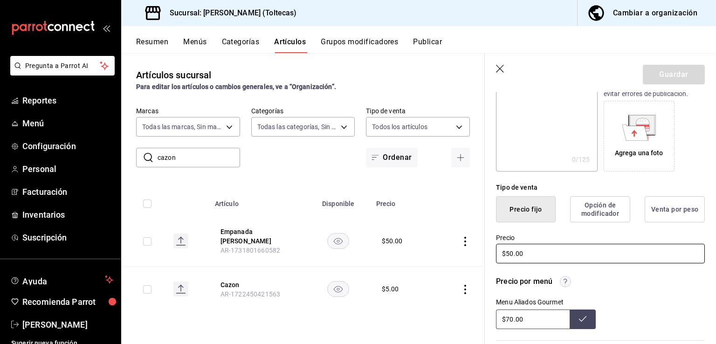
drag, startPoint x: 550, startPoint y: 246, endPoint x: 490, endPoint y: 247, distance: 60.1
click at [490, 247] on div "Precio $50.00" at bounding box center [595, 243] width 220 height 42
type input "$70.00"
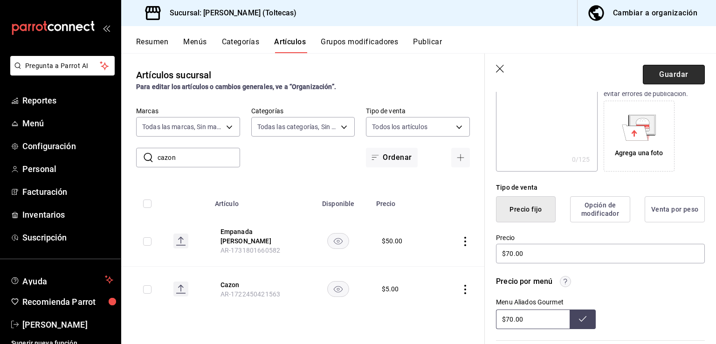
click at [682, 69] on button "Guardar" at bounding box center [673, 75] width 62 height 20
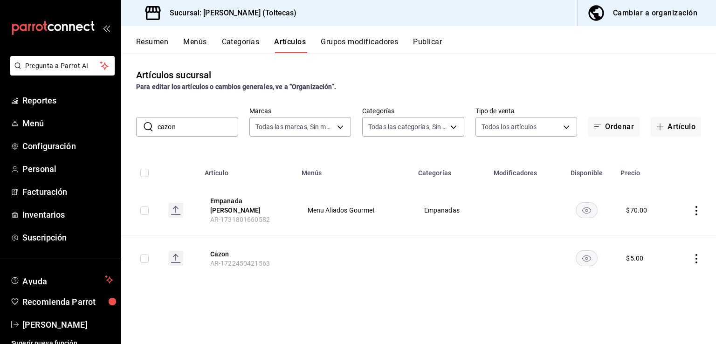
click at [696, 254] on icon "actions" at bounding box center [696, 258] width 2 height 9
click at [666, 310] on span "Eliminar" at bounding box center [668, 312] width 24 height 7
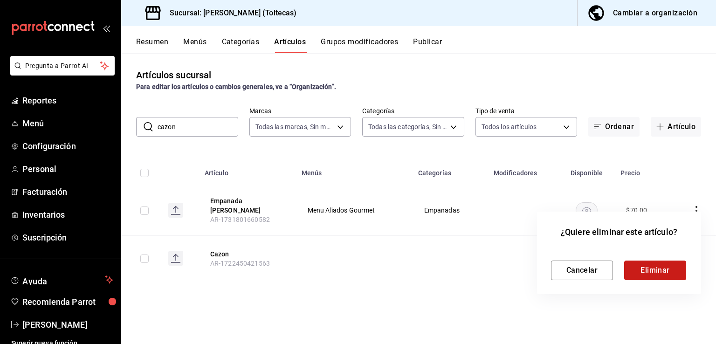
click at [651, 265] on button "Eliminar" at bounding box center [655, 270] width 62 height 20
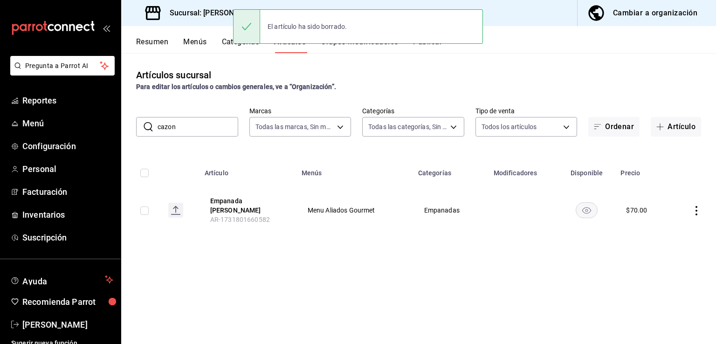
click at [188, 130] on input "cazon" at bounding box center [197, 126] width 81 height 19
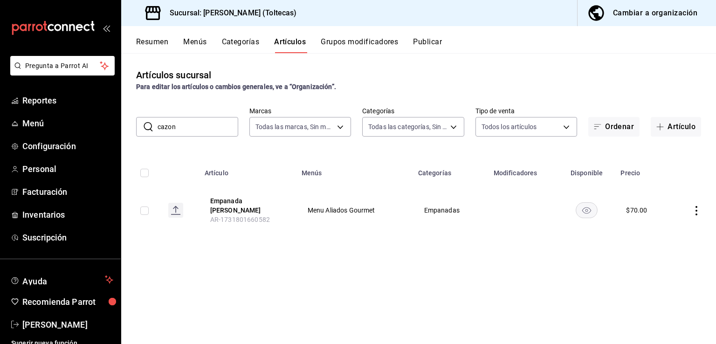
click at [168, 130] on input "cazon" at bounding box center [197, 126] width 81 height 19
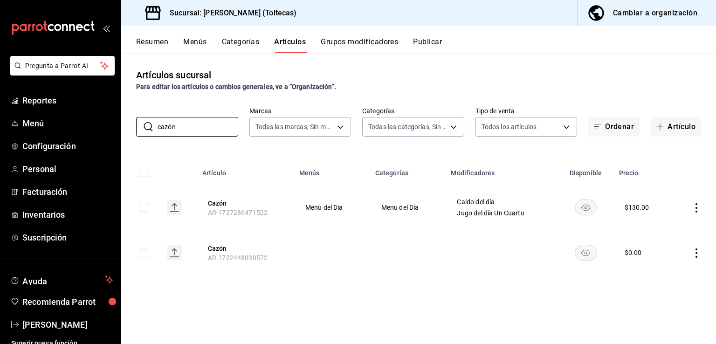
type input "cazón"
click at [697, 205] on icon "actions" at bounding box center [695, 207] width 9 height 9
click at [643, 227] on icon at bounding box center [644, 229] width 11 height 11
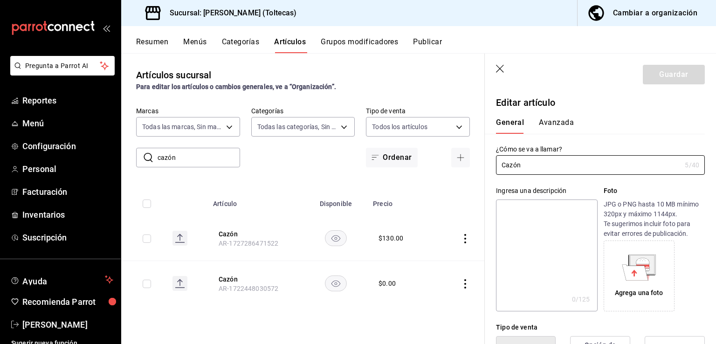
type input "$130.00"
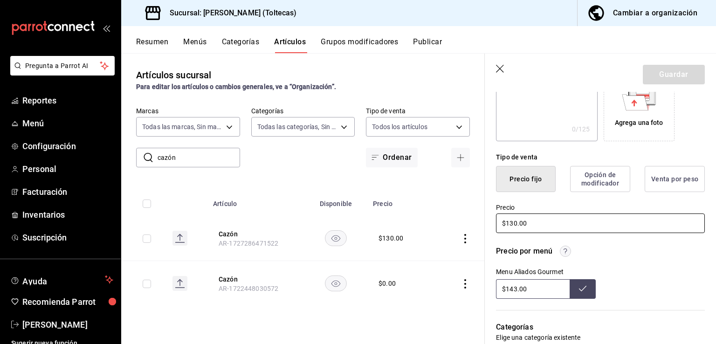
scroll to position [186, 0]
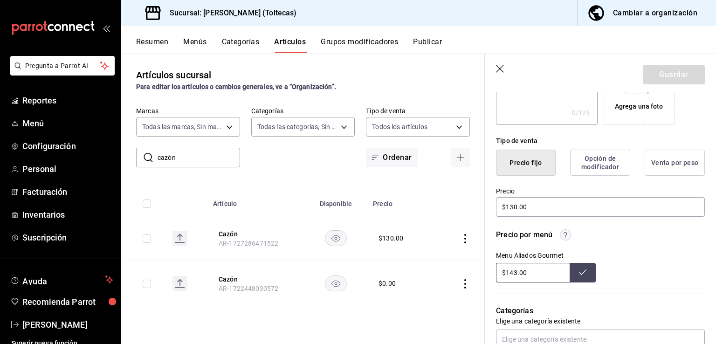
drag, startPoint x: 540, startPoint y: 274, endPoint x: 456, endPoint y: 269, distance: 84.0
click at [456, 269] on main "Artículos sucursal Para editar los artículos o cambios generales, ve a “Organiz…" at bounding box center [418, 198] width 594 height 291
type input "$143.00"
drag, startPoint x: 551, startPoint y: 205, endPoint x: 423, endPoint y: 213, distance: 128.0
click at [423, 213] on main "Artículos sucursal Para editar los artículos o cambios generales, ve a “Organiz…" at bounding box center [418, 198] width 594 height 291
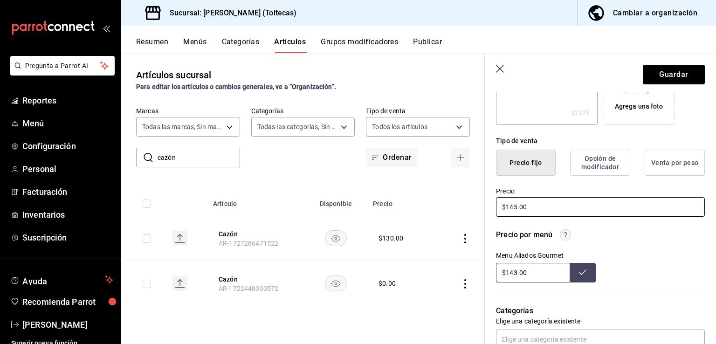
type input "$145.00"
drag, startPoint x: 531, startPoint y: 276, endPoint x: 419, endPoint y: 272, distance: 111.9
click at [419, 272] on main "Artículos sucursal Para editar los artículos o cambios generales, ve a “Organiz…" at bounding box center [418, 198] width 594 height 291
type input "$145.00"
click at [579, 272] on icon at bounding box center [582, 271] width 7 height 7
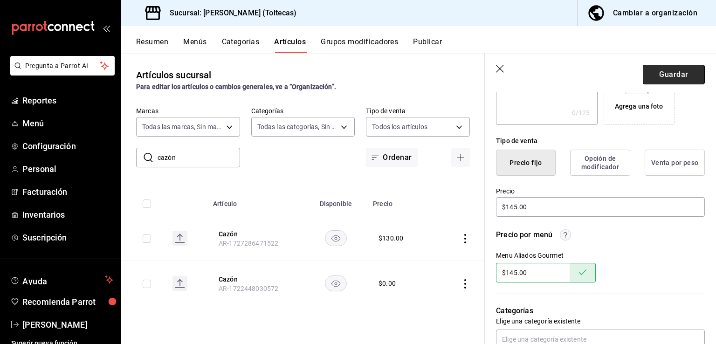
click at [665, 71] on button "Guardar" at bounding box center [673, 75] width 62 height 20
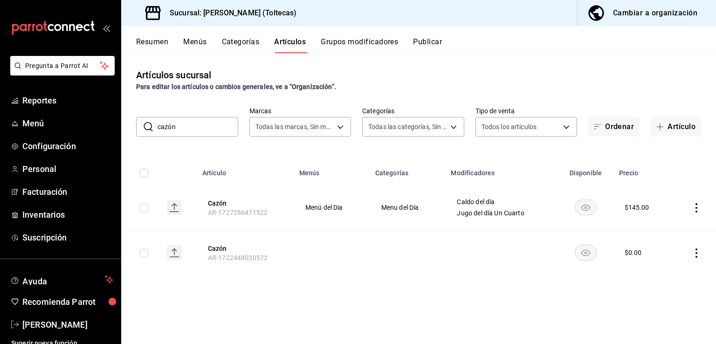
click at [438, 43] on button "Publicar" at bounding box center [427, 45] width 29 height 16
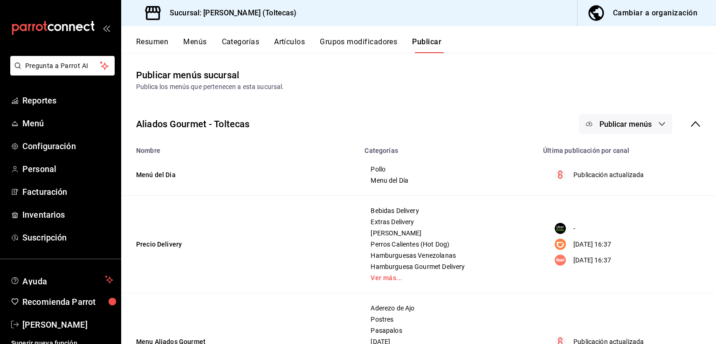
click at [617, 125] on span "Publicar menús" at bounding box center [625, 124] width 52 height 9
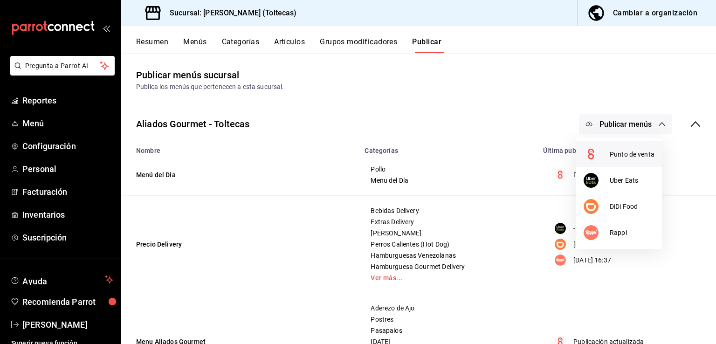
click at [627, 148] on li "Punto de venta" at bounding box center [619, 154] width 86 height 26
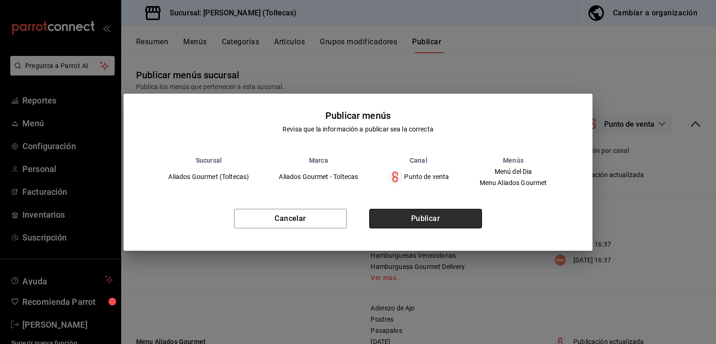
click at [424, 213] on button "Publicar" at bounding box center [425, 219] width 113 height 20
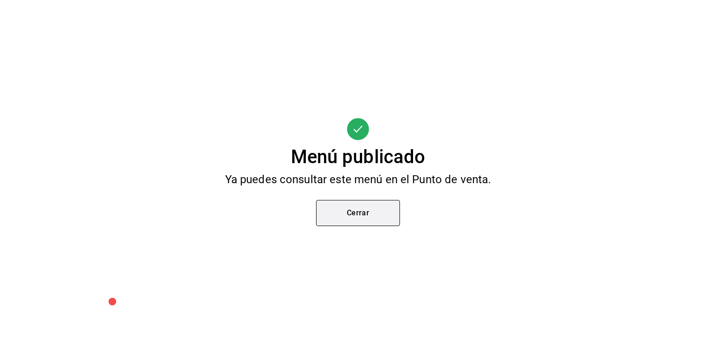
click at [345, 213] on button "Cerrar" at bounding box center [358, 213] width 84 height 26
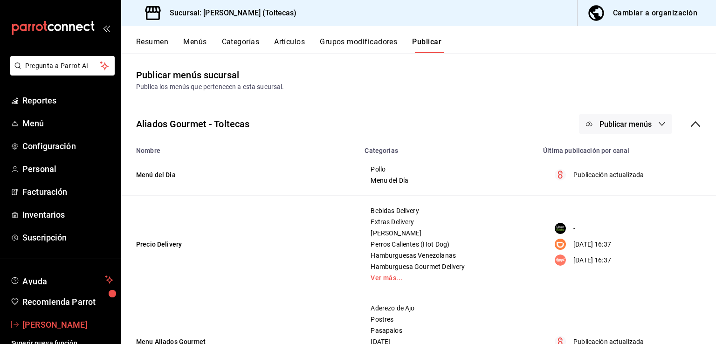
scroll to position [7, 0]
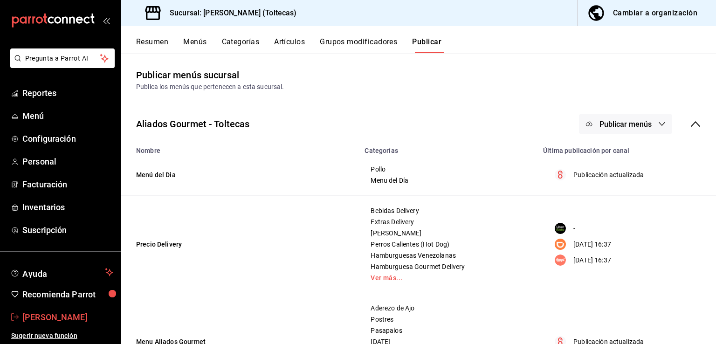
click at [53, 316] on span "[PERSON_NAME]" at bounding box center [67, 317] width 91 height 13
